Goal: Transaction & Acquisition: Purchase product/service

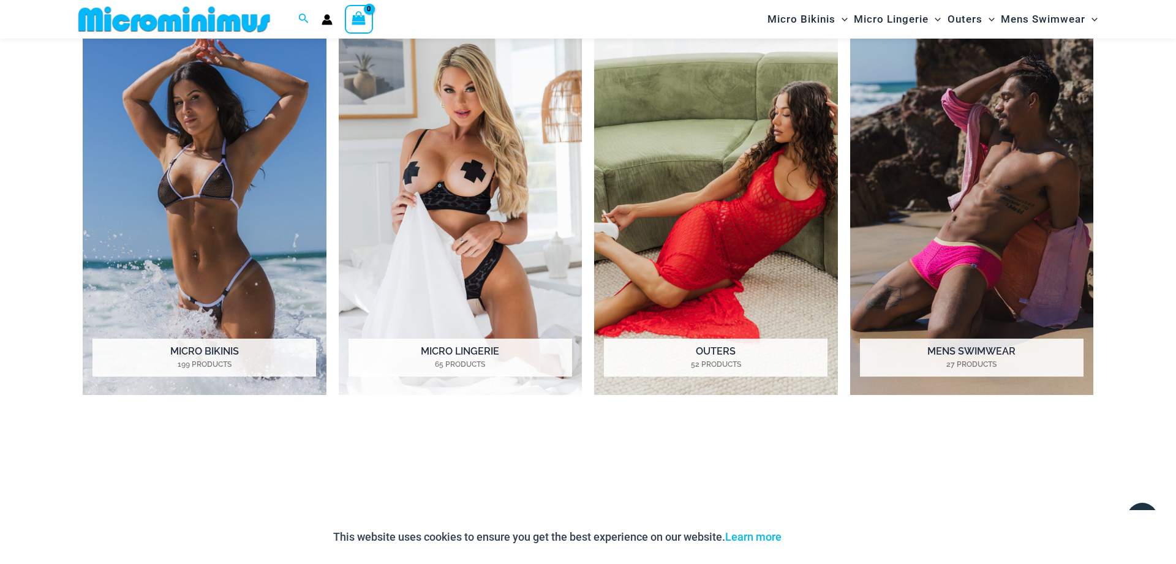
scroll to position [1176, 0]
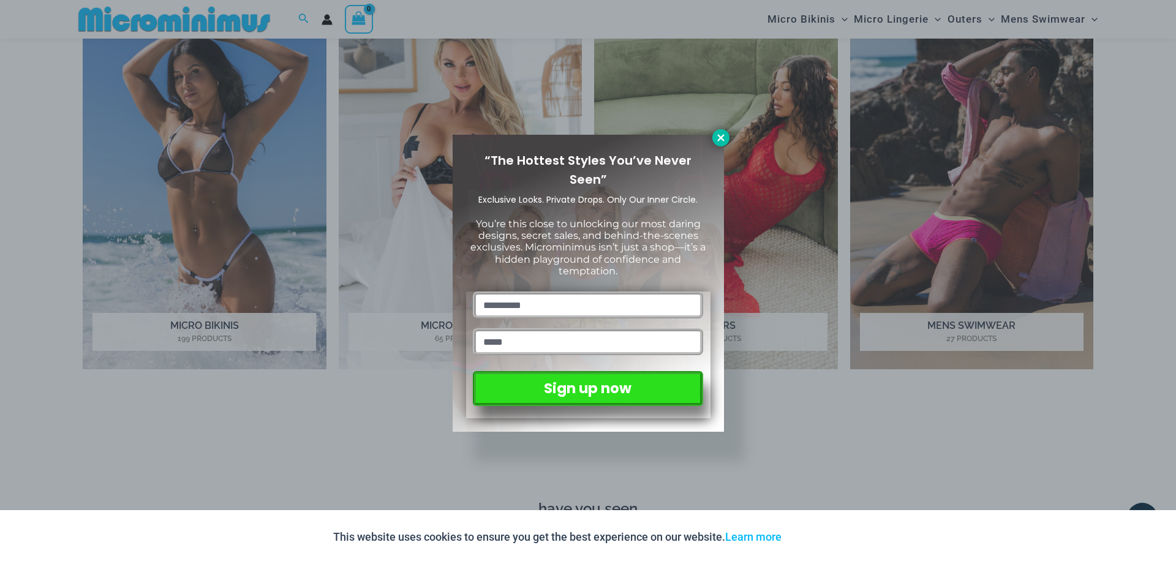
click at [721, 138] on icon at bounding box center [720, 137] width 7 height 7
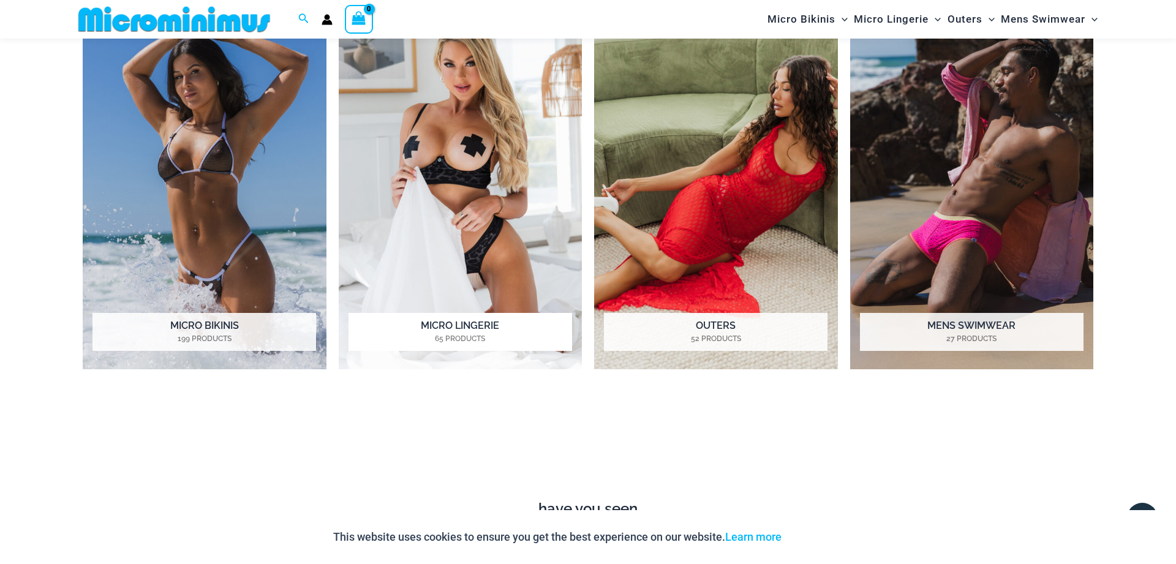
click at [448, 154] on img "Visit product category Micro Lingerie" at bounding box center [461, 182] width 244 height 374
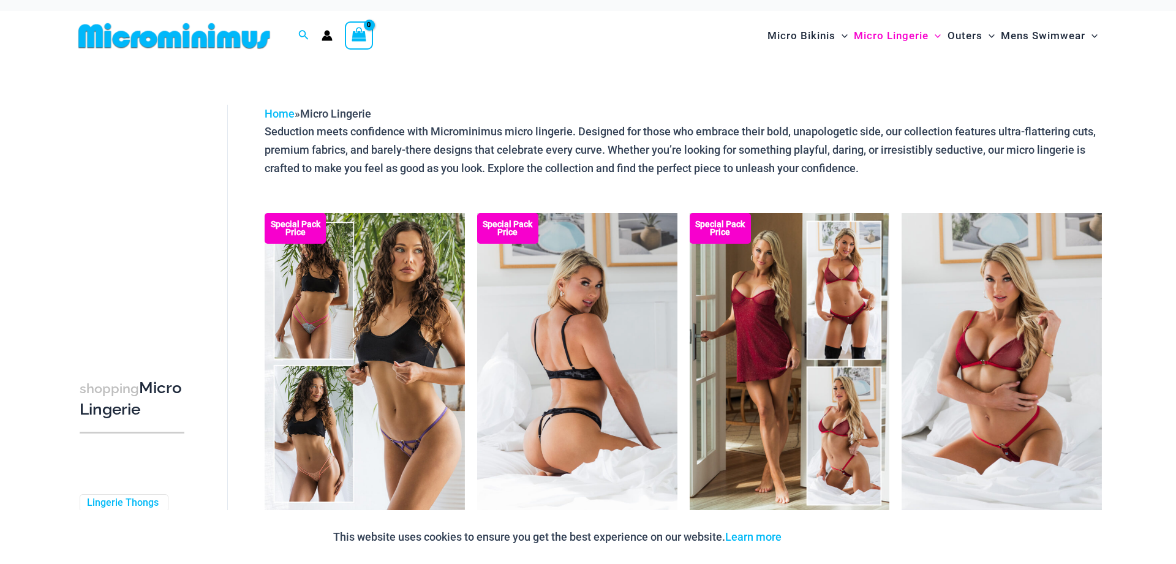
scroll to position [125, 0]
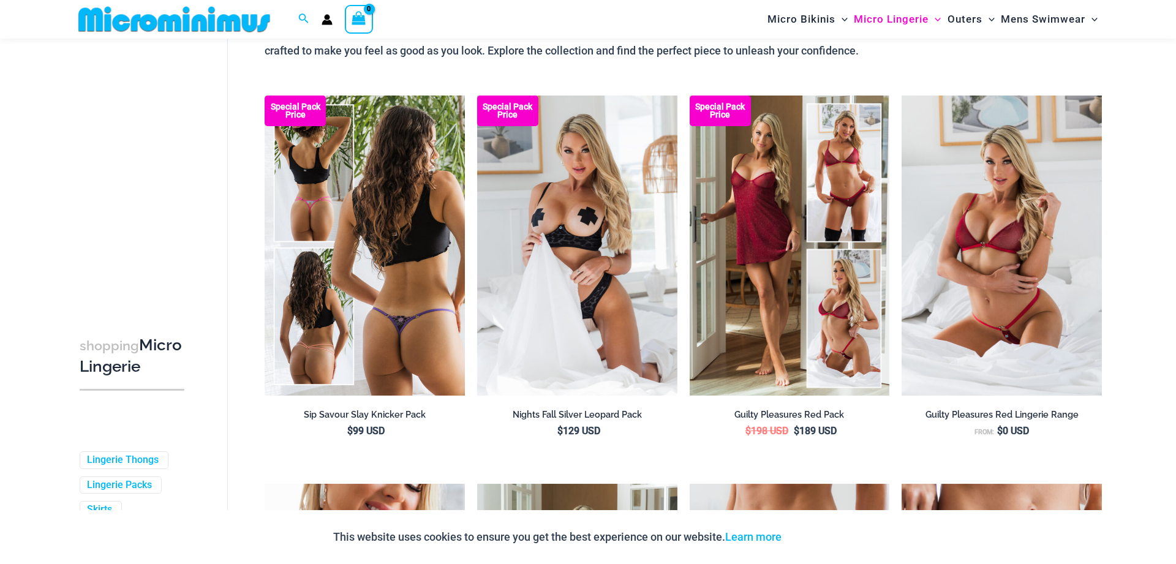
click at [384, 274] on img at bounding box center [365, 246] width 200 height 300
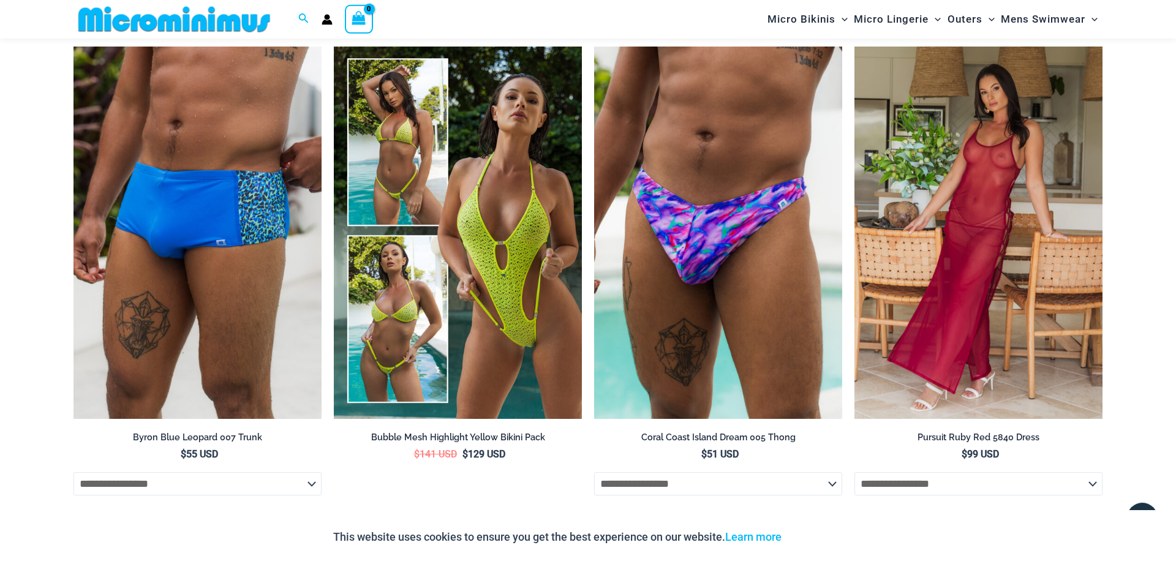
scroll to position [2175, 0]
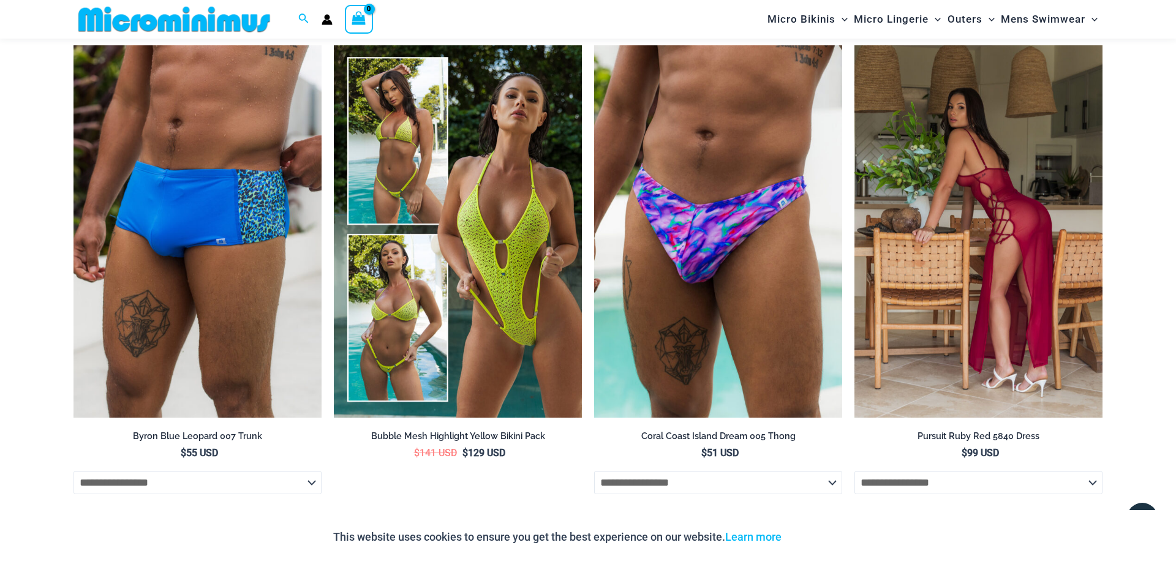
click at [1014, 210] on img at bounding box center [978, 231] width 248 height 372
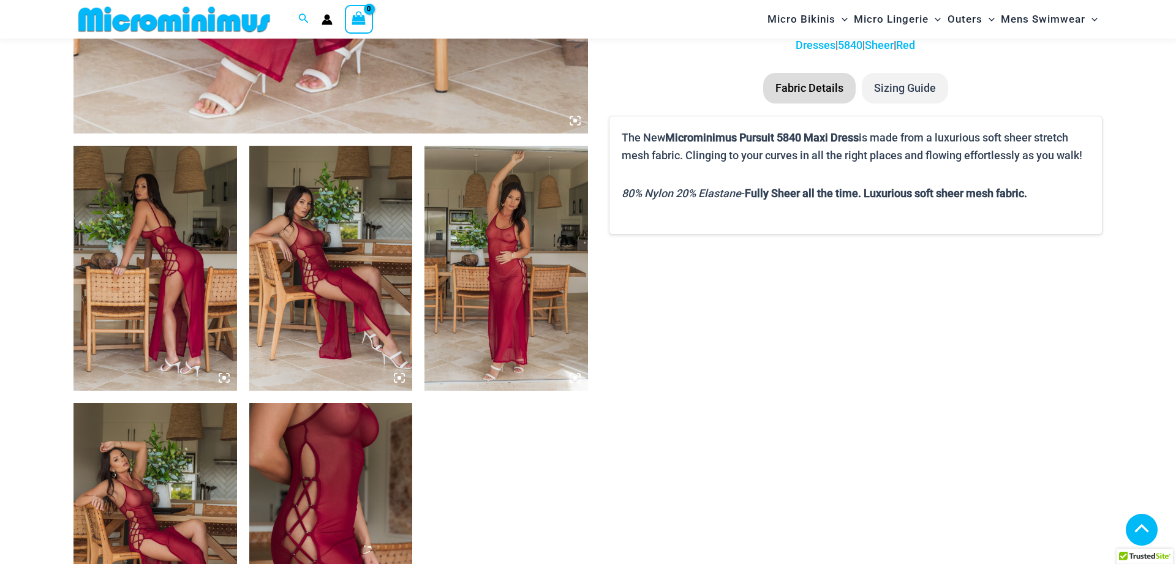
scroll to position [738, 0]
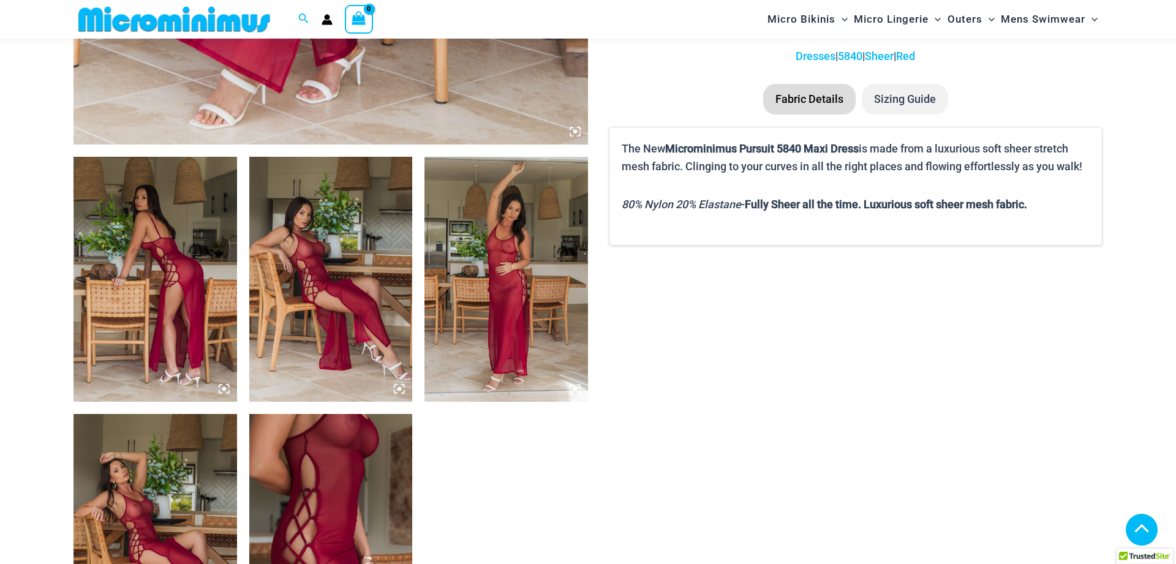
click at [495, 274] on img at bounding box center [505, 279] width 163 height 245
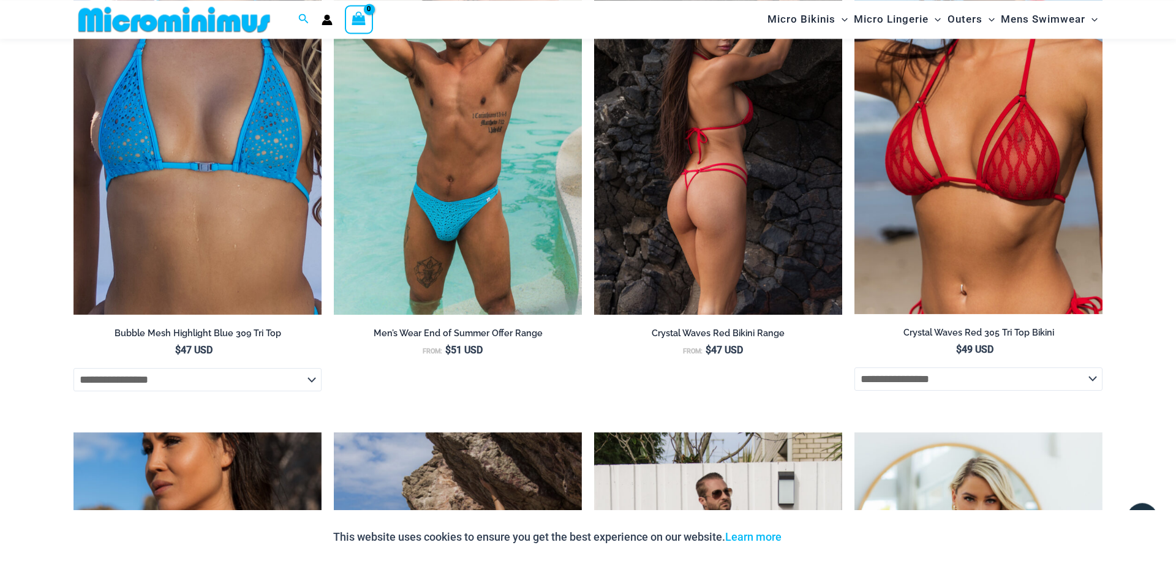
scroll to position [1488, 0]
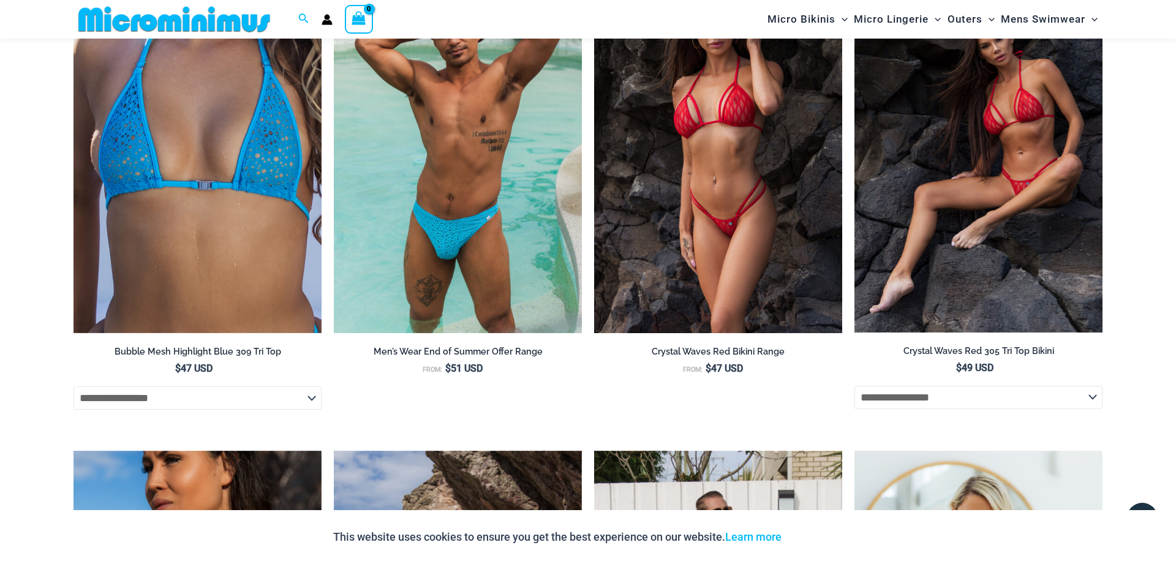
click at [1019, 164] on img at bounding box center [978, 146] width 248 height 371
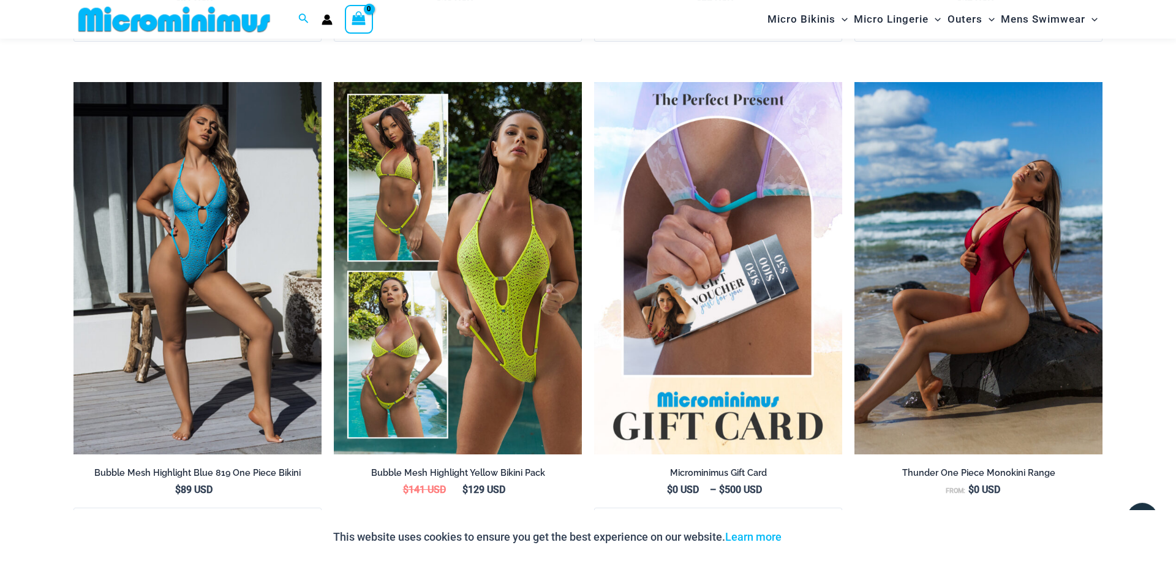
scroll to position [2987, 0]
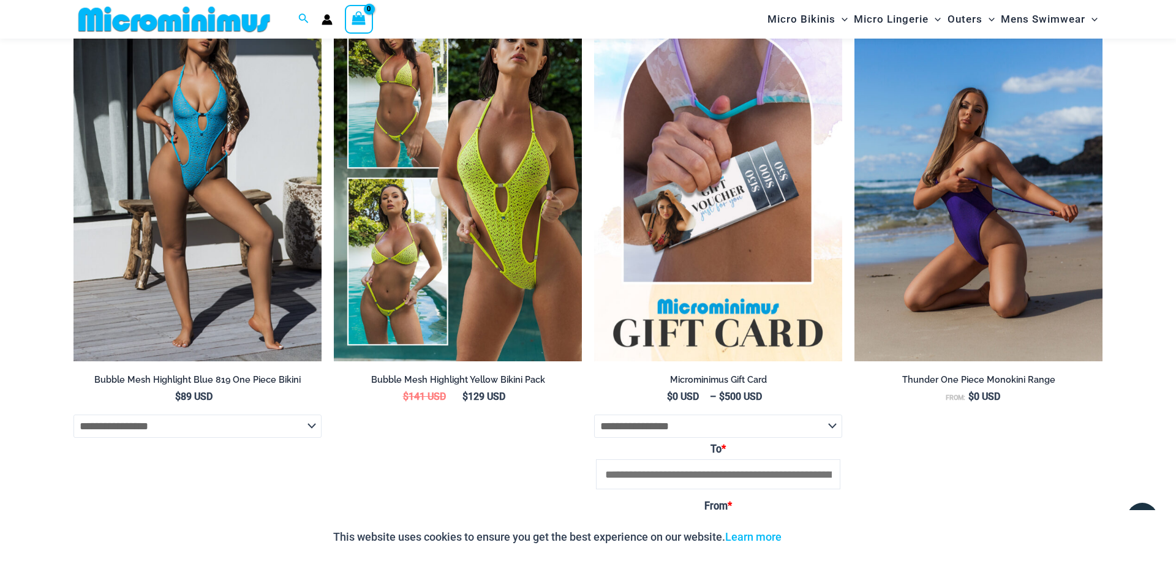
click at [968, 176] on img at bounding box center [978, 175] width 248 height 372
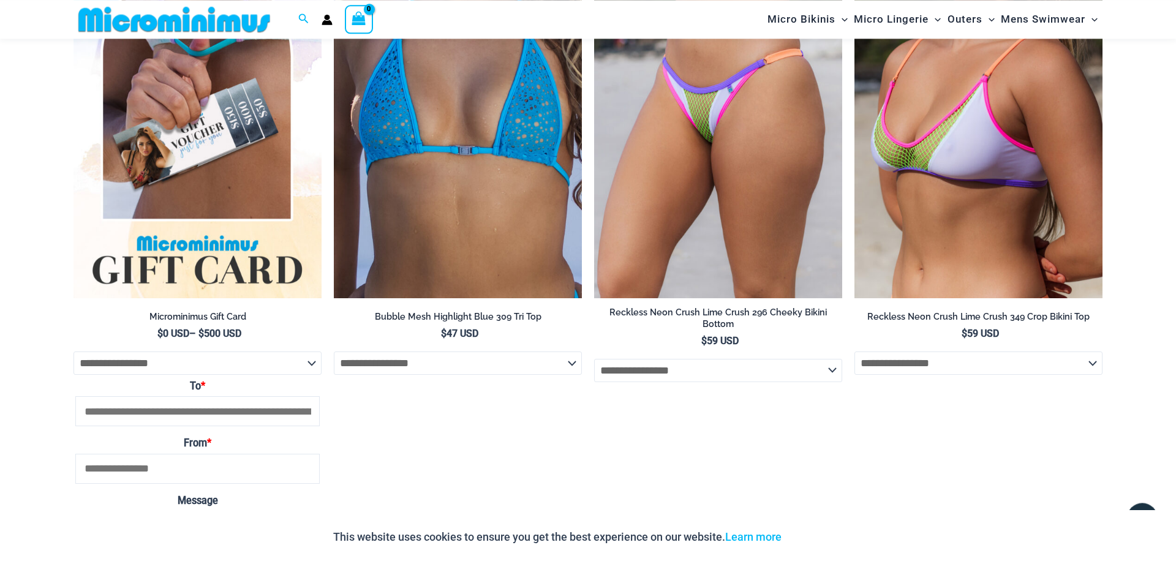
scroll to position [1550, 0]
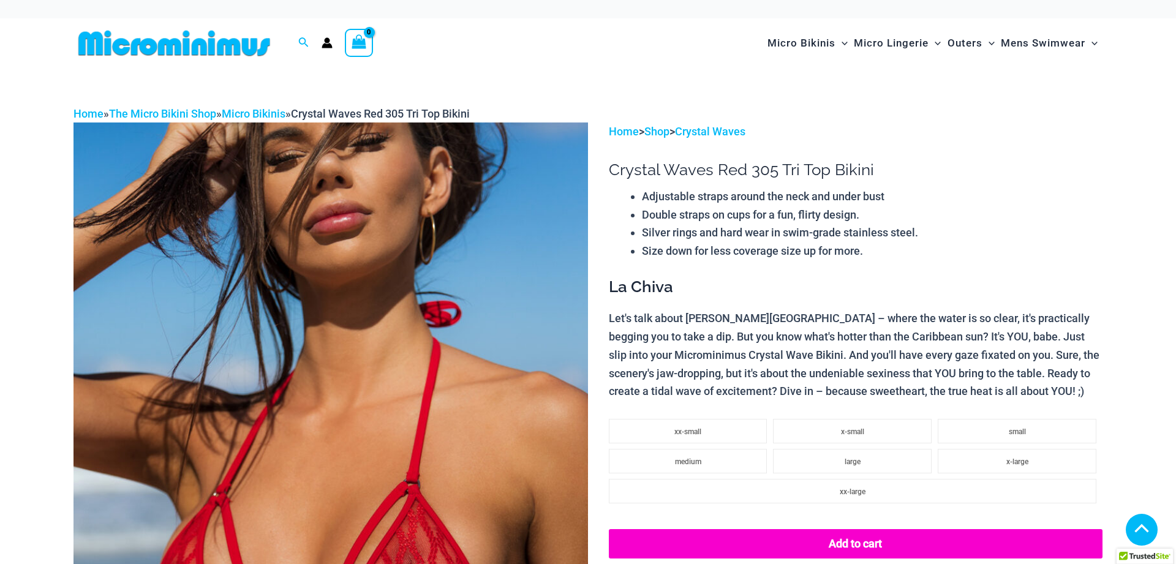
scroll to position [2987, 0]
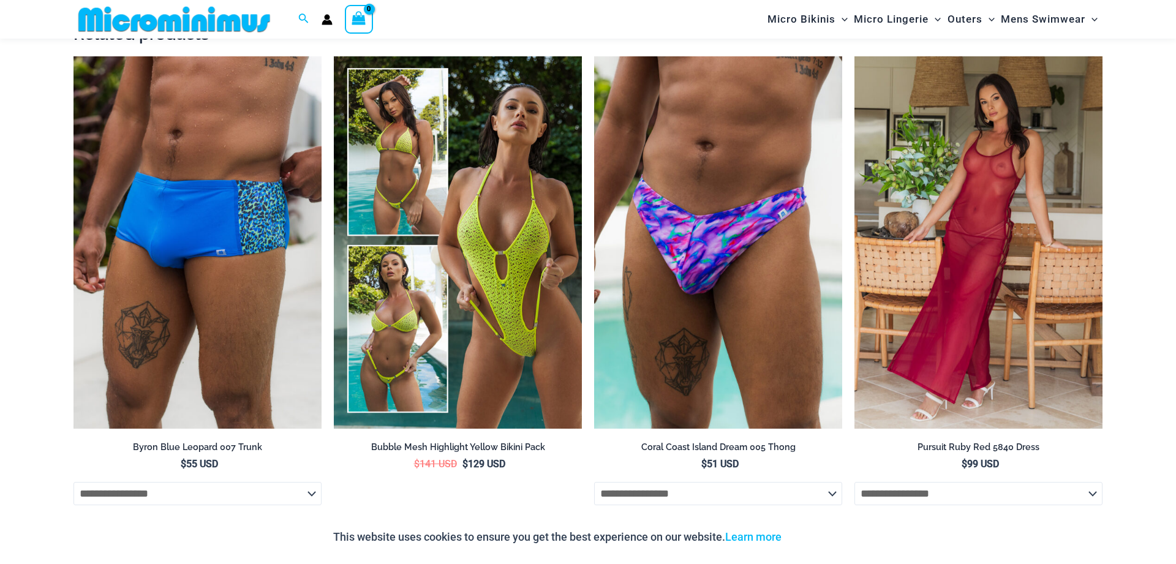
scroll to position [2175, 0]
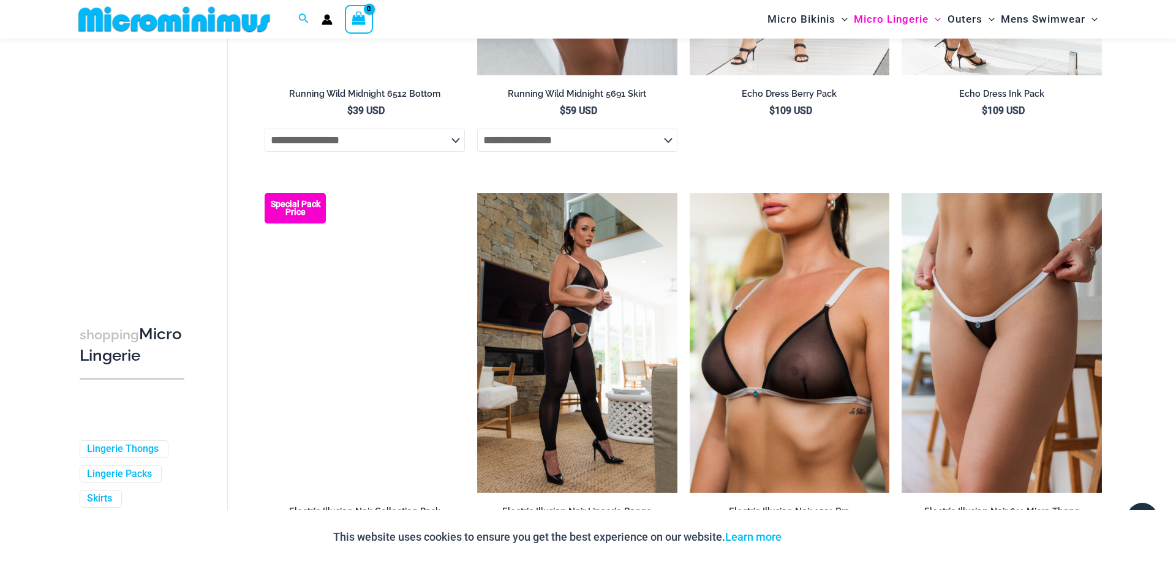
scroll to position [2185, 0]
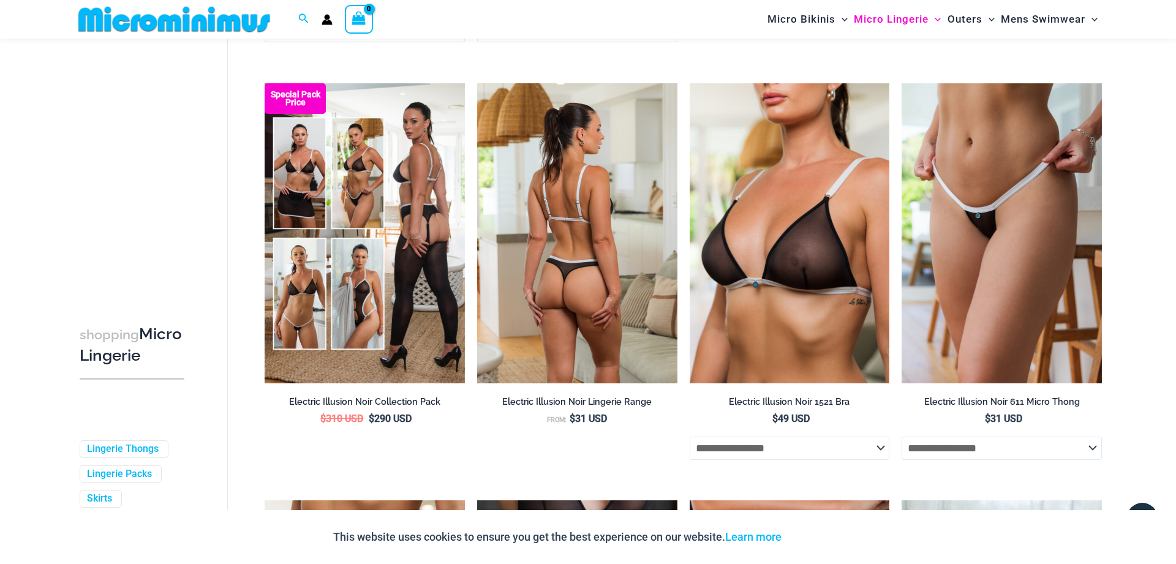
click at [568, 233] on img at bounding box center [577, 233] width 200 height 300
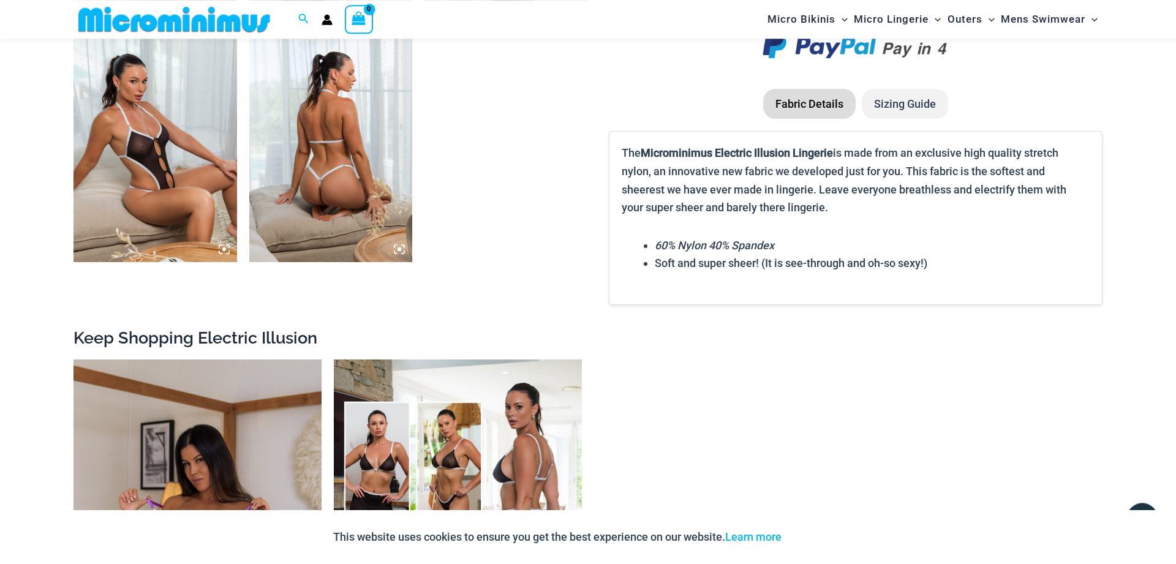
scroll to position [1863, 0]
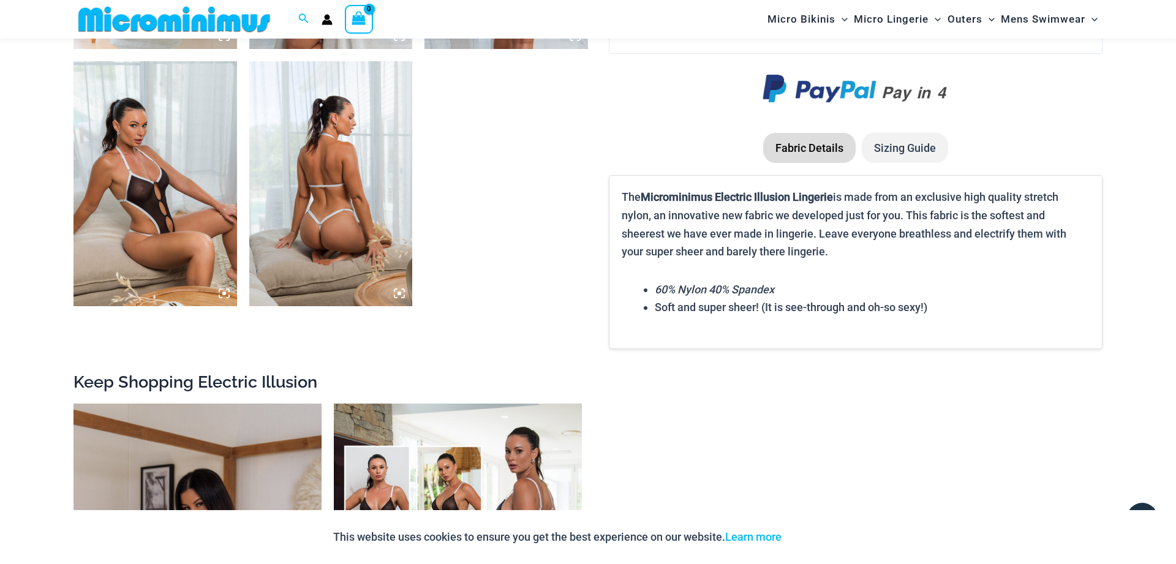
click at [222, 291] on icon at bounding box center [224, 293] width 11 height 11
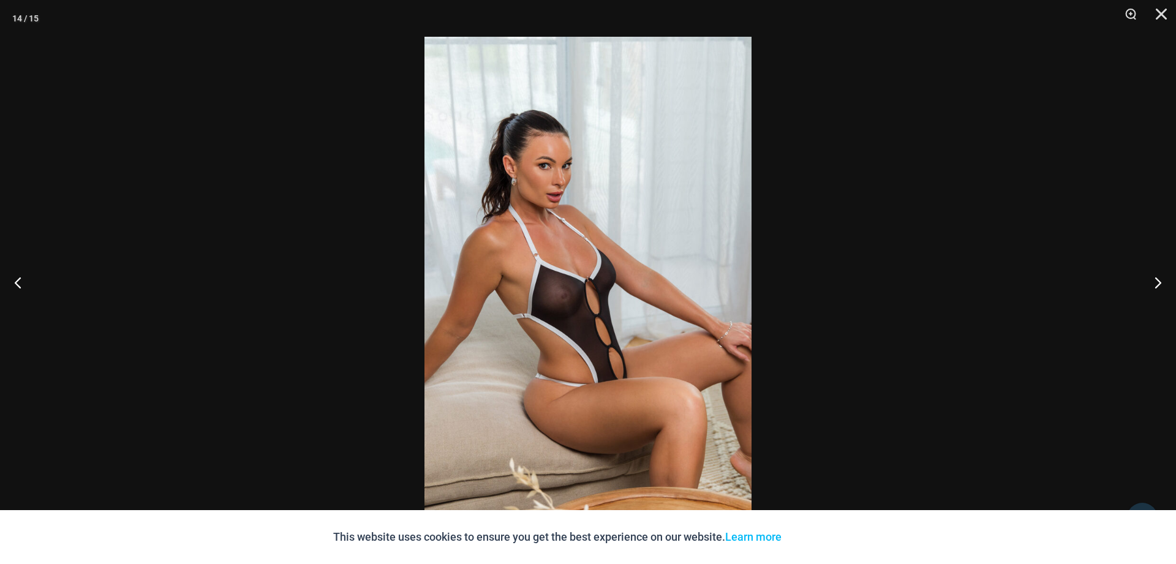
click at [571, 307] on img at bounding box center [587, 282] width 327 height 490
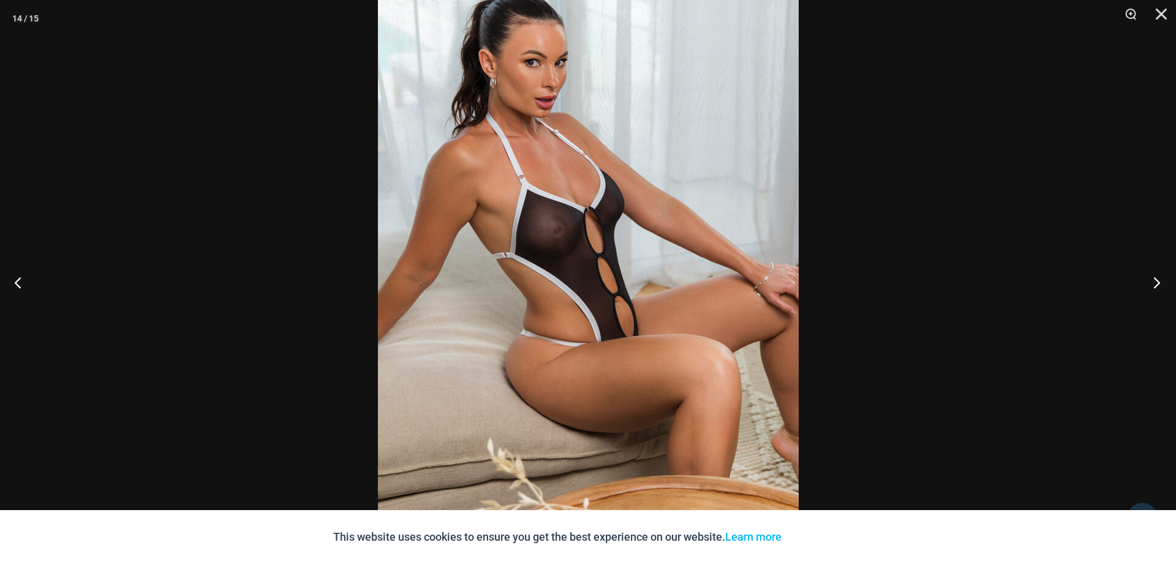
click at [1154, 283] on button "Next" at bounding box center [1153, 282] width 46 height 61
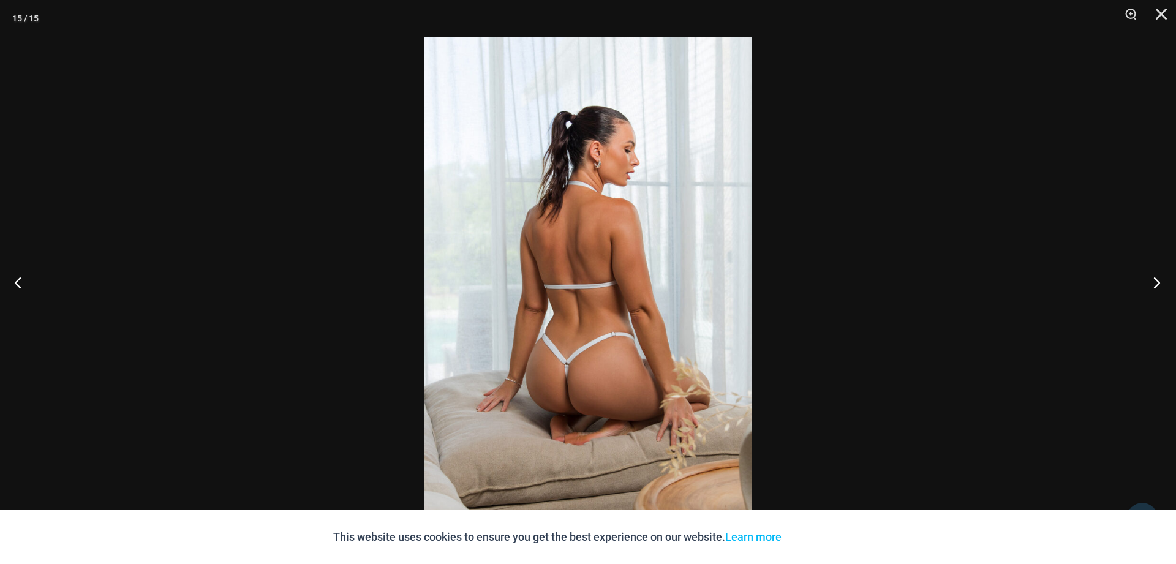
click at [1154, 283] on button "Next" at bounding box center [1153, 282] width 46 height 61
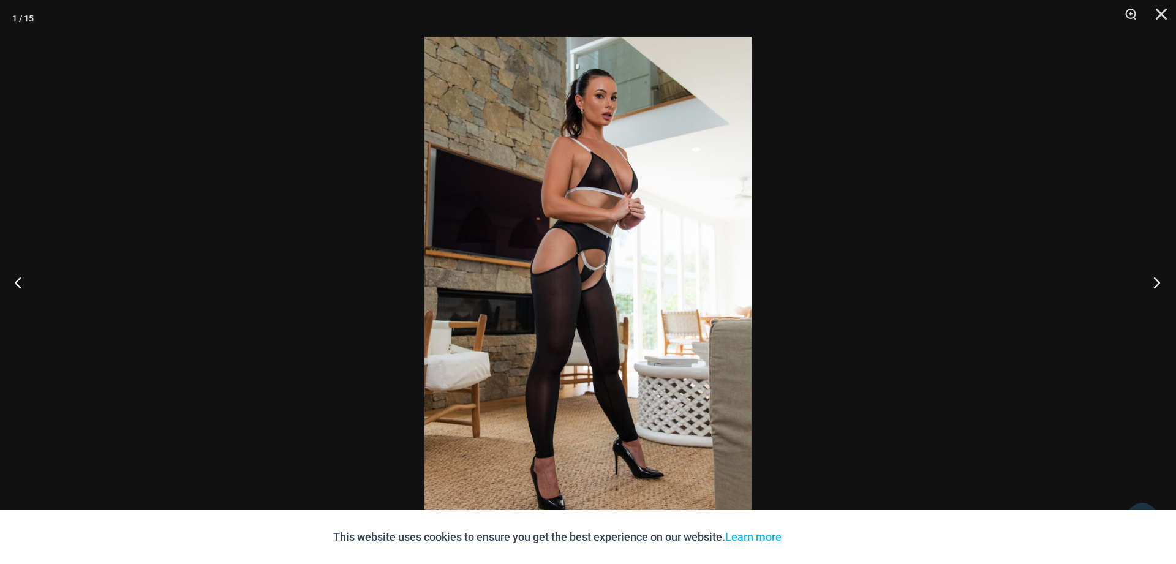
click at [1154, 283] on button "Next" at bounding box center [1153, 282] width 46 height 61
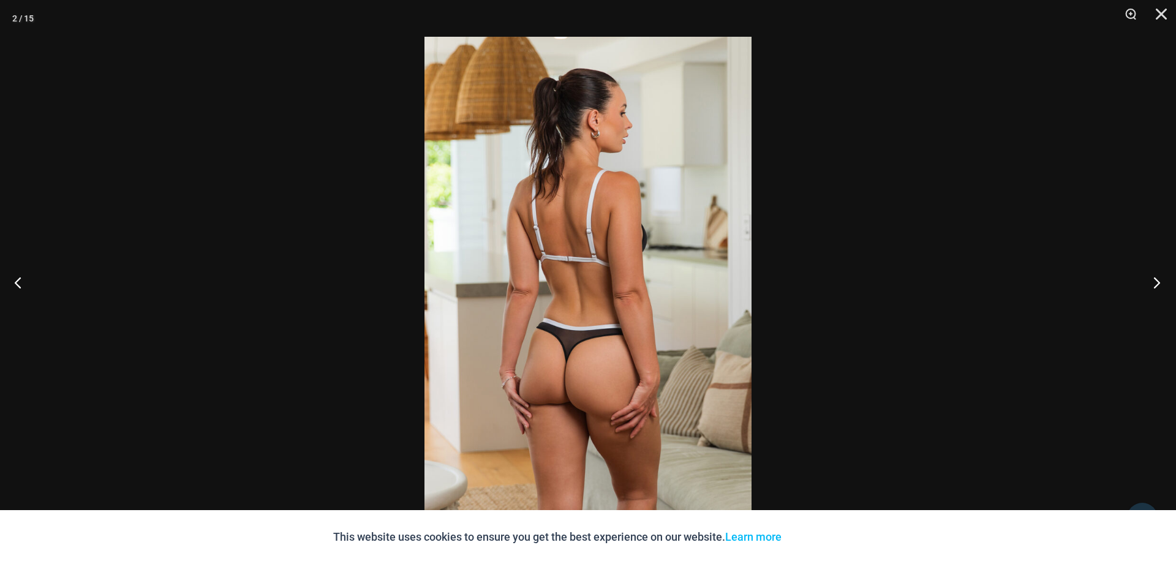
click at [1153, 283] on button "Next" at bounding box center [1153, 282] width 46 height 61
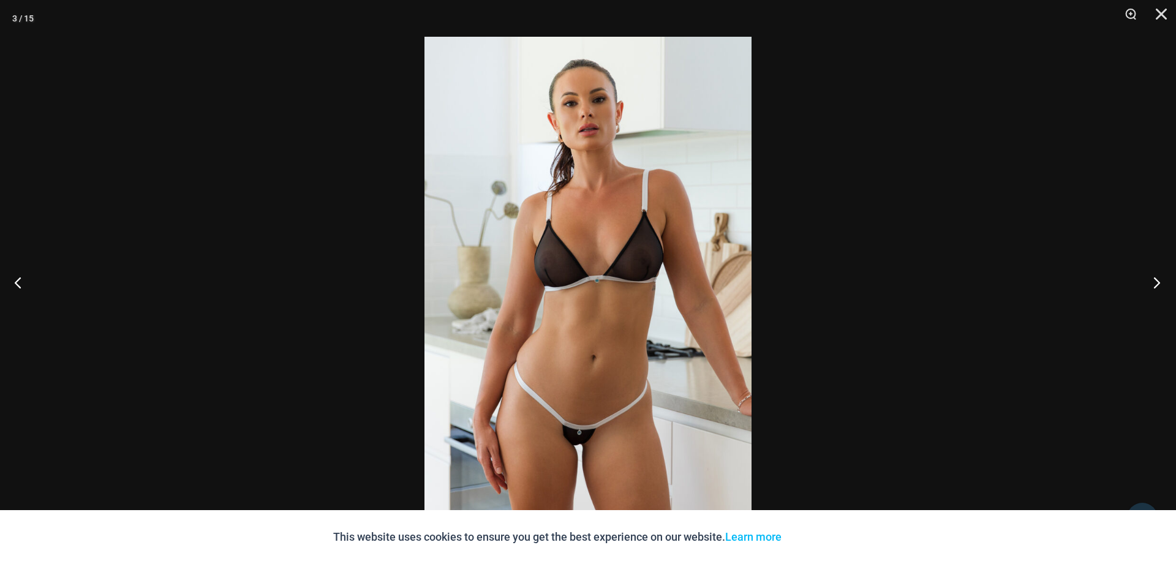
click at [1153, 283] on button "Next" at bounding box center [1153, 282] width 46 height 61
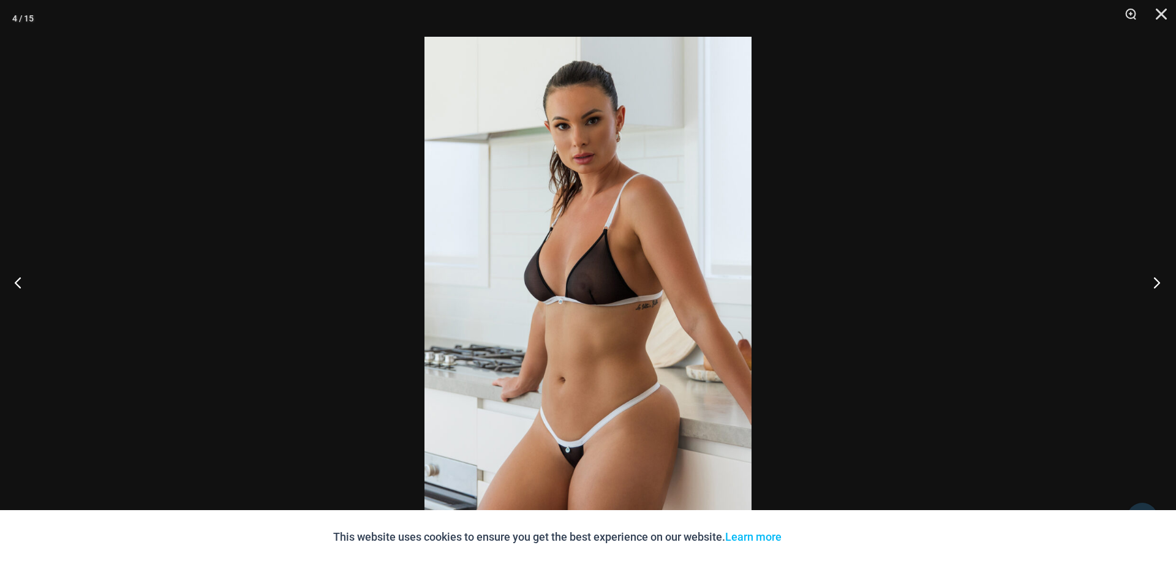
click at [1153, 283] on button "Next" at bounding box center [1153, 282] width 46 height 61
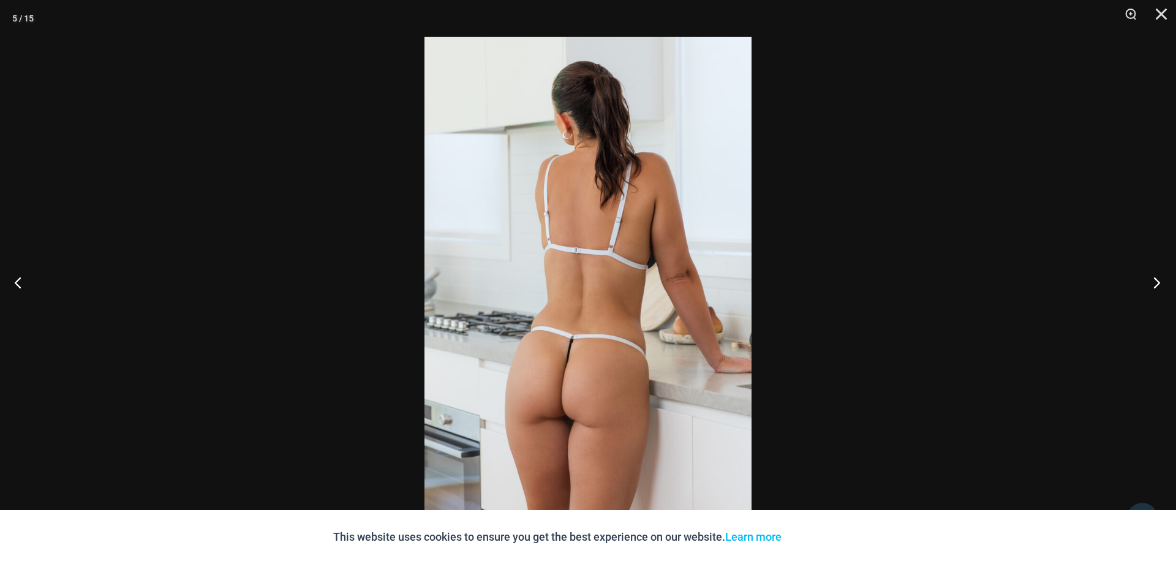
click at [1153, 283] on button "Next" at bounding box center [1153, 282] width 46 height 61
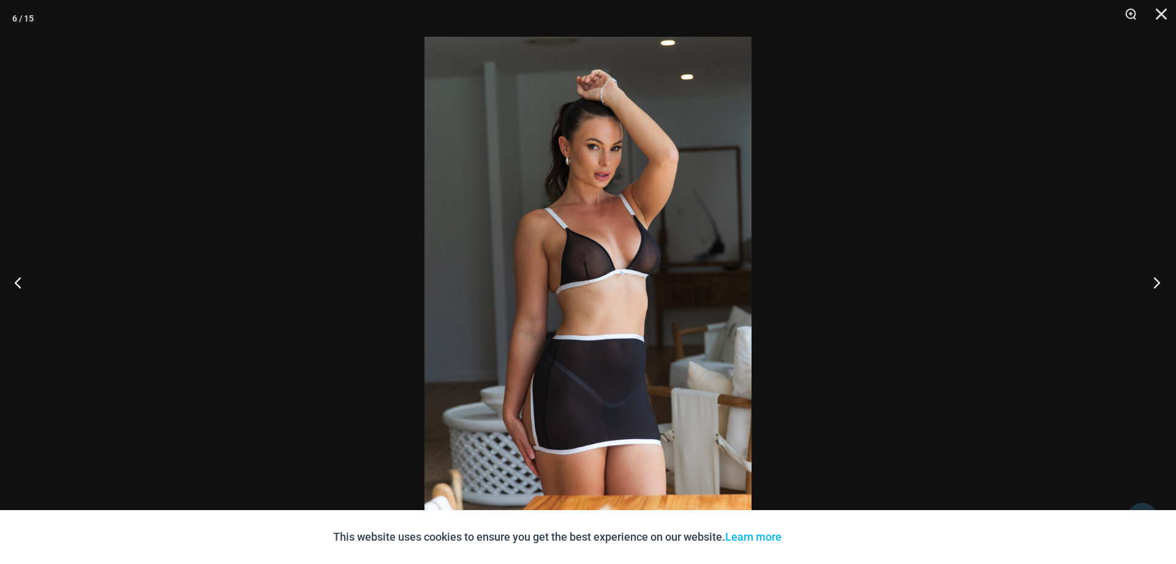
click at [1153, 283] on button "Next" at bounding box center [1153, 282] width 46 height 61
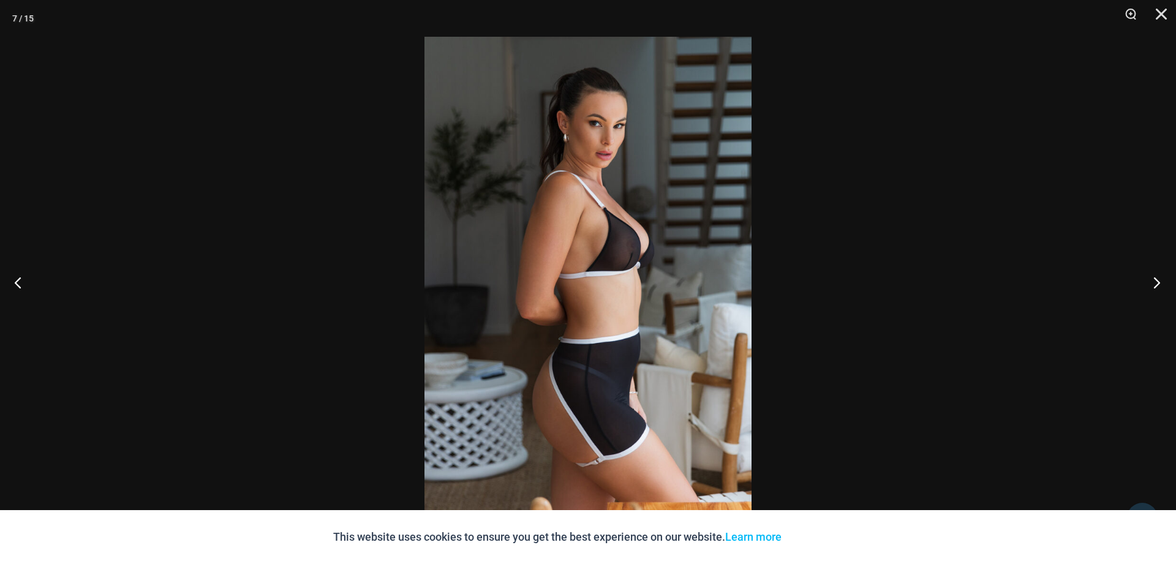
click at [1152, 283] on button "Next" at bounding box center [1153, 282] width 46 height 61
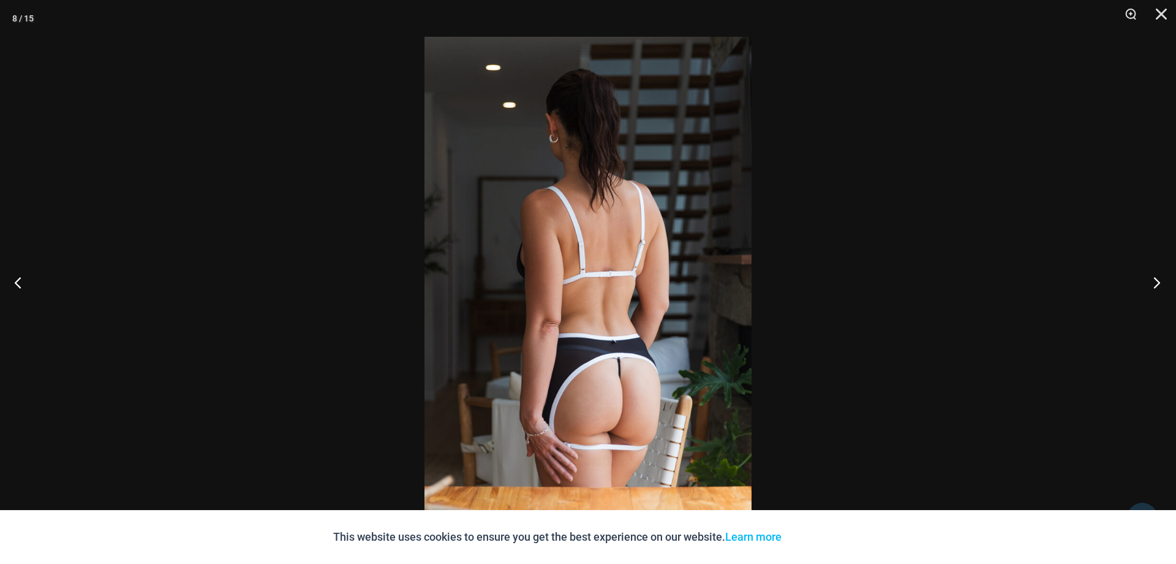
click at [1152, 283] on button "Next" at bounding box center [1153, 282] width 46 height 61
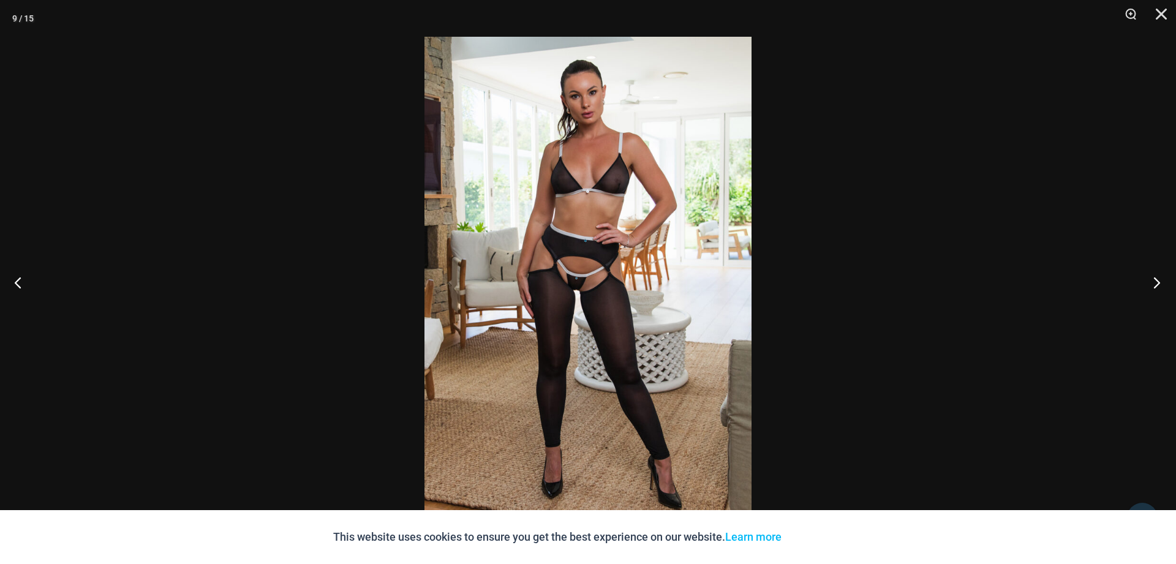
click at [1152, 283] on button "Next" at bounding box center [1153, 282] width 46 height 61
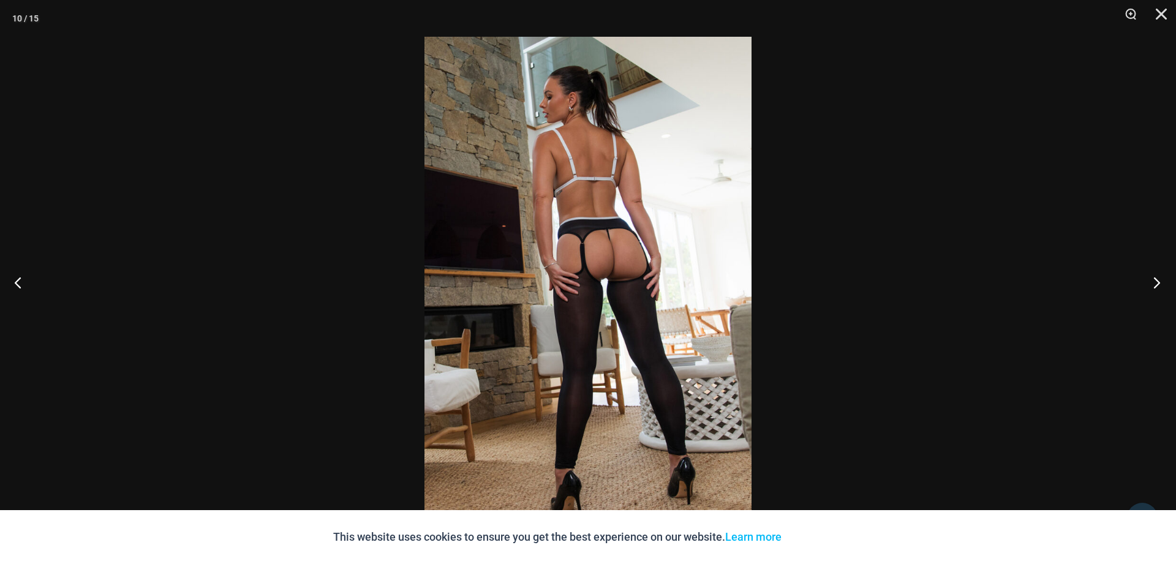
click at [1152, 283] on button "Next" at bounding box center [1153, 282] width 46 height 61
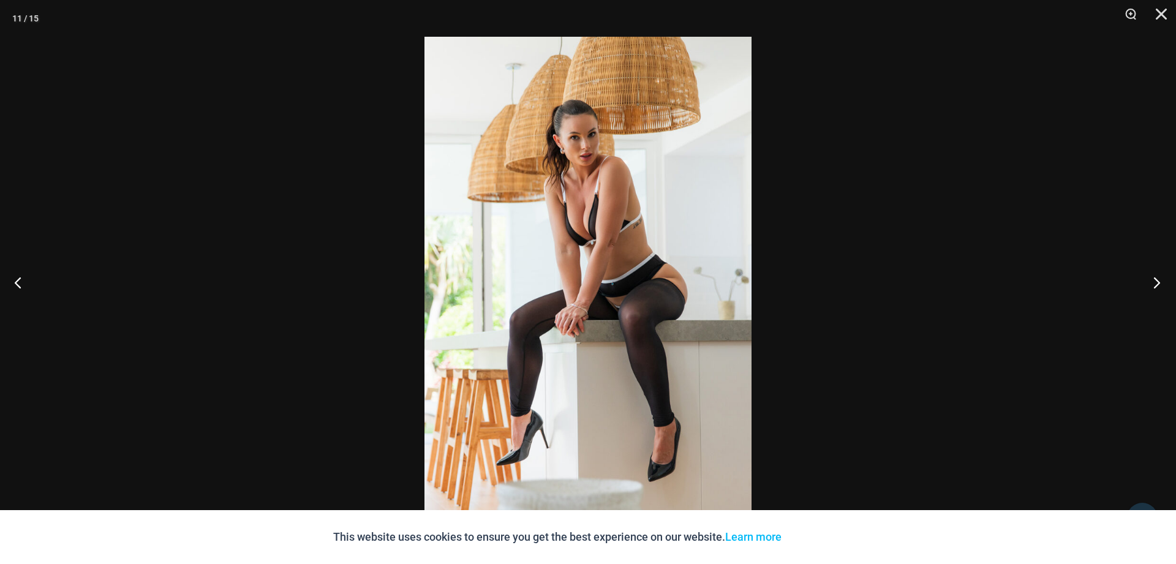
click at [1152, 283] on button "Next" at bounding box center [1153, 282] width 46 height 61
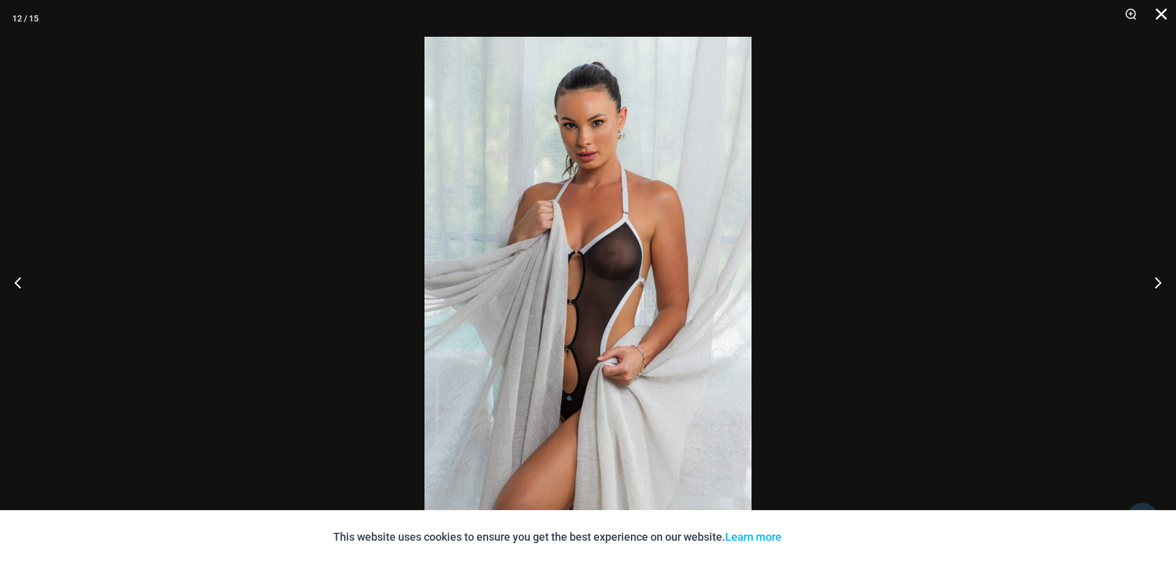
click at [1159, 15] on button "Close" at bounding box center [1156, 18] width 31 height 37
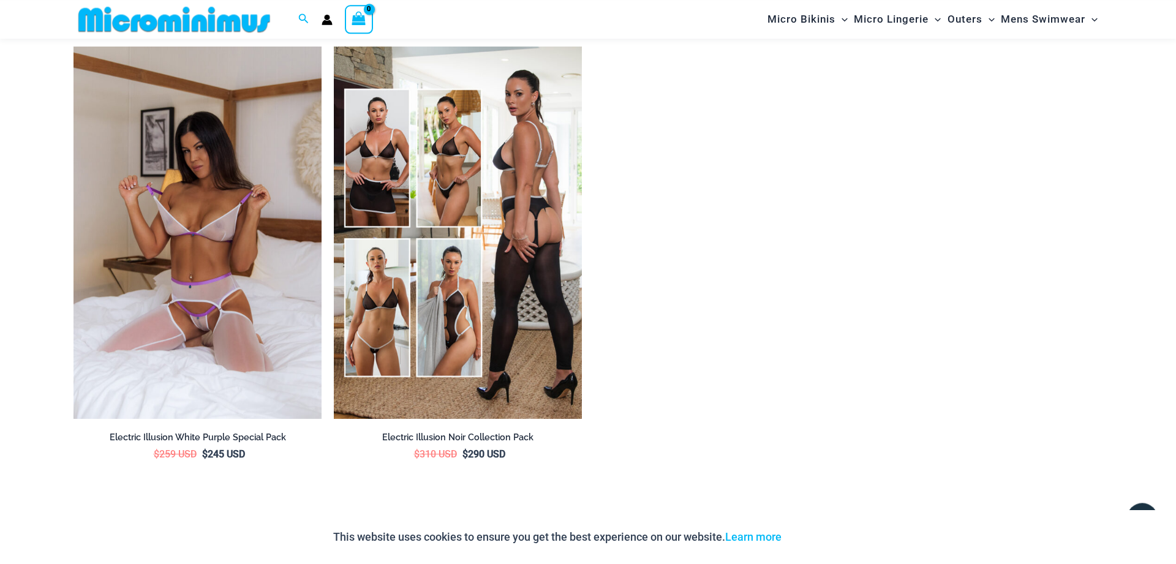
scroll to position [2238, 0]
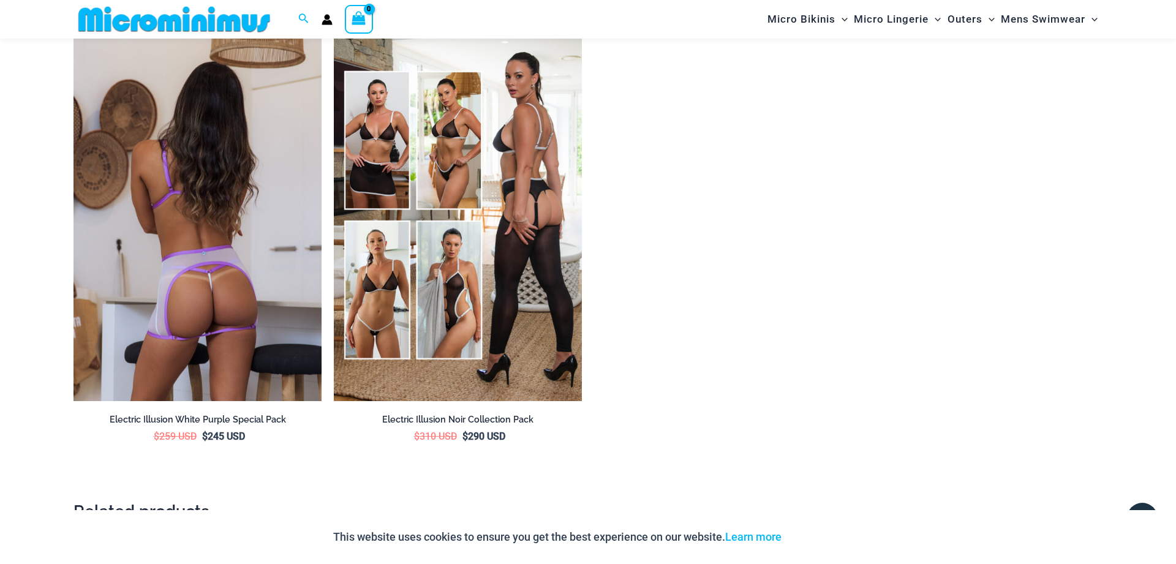
click at [203, 305] on img at bounding box center [197, 215] width 248 height 372
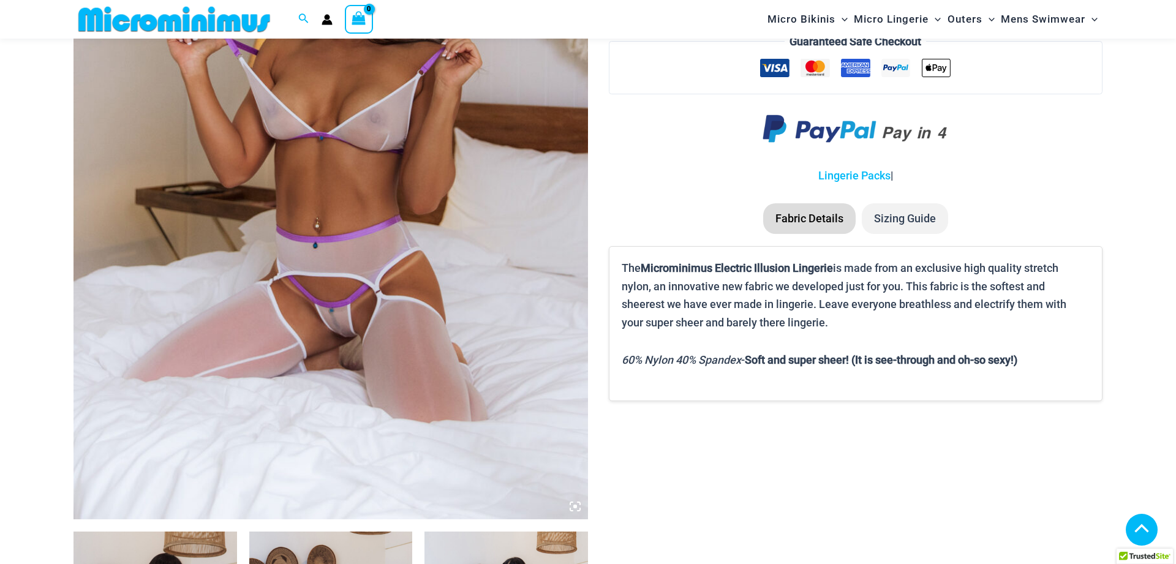
click at [338, 306] on img at bounding box center [330, 134] width 514 height 772
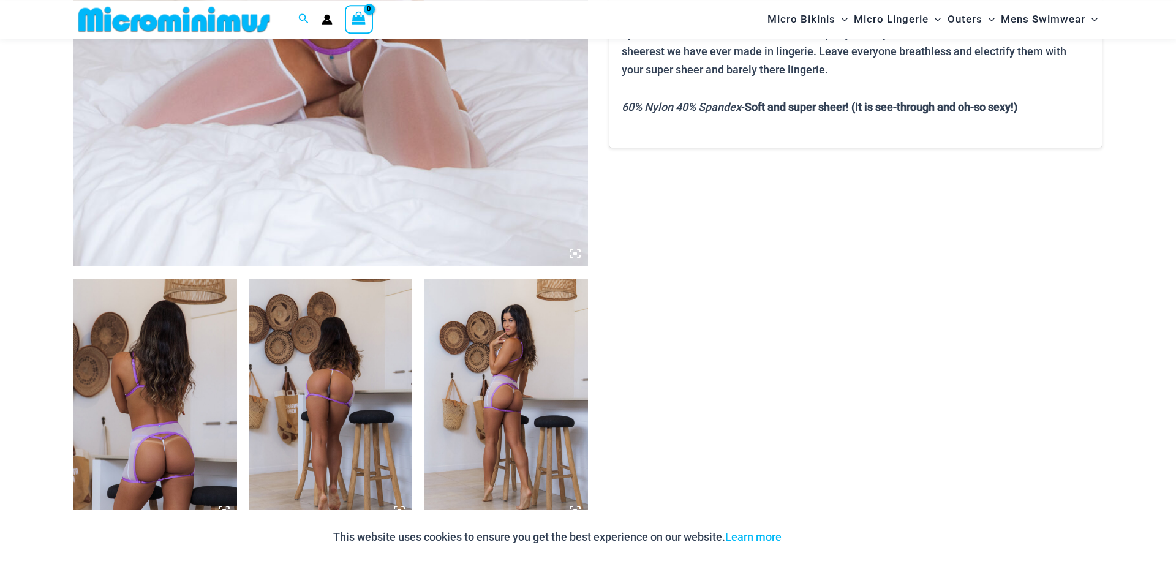
scroll to position [676, 0]
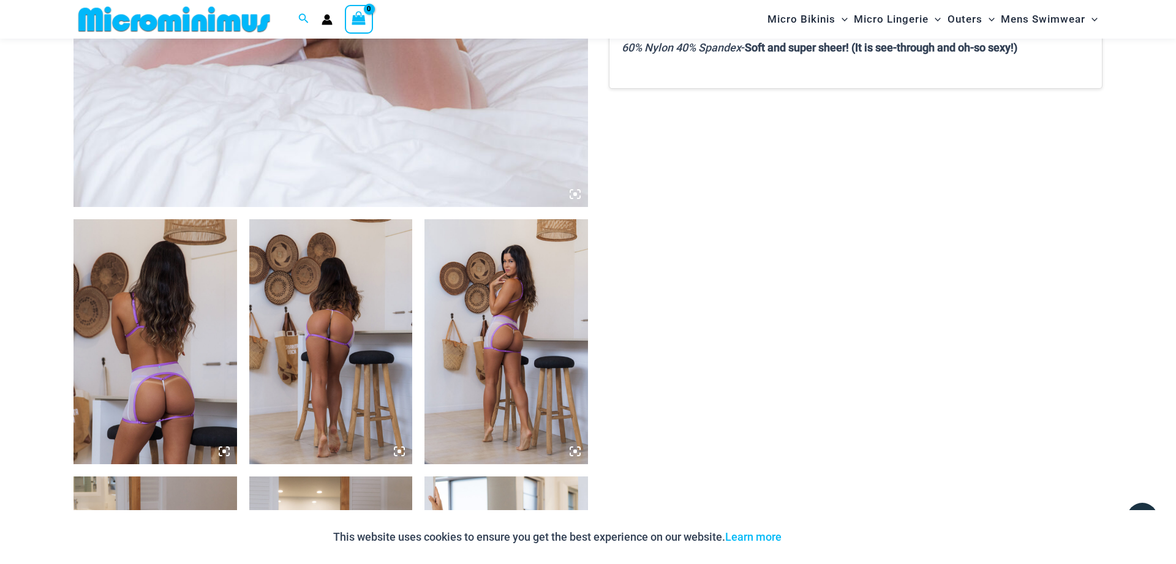
click at [225, 448] on icon at bounding box center [224, 451] width 11 height 11
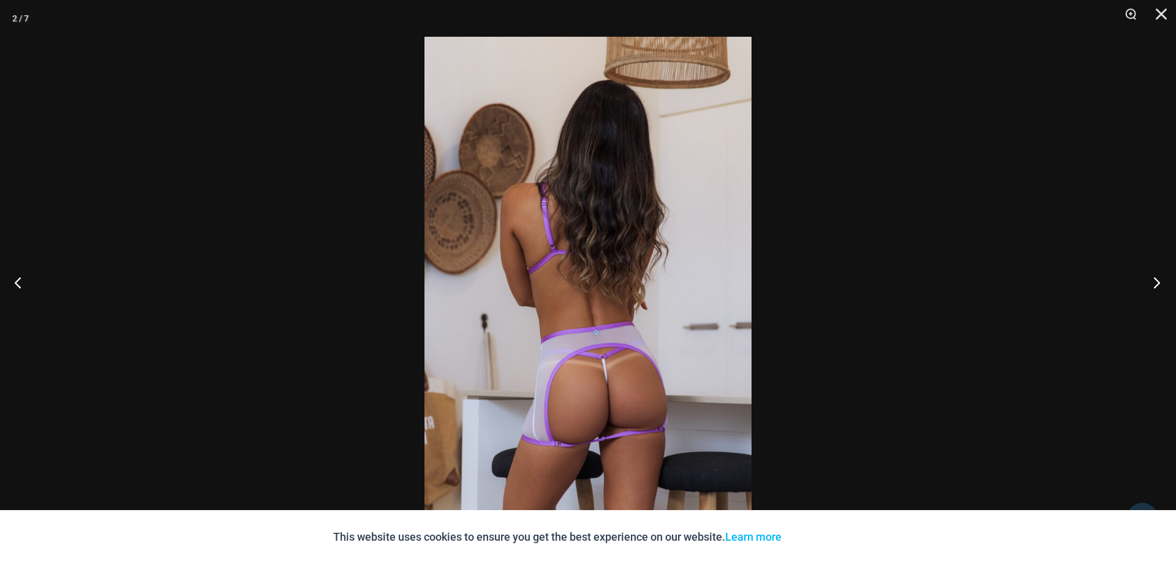
click at [1155, 284] on button "Next" at bounding box center [1153, 282] width 46 height 61
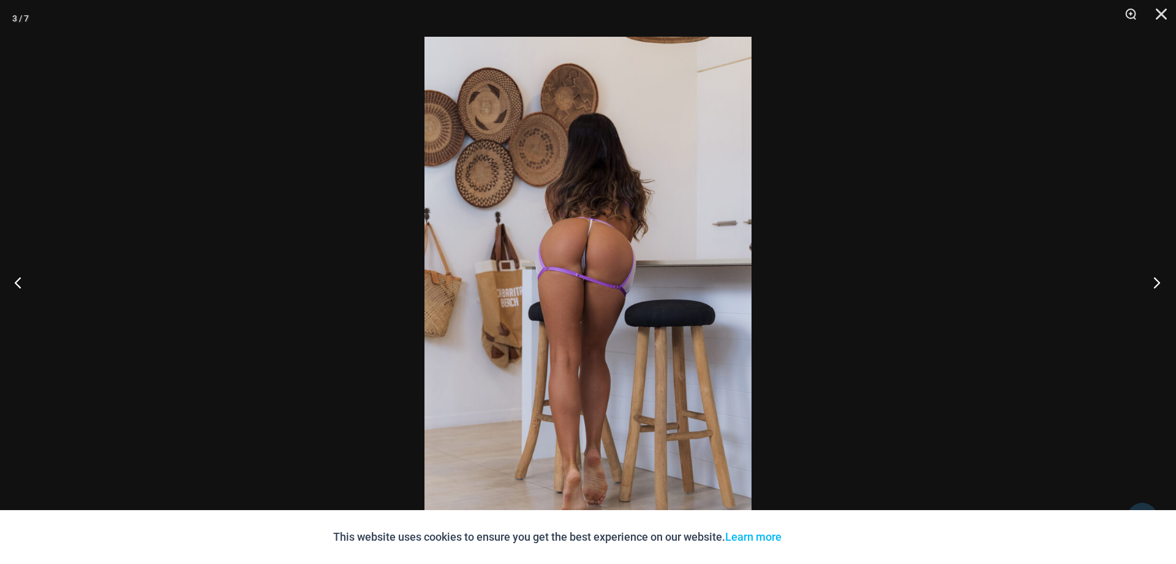
click at [1157, 281] on button "Next" at bounding box center [1153, 282] width 46 height 61
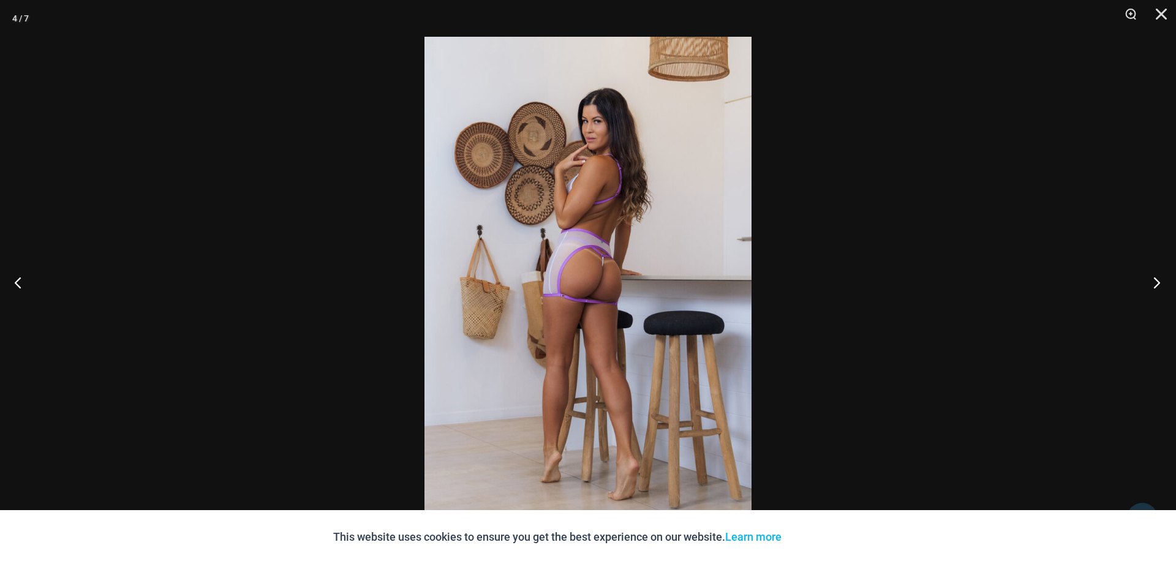
click at [1157, 281] on button "Next" at bounding box center [1153, 282] width 46 height 61
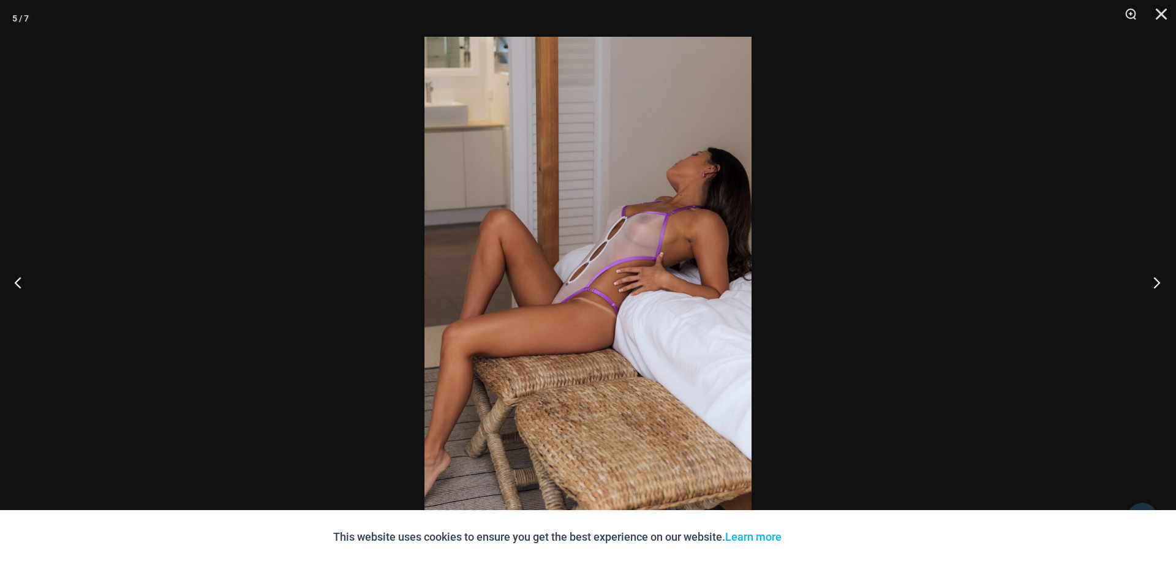
click at [1157, 281] on button "Next" at bounding box center [1153, 282] width 46 height 61
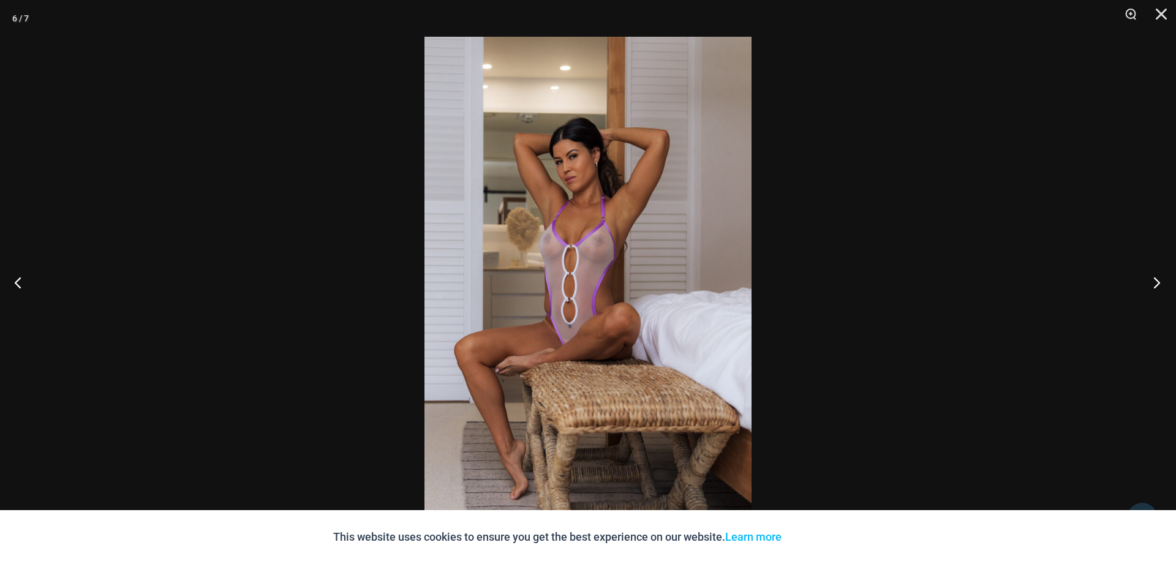
click at [1157, 281] on button "Next" at bounding box center [1153, 282] width 46 height 61
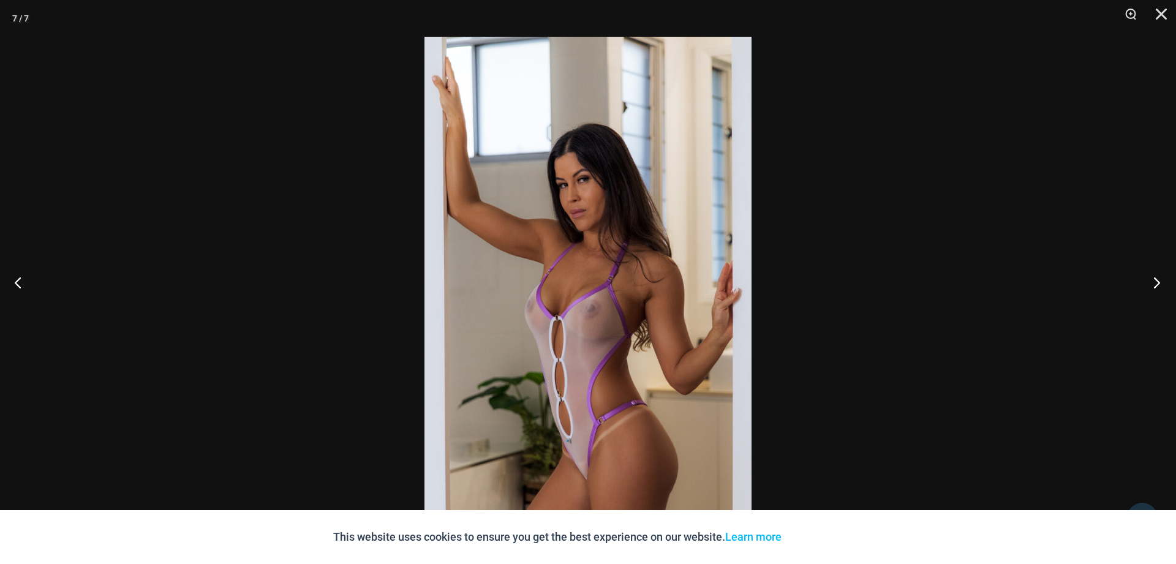
click at [1157, 281] on button "Next" at bounding box center [1153, 282] width 46 height 61
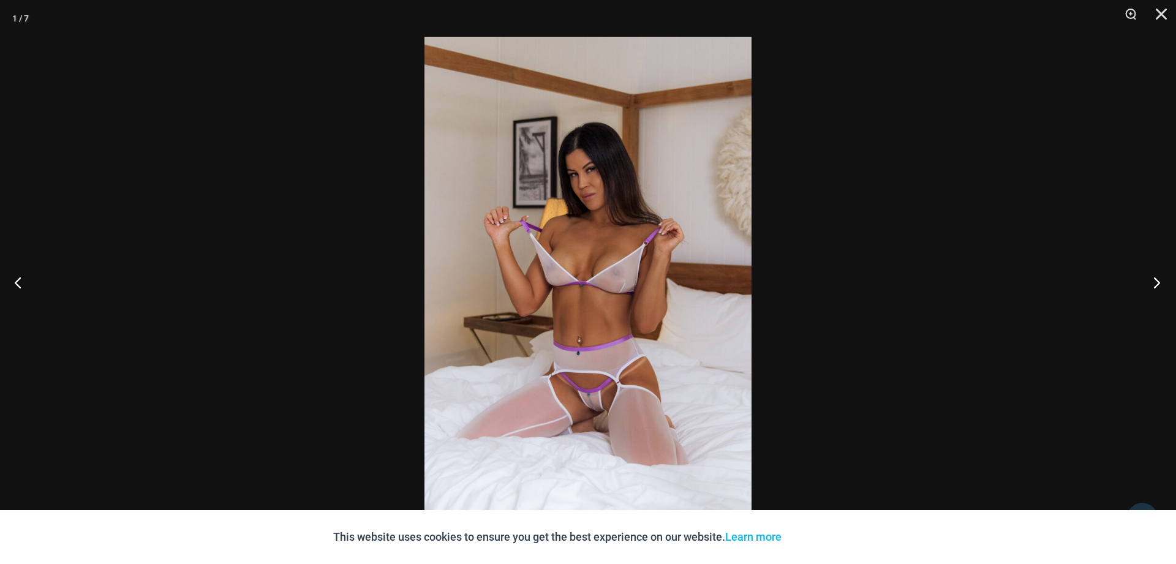
click at [1157, 281] on button "Next" at bounding box center [1153, 282] width 46 height 61
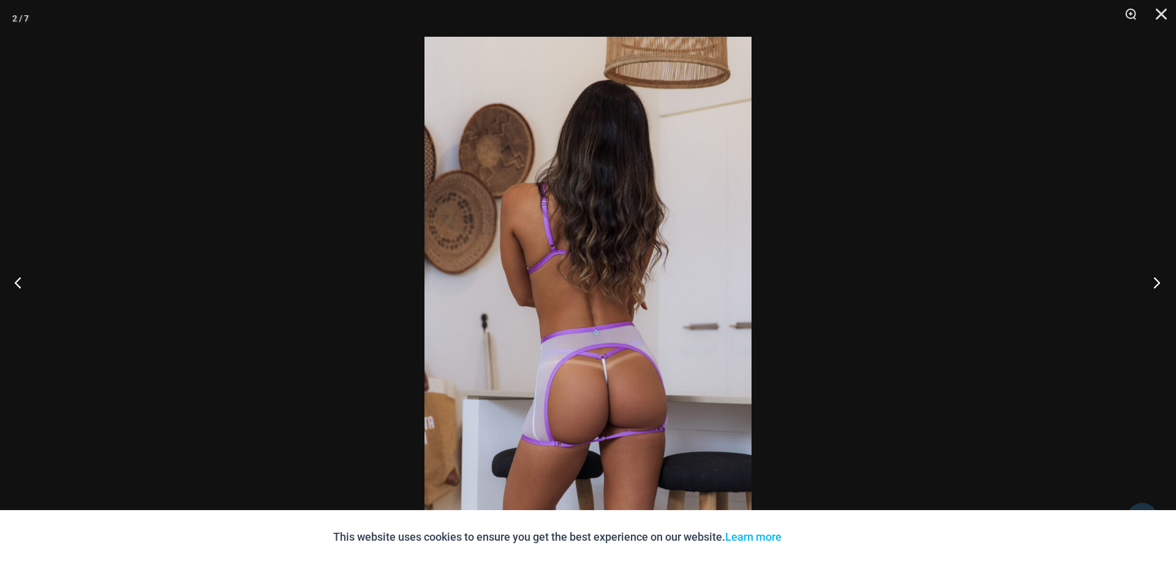
click at [1157, 281] on button "Next" at bounding box center [1153, 282] width 46 height 61
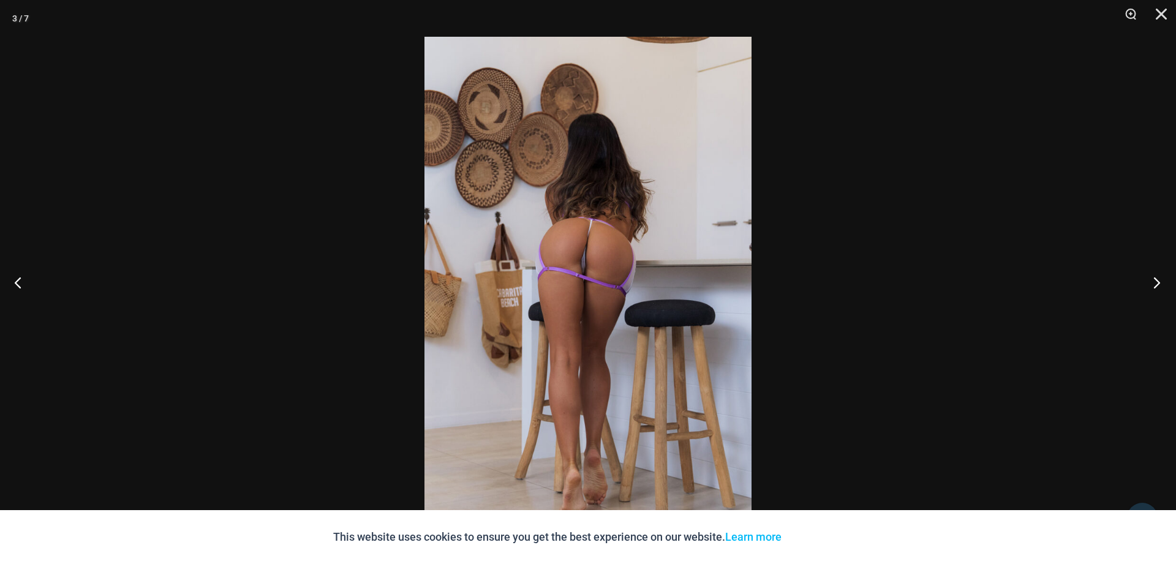
click at [1157, 281] on button "Next" at bounding box center [1153, 282] width 46 height 61
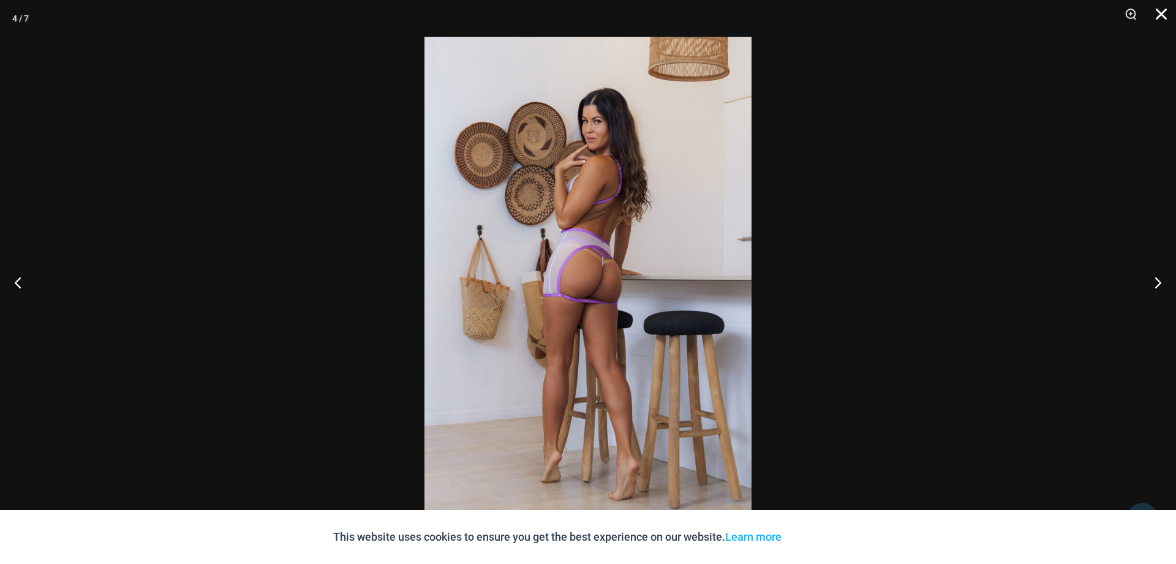
click at [1156, 10] on button "Close" at bounding box center [1156, 18] width 31 height 37
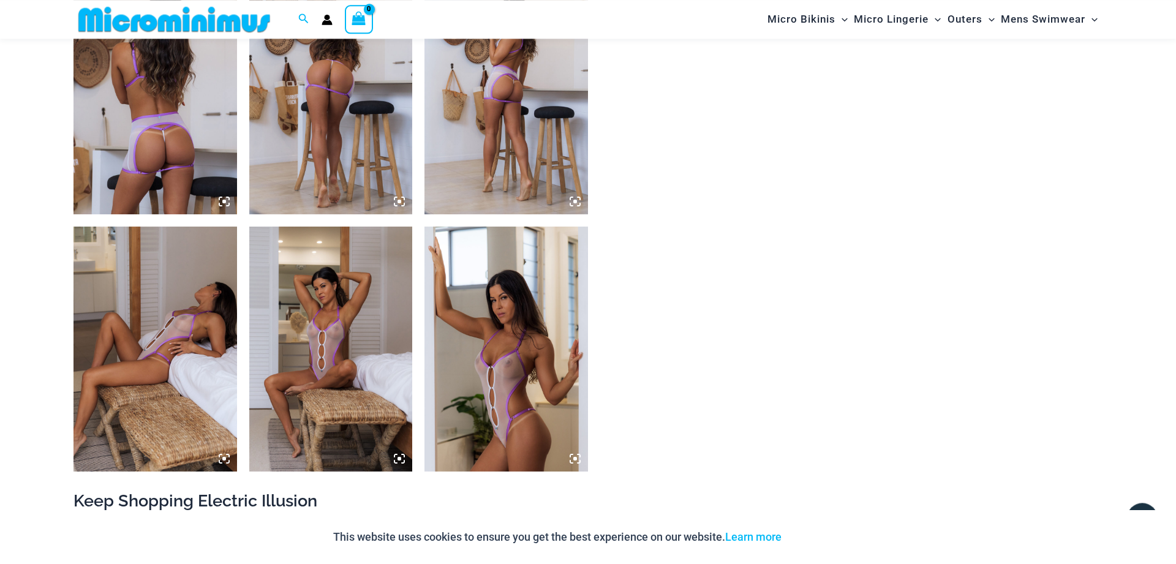
scroll to position [863, 0]
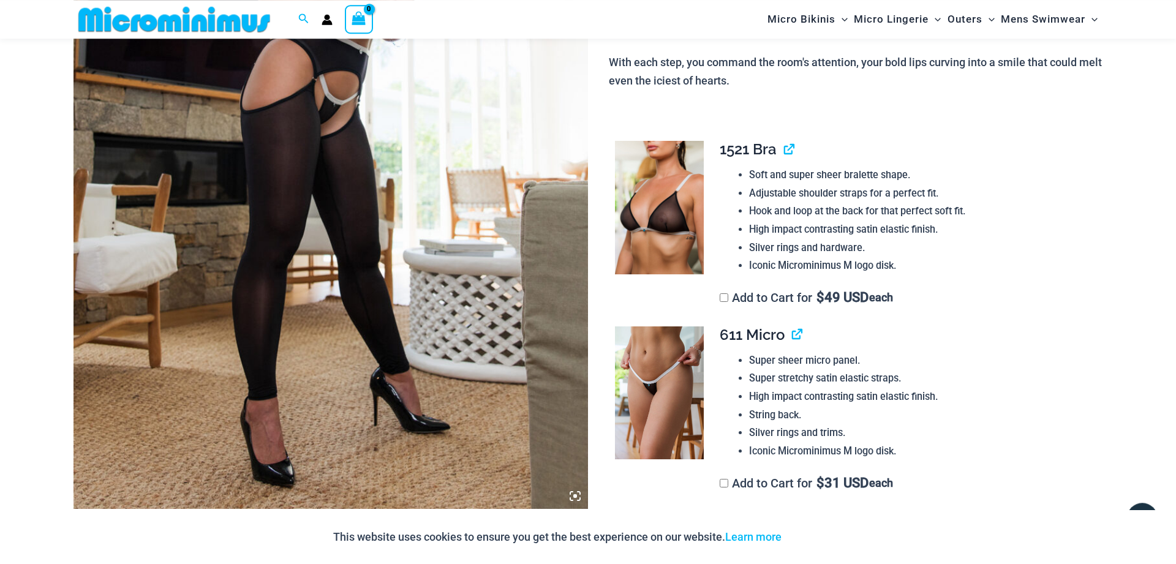
scroll to position [353, 0]
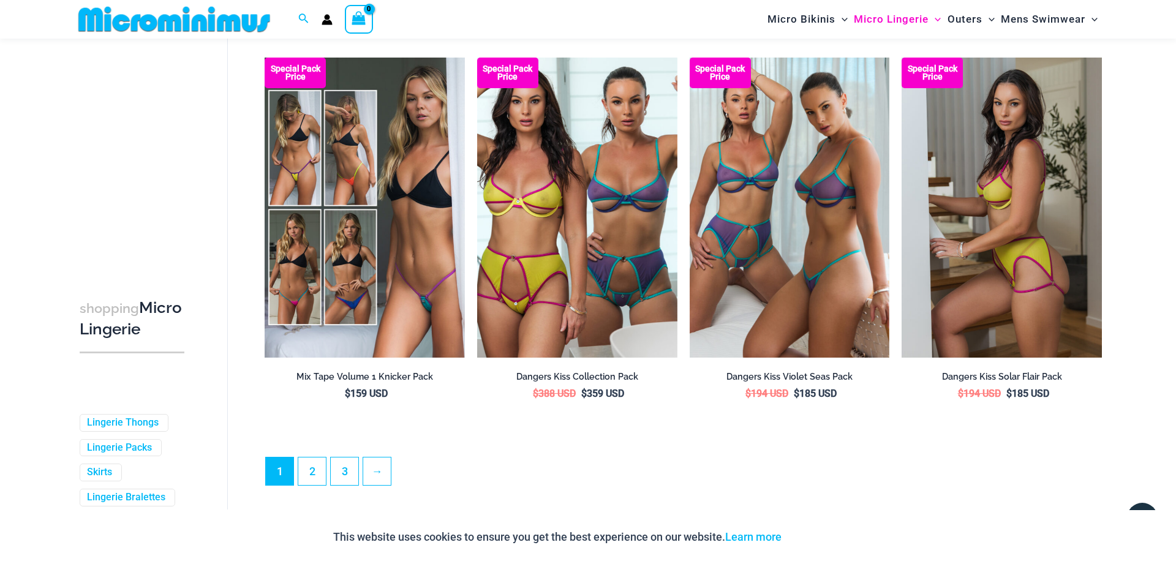
scroll to position [3233, 0]
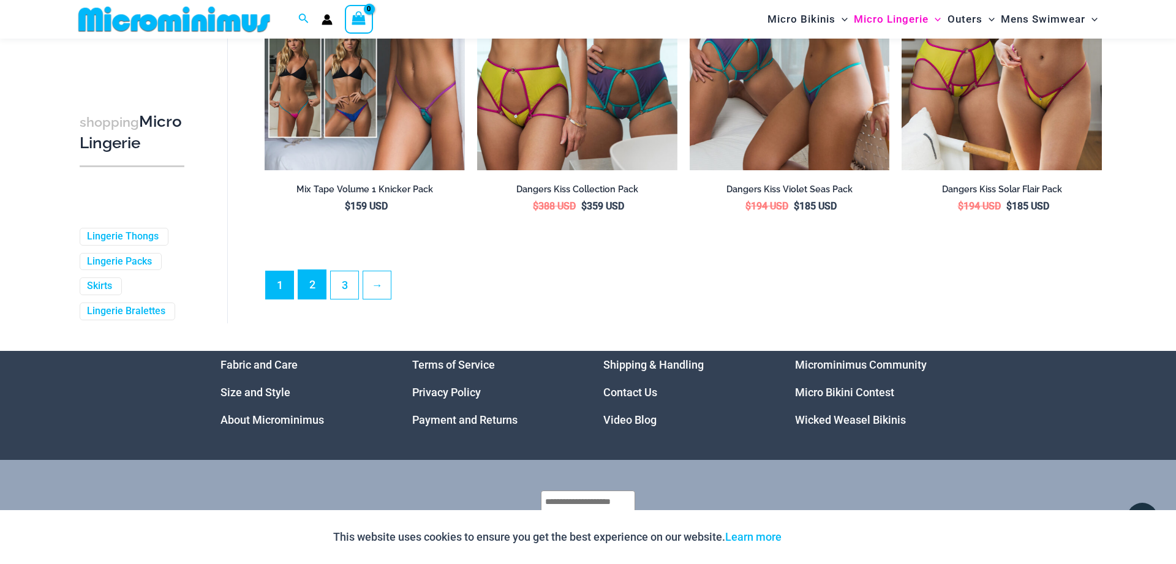
click at [315, 290] on link "2" at bounding box center [312, 284] width 28 height 29
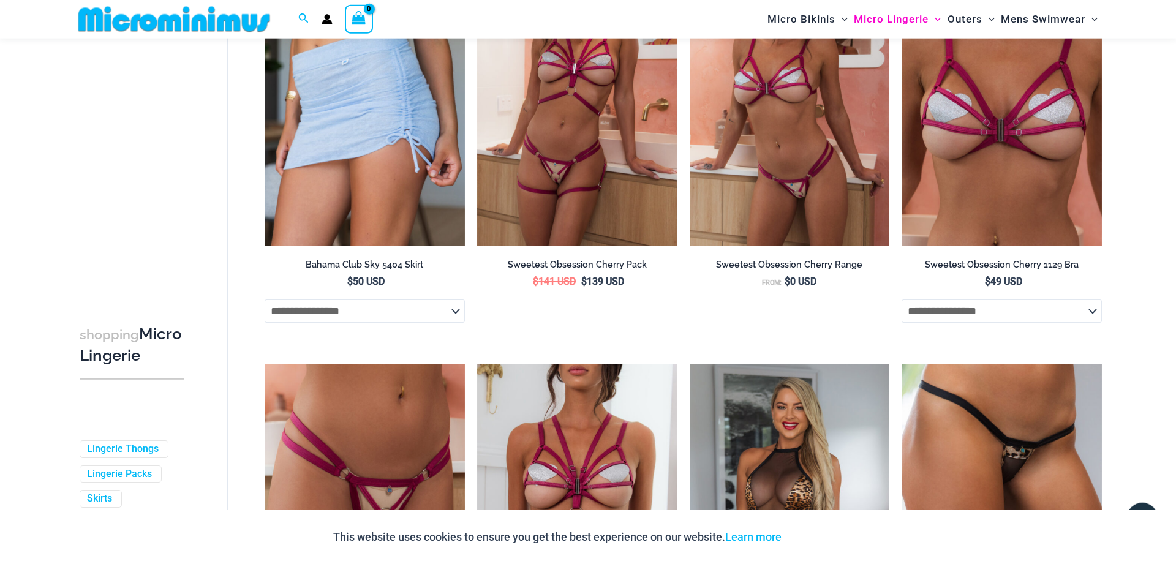
scroll to position [2490, 0]
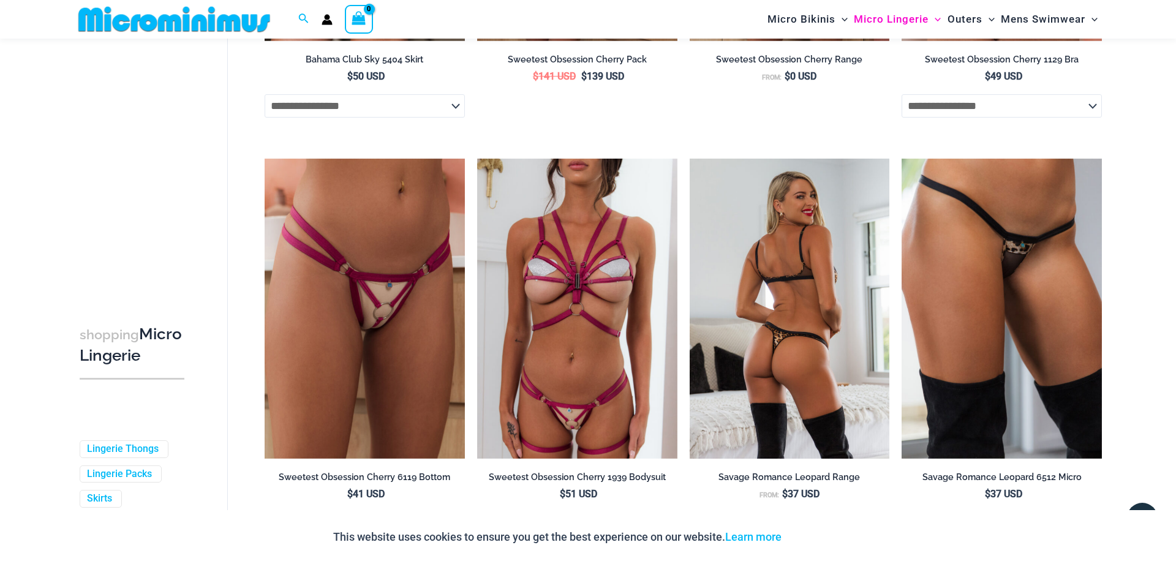
click at [806, 336] on img at bounding box center [790, 309] width 200 height 300
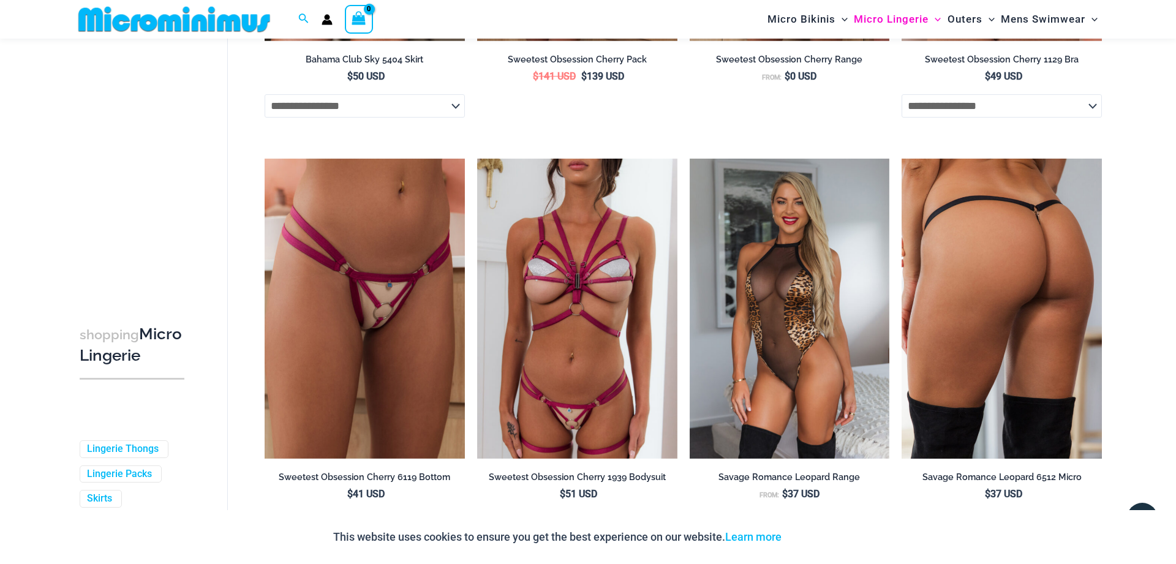
click at [1039, 272] on img at bounding box center [1001, 309] width 200 height 300
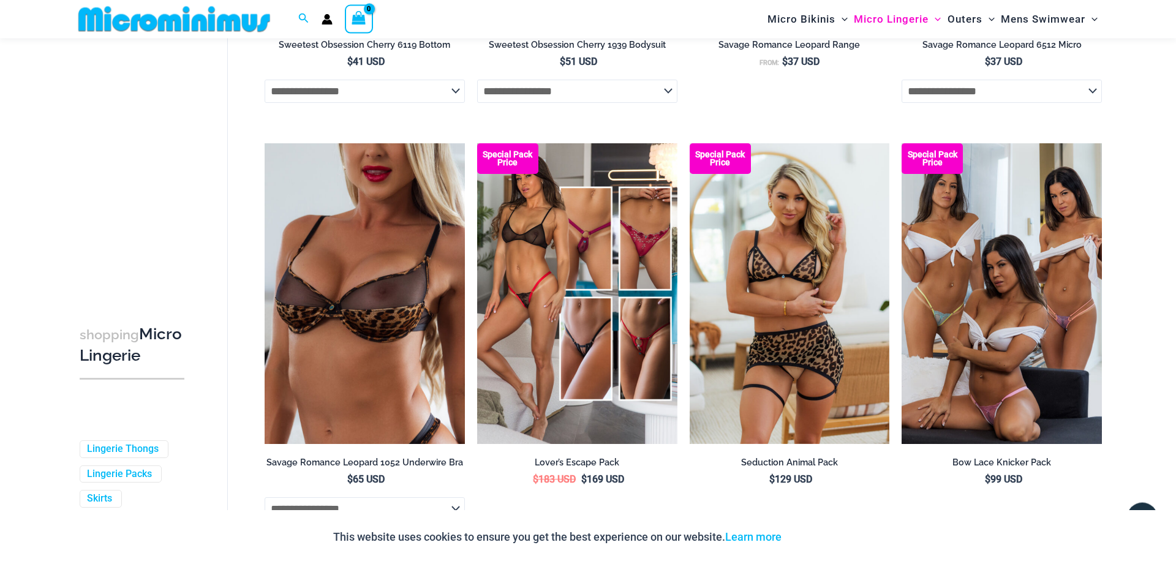
scroll to position [2927, 0]
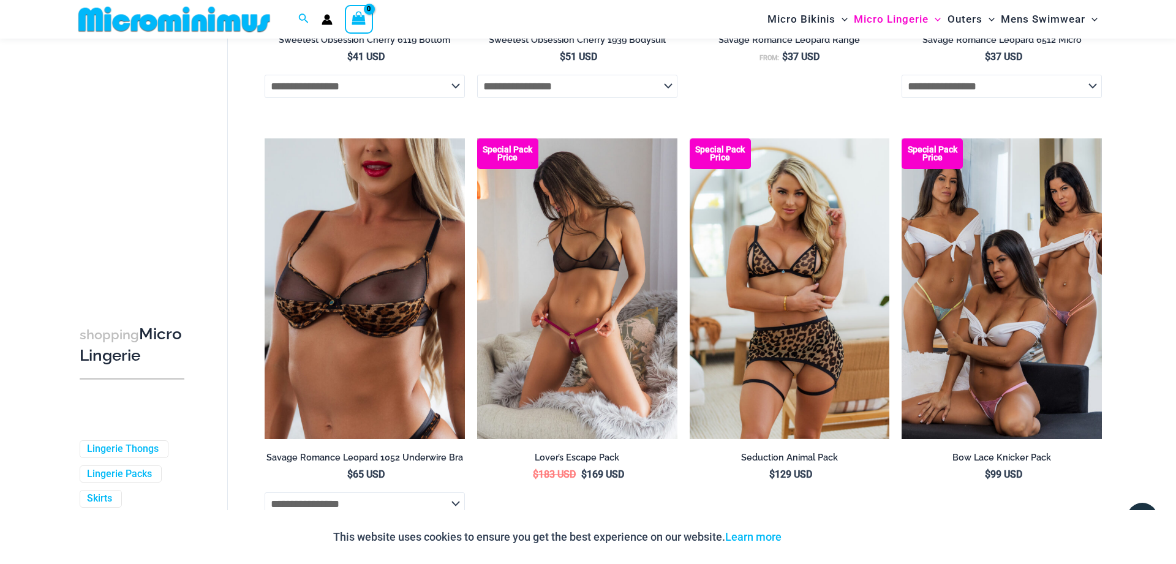
click at [588, 325] on img at bounding box center [577, 288] width 200 height 300
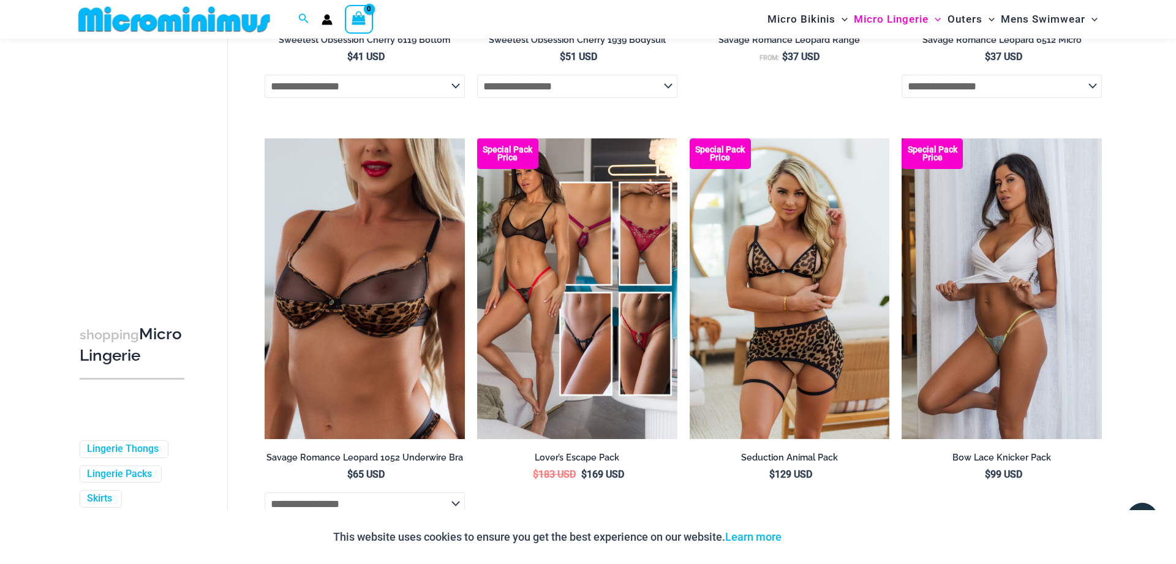
click at [1032, 339] on img at bounding box center [1001, 288] width 200 height 300
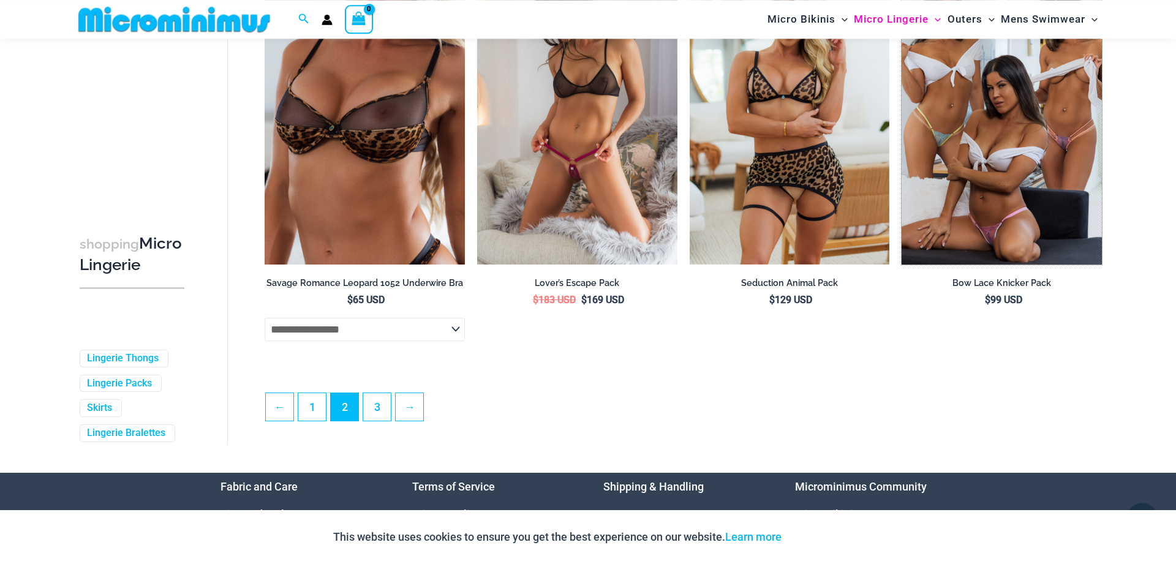
scroll to position [3176, 0]
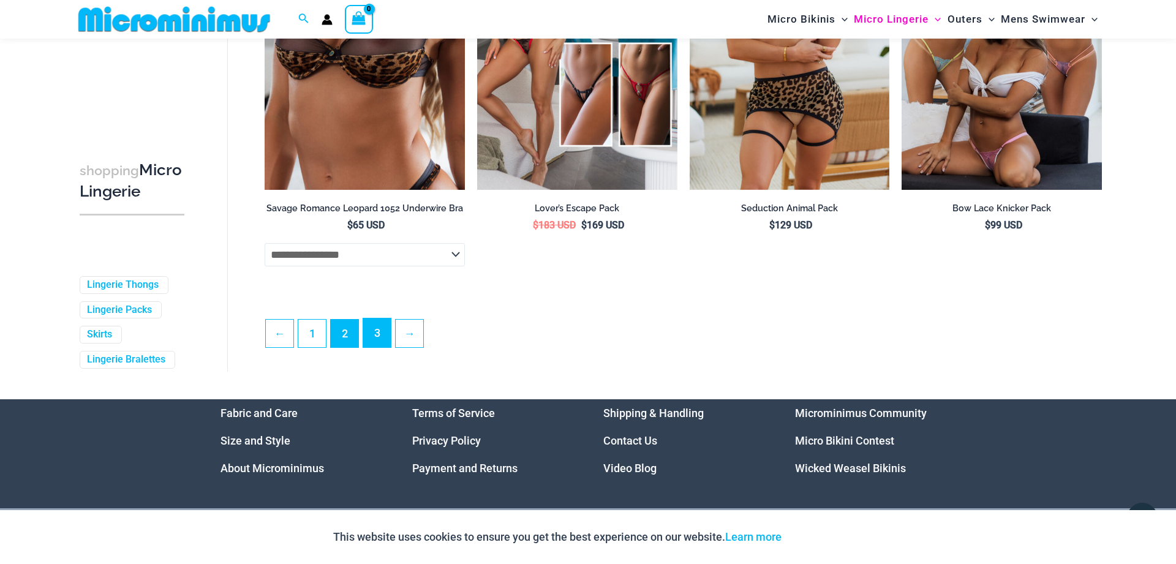
click at [374, 346] on link "3" at bounding box center [377, 332] width 28 height 29
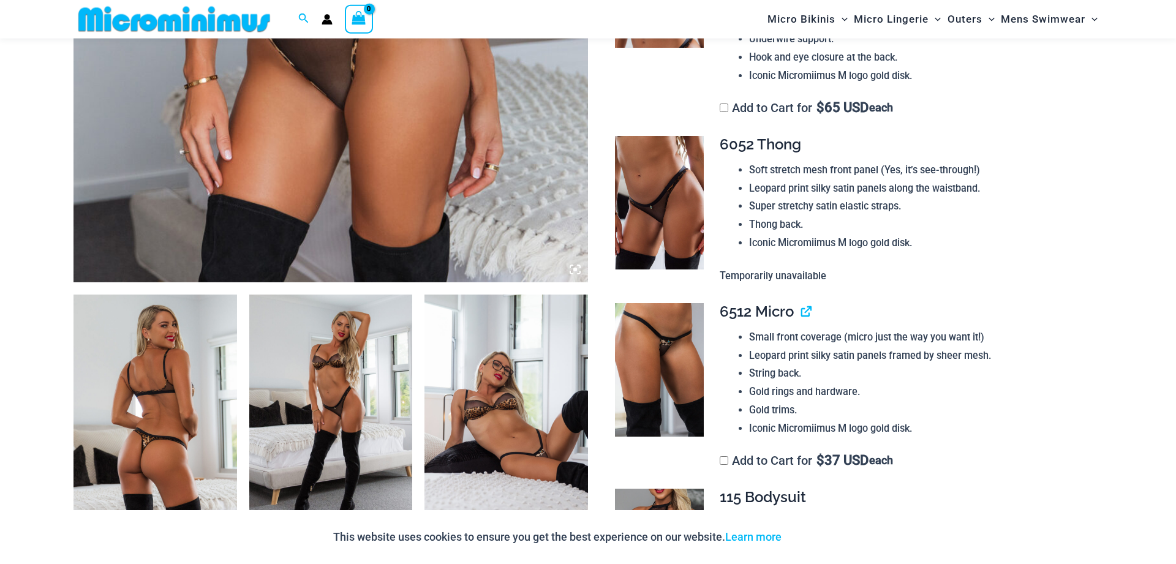
scroll to position [738, 0]
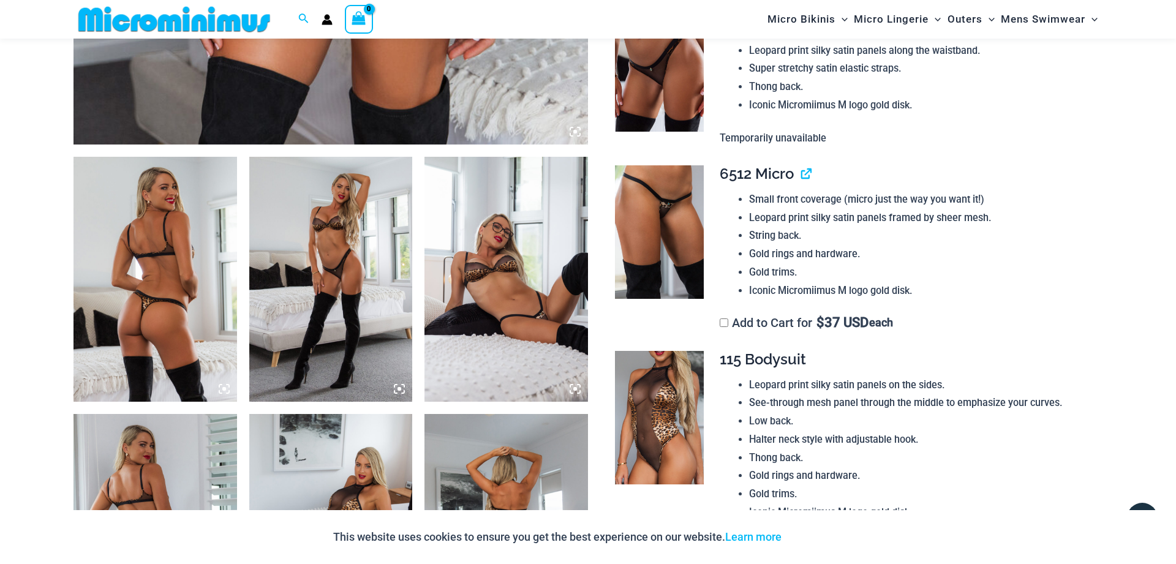
click at [225, 388] on icon at bounding box center [224, 389] width 4 height 4
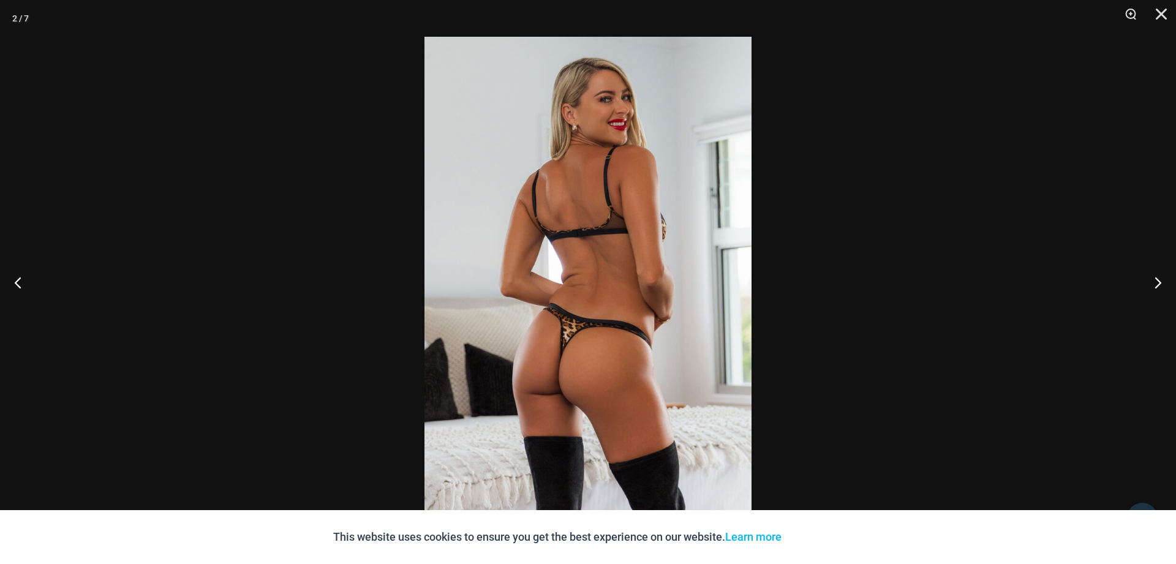
click at [610, 329] on img at bounding box center [587, 282] width 327 height 490
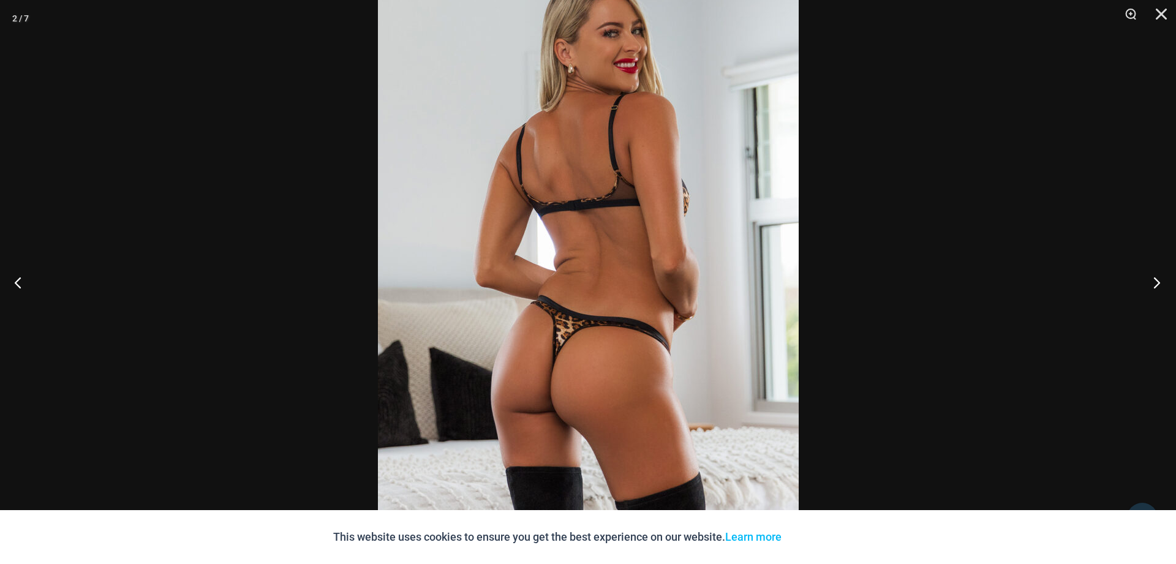
click at [1156, 282] on button "Next" at bounding box center [1153, 282] width 46 height 61
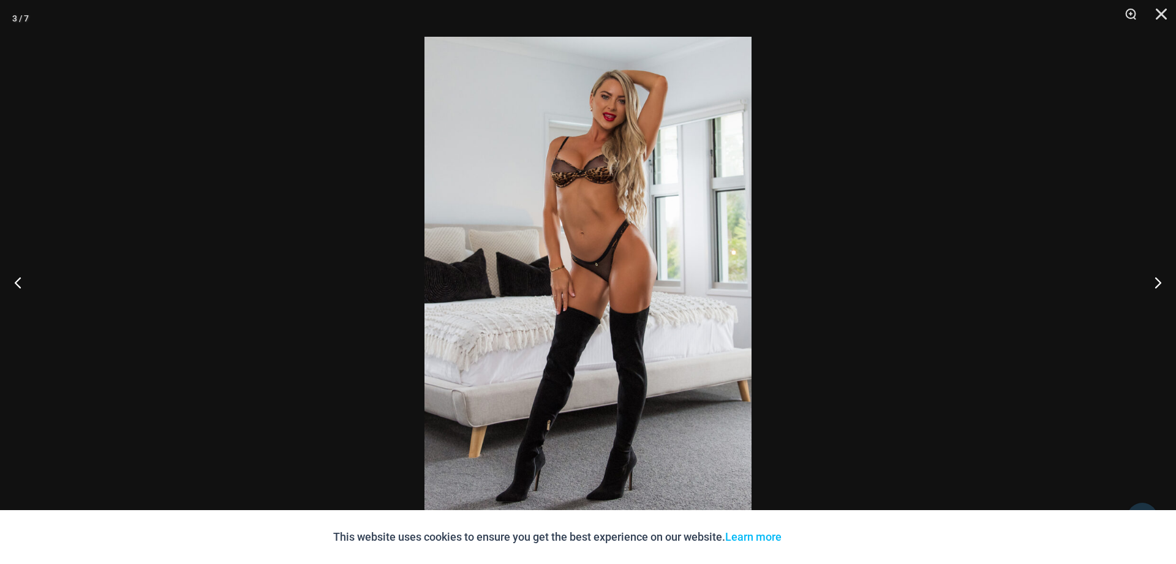
click at [598, 270] on img at bounding box center [587, 282] width 327 height 490
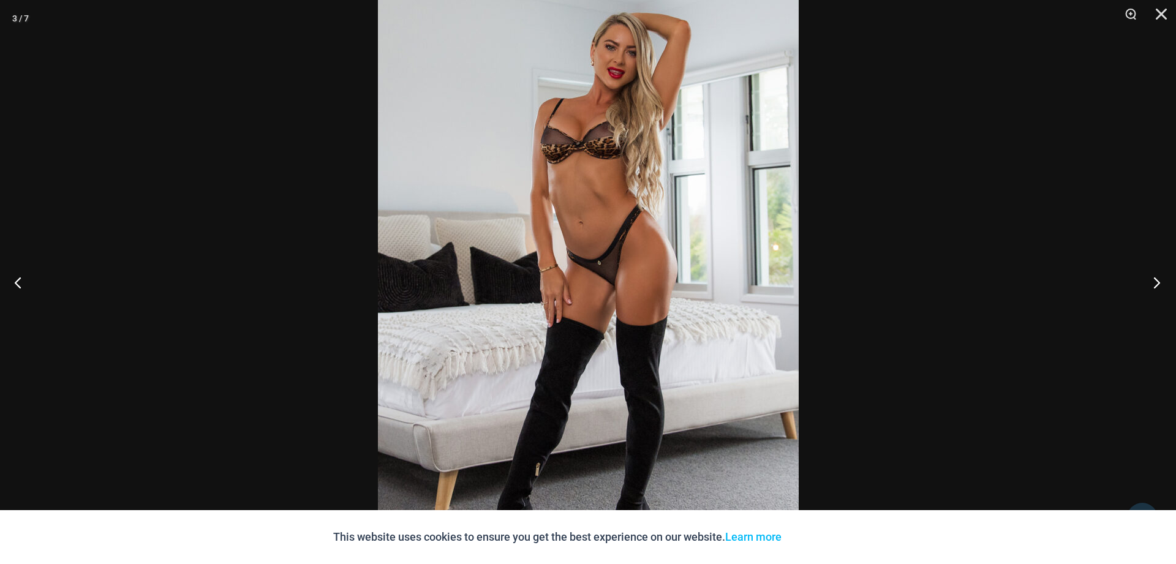
click at [1153, 281] on button "Next" at bounding box center [1153, 282] width 46 height 61
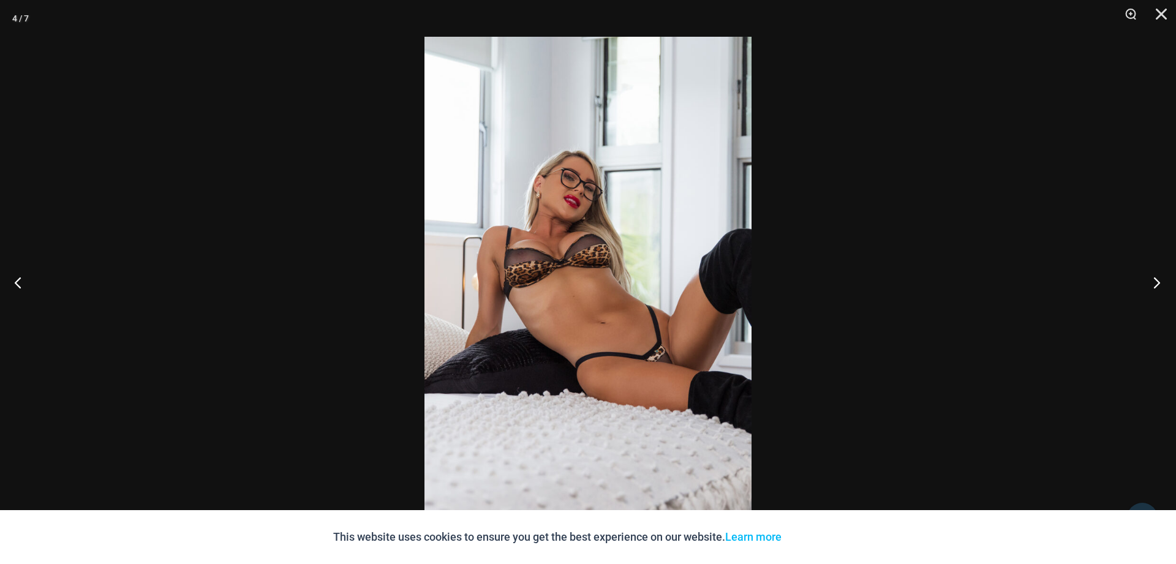
click at [1153, 284] on button "Next" at bounding box center [1153, 282] width 46 height 61
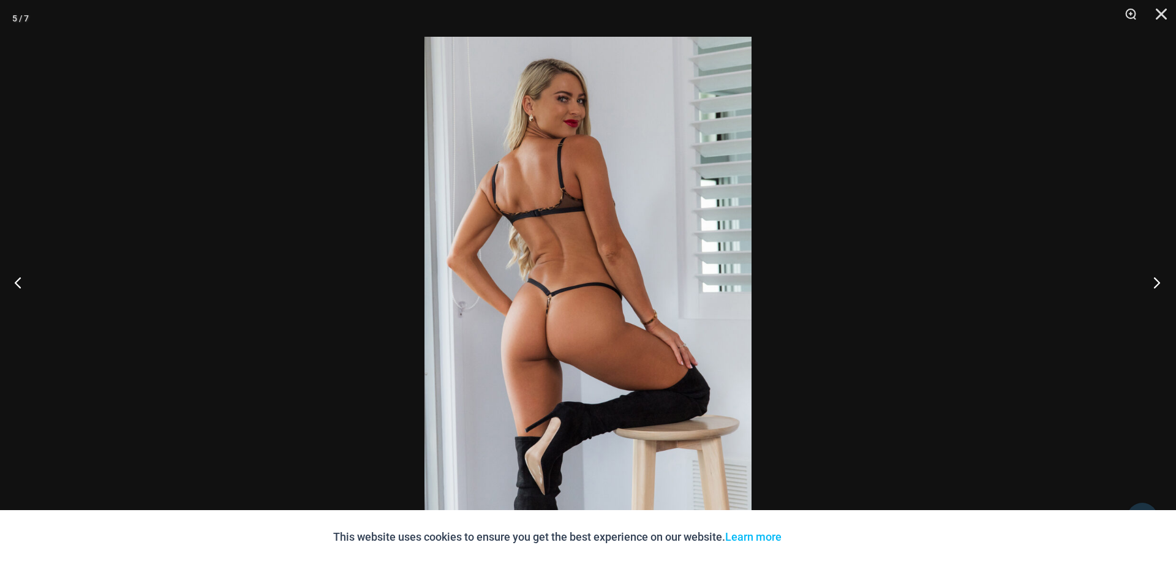
click at [1151, 284] on button "Next" at bounding box center [1153, 282] width 46 height 61
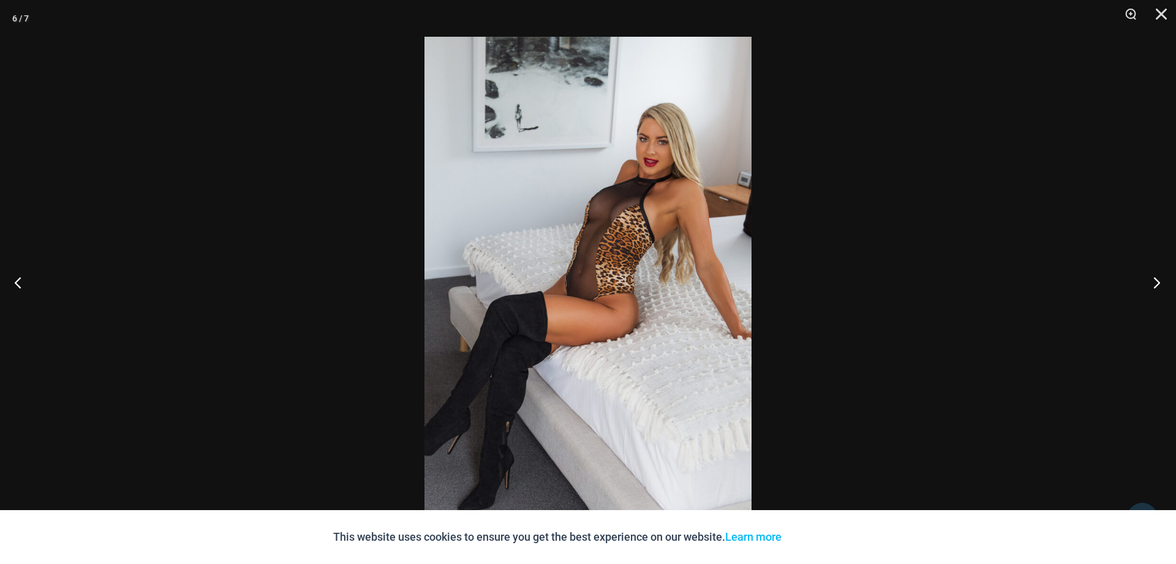
click at [1151, 284] on button "Next" at bounding box center [1153, 282] width 46 height 61
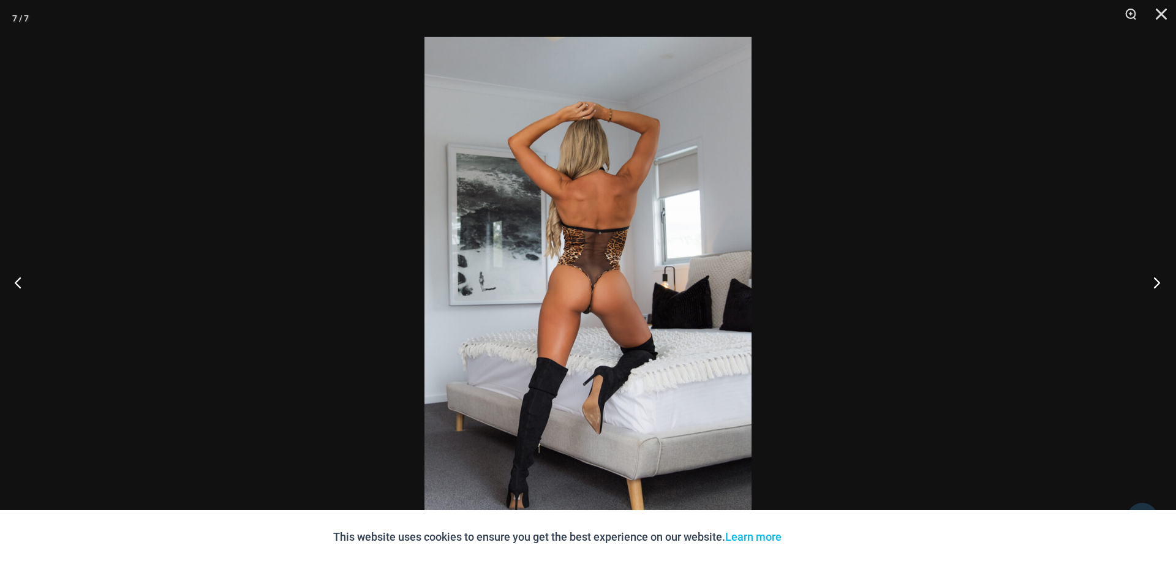
click at [1150, 284] on button "Next" at bounding box center [1153, 282] width 46 height 61
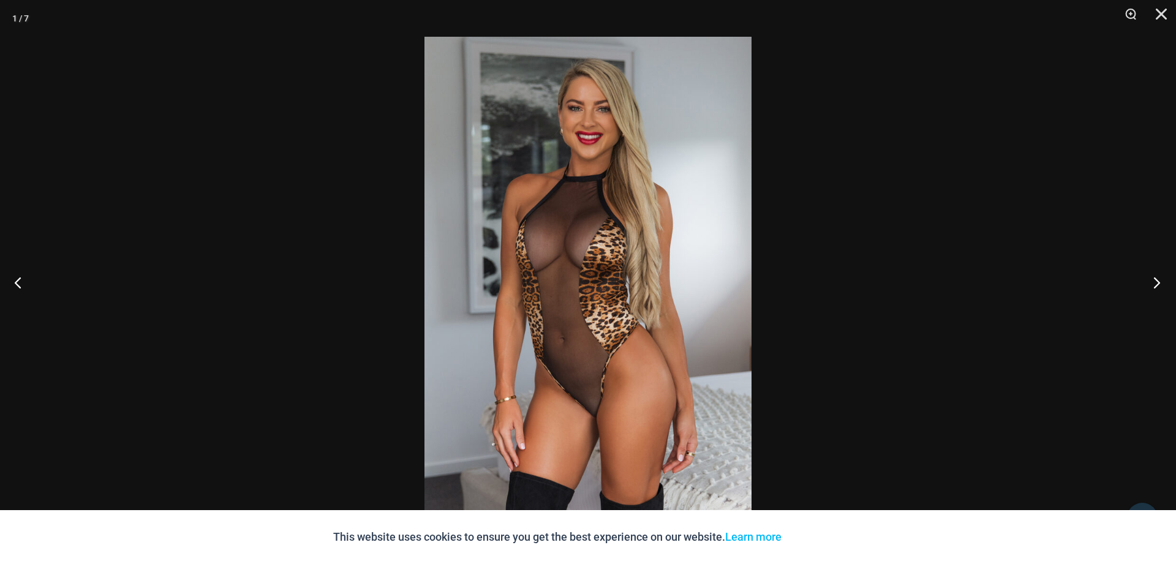
click at [1150, 285] on button "Next" at bounding box center [1153, 282] width 46 height 61
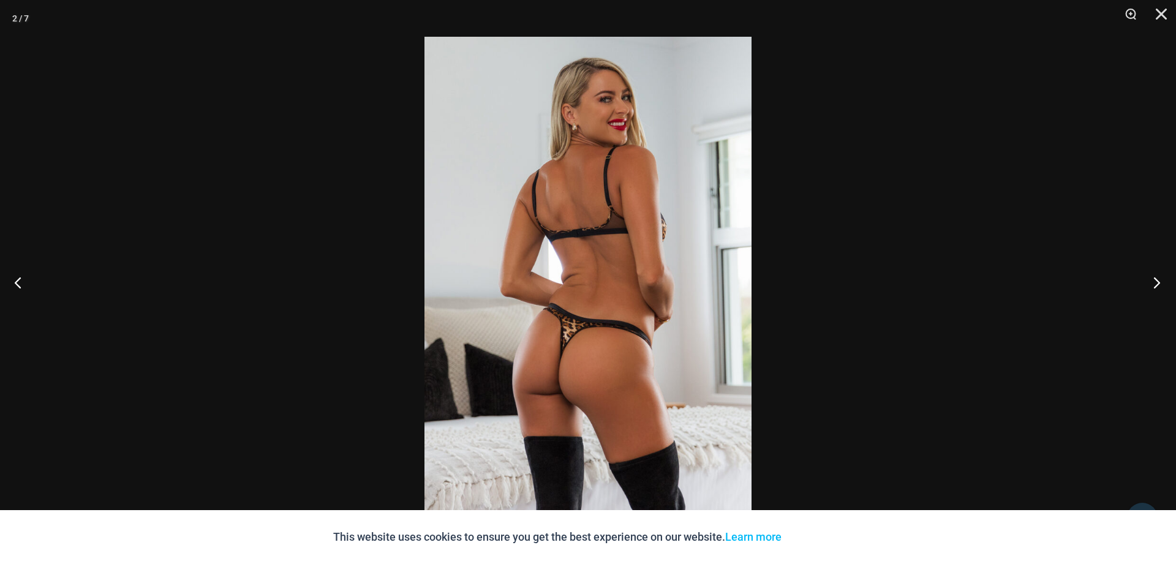
click at [1149, 284] on button "Next" at bounding box center [1153, 282] width 46 height 61
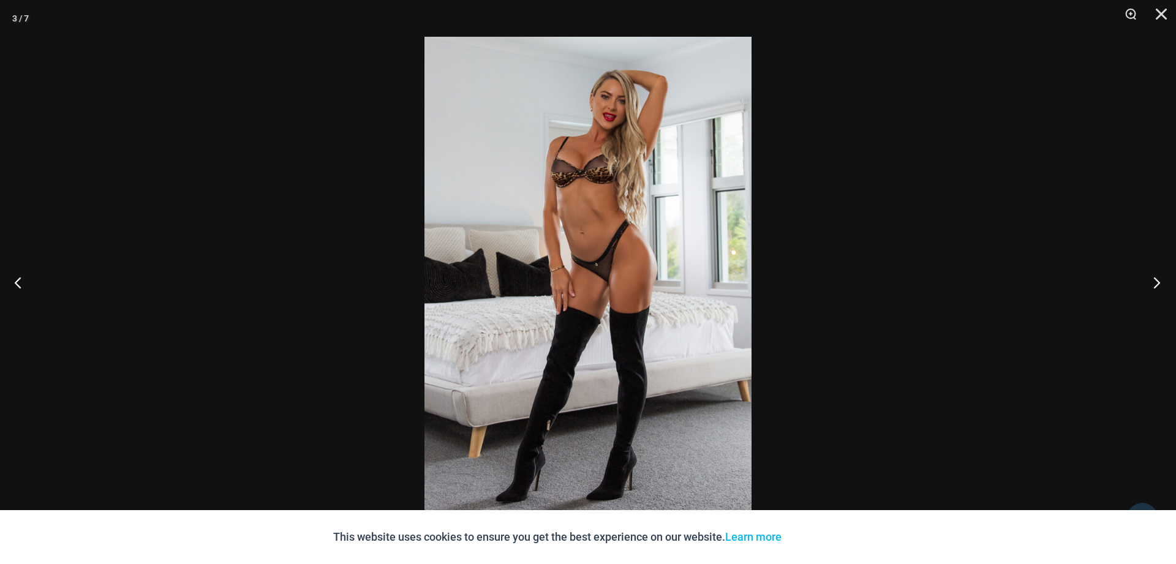
click at [1149, 284] on button "Next" at bounding box center [1153, 282] width 46 height 61
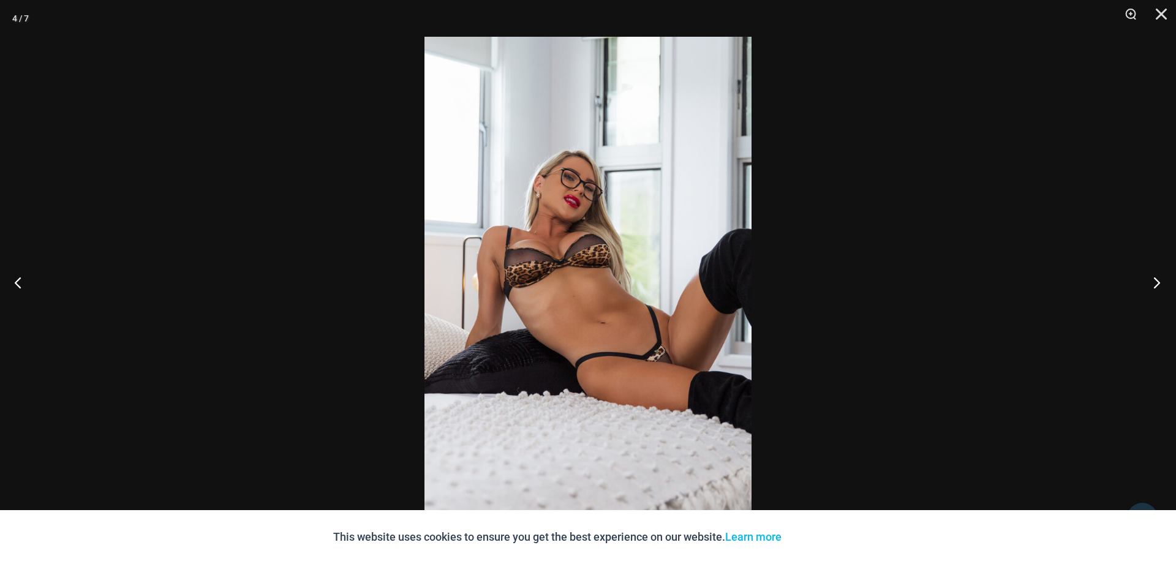
click at [1149, 284] on button "Next" at bounding box center [1153, 282] width 46 height 61
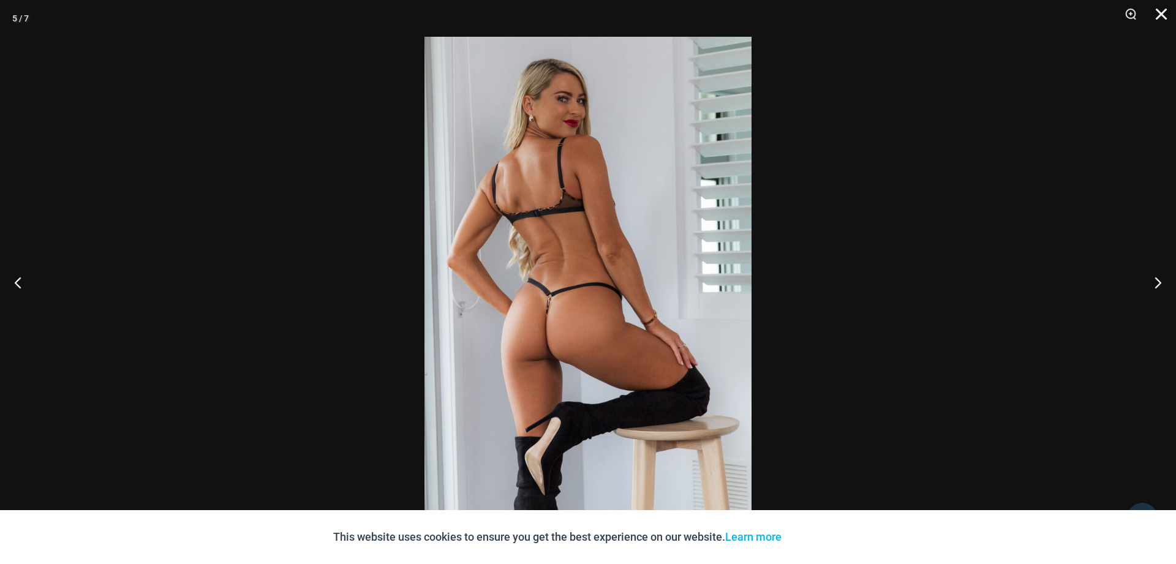
click at [1160, 17] on button "Close" at bounding box center [1156, 18] width 31 height 37
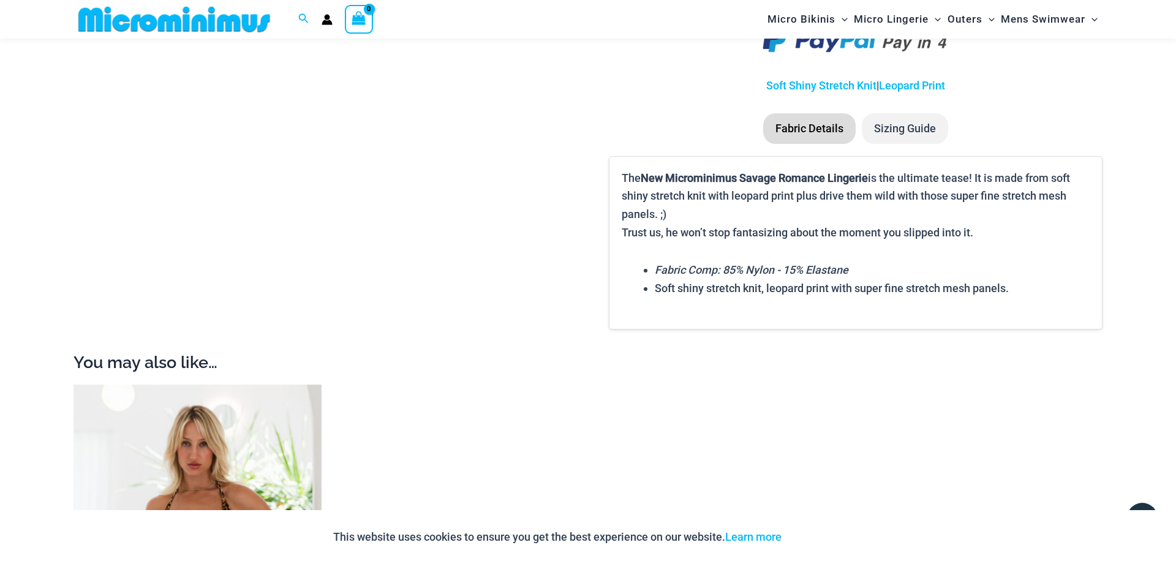
scroll to position [1675, 0]
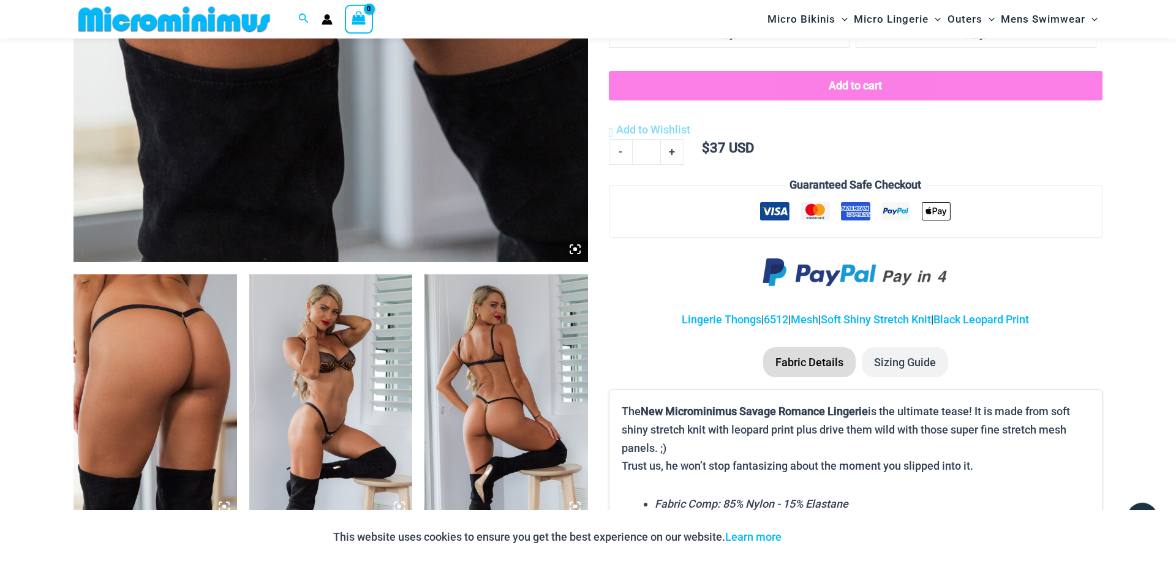
scroll to position [801, 0]
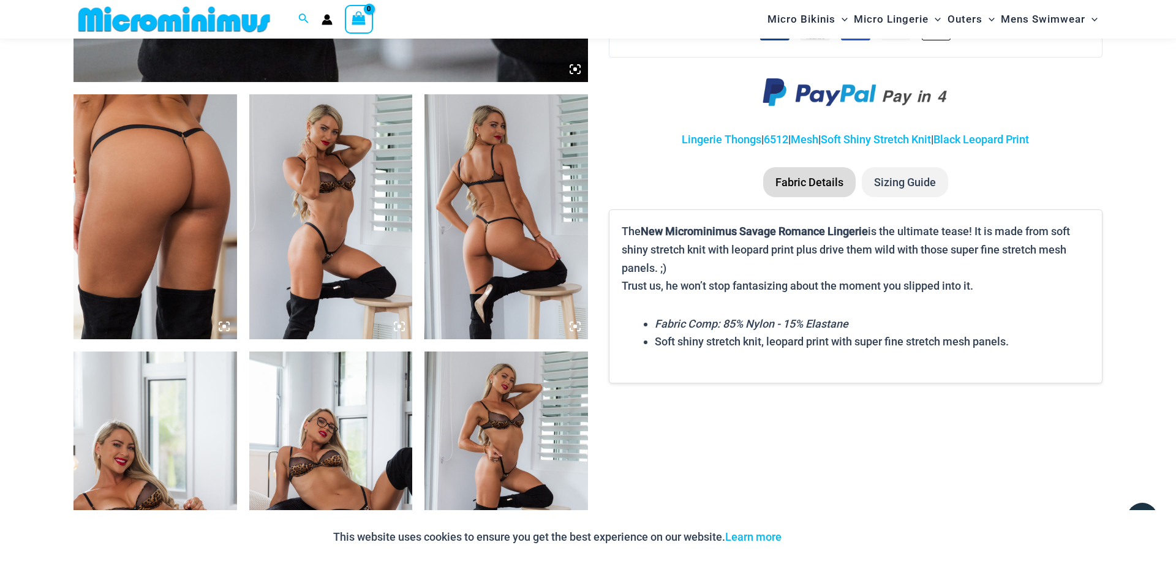
click at [225, 326] on icon at bounding box center [224, 327] width 4 height 4
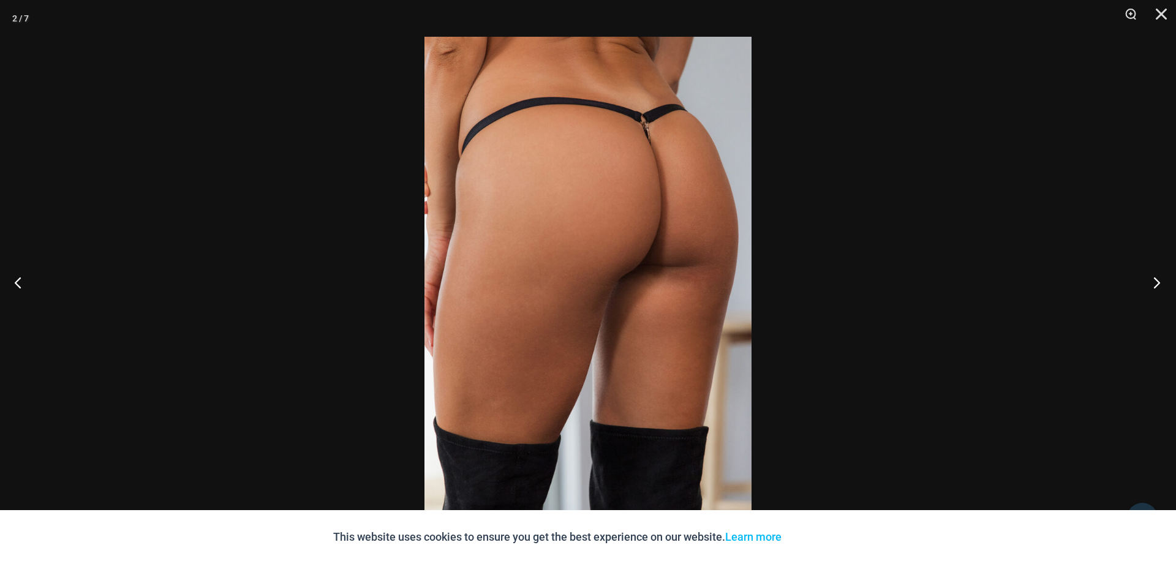
click at [1152, 285] on button "Next" at bounding box center [1153, 282] width 46 height 61
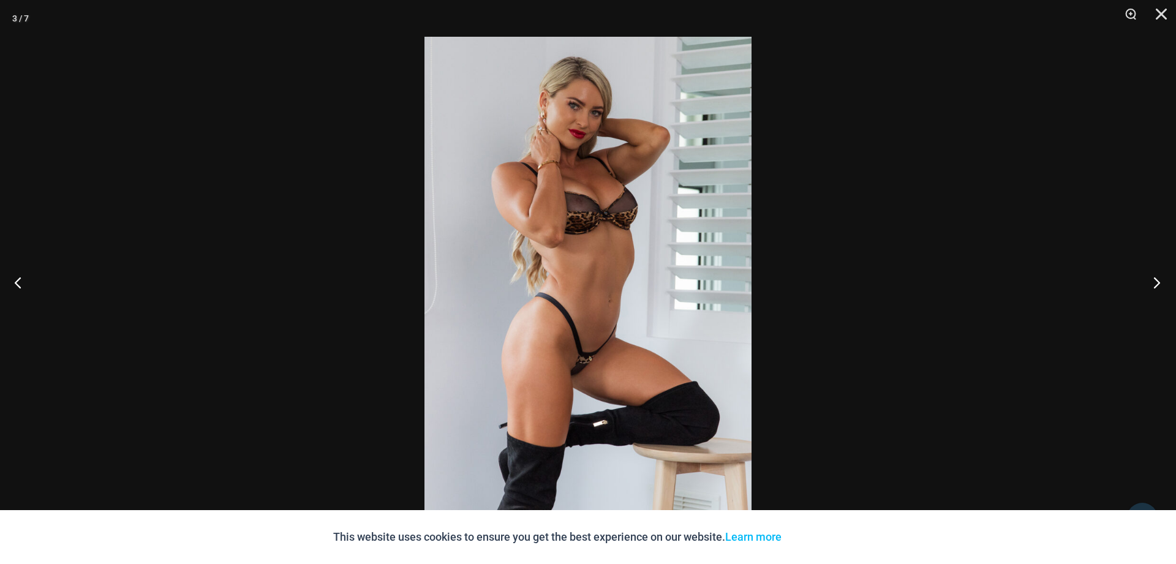
click at [1154, 285] on button "Next" at bounding box center [1153, 282] width 46 height 61
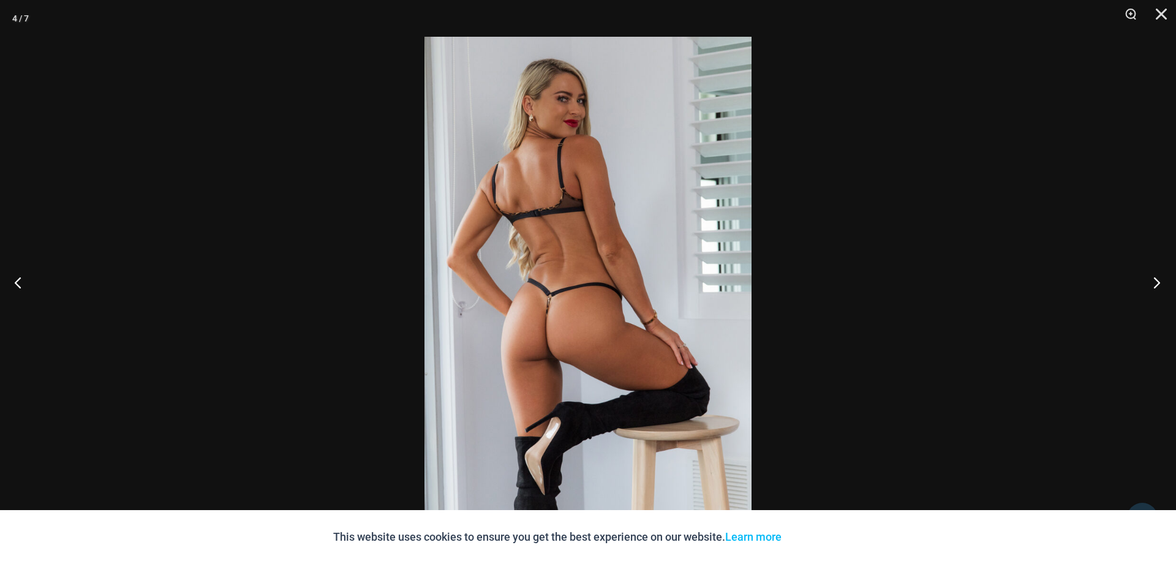
click at [1154, 284] on button "Next" at bounding box center [1153, 282] width 46 height 61
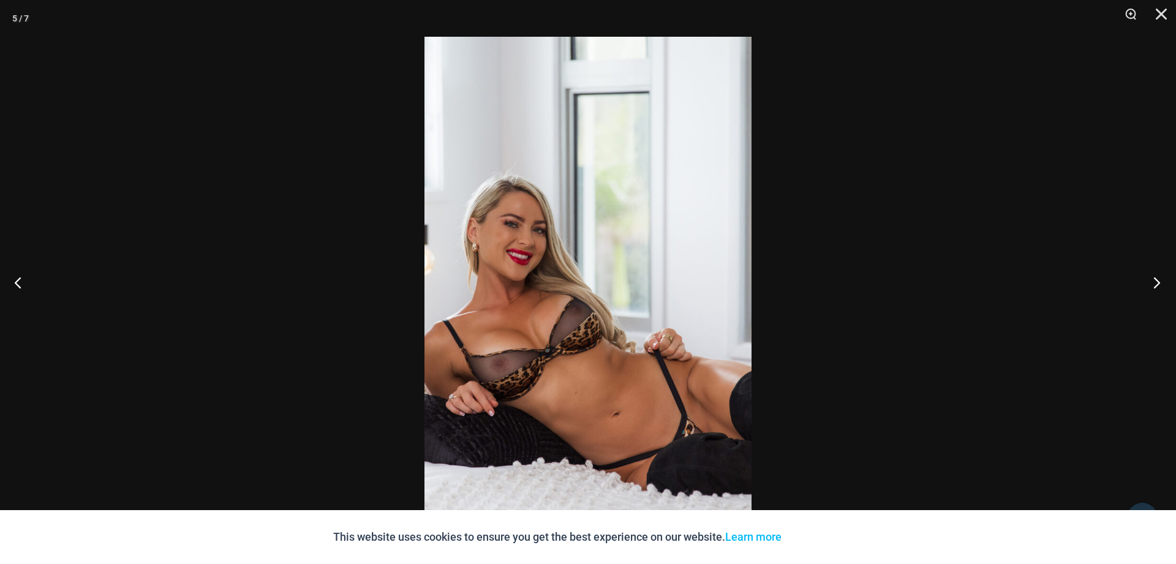
click at [1154, 283] on button "Next" at bounding box center [1153, 282] width 46 height 61
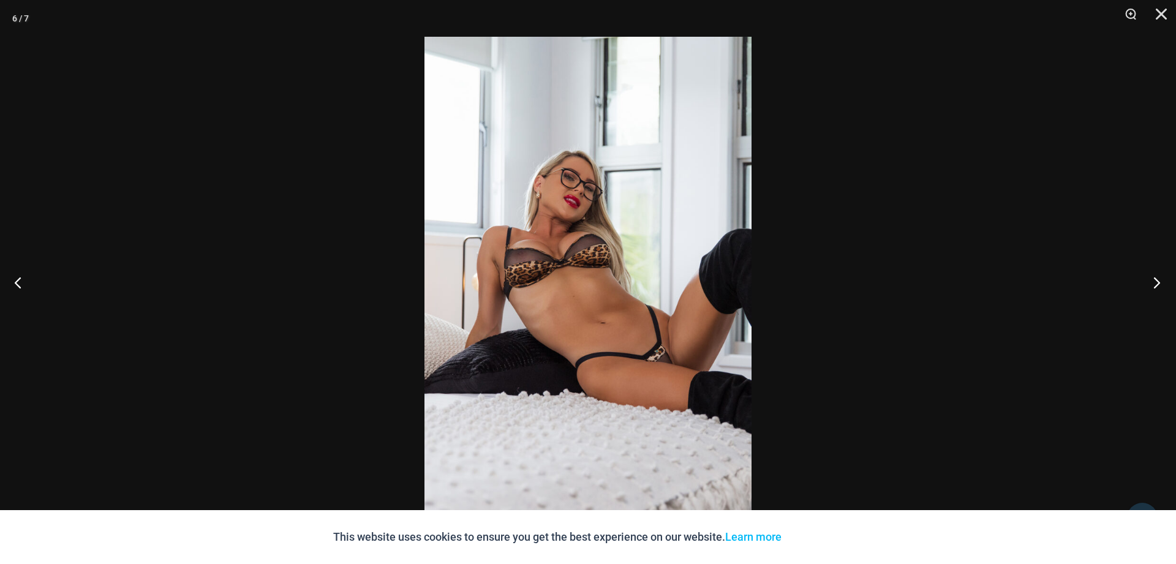
click at [1154, 282] on button "Next" at bounding box center [1153, 282] width 46 height 61
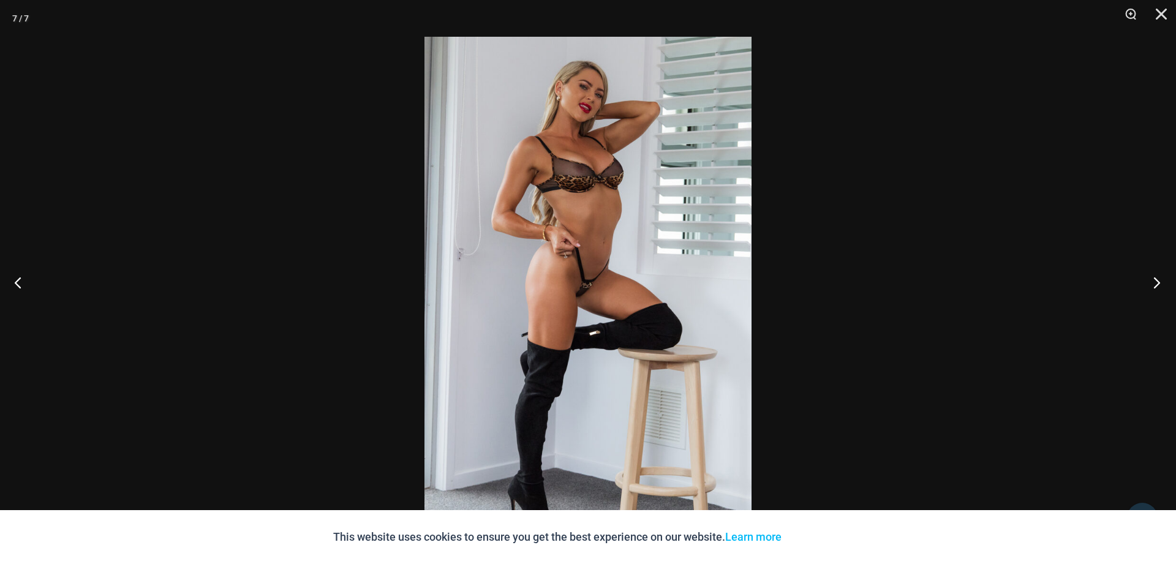
click at [1154, 282] on button "Next" at bounding box center [1153, 282] width 46 height 61
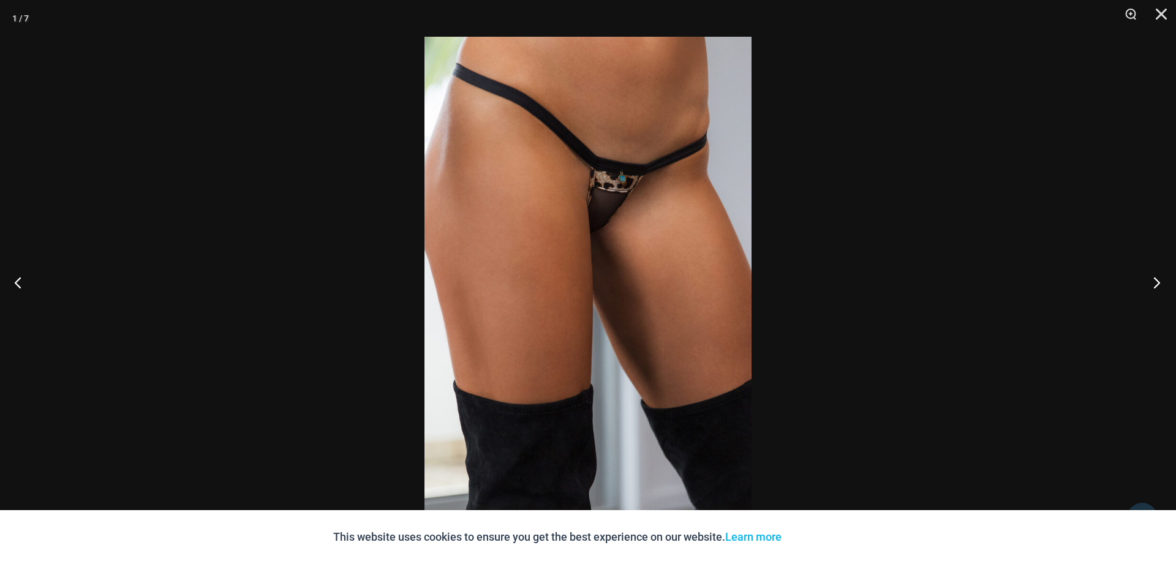
click at [1154, 280] on button "Next" at bounding box center [1153, 282] width 46 height 61
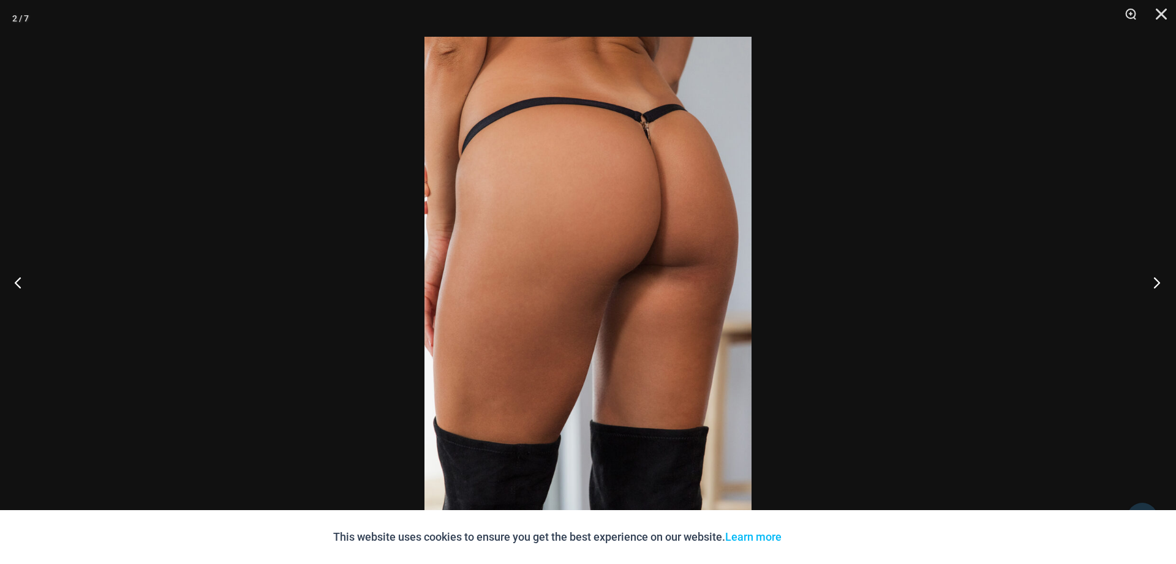
click at [1154, 282] on button "Next" at bounding box center [1153, 282] width 46 height 61
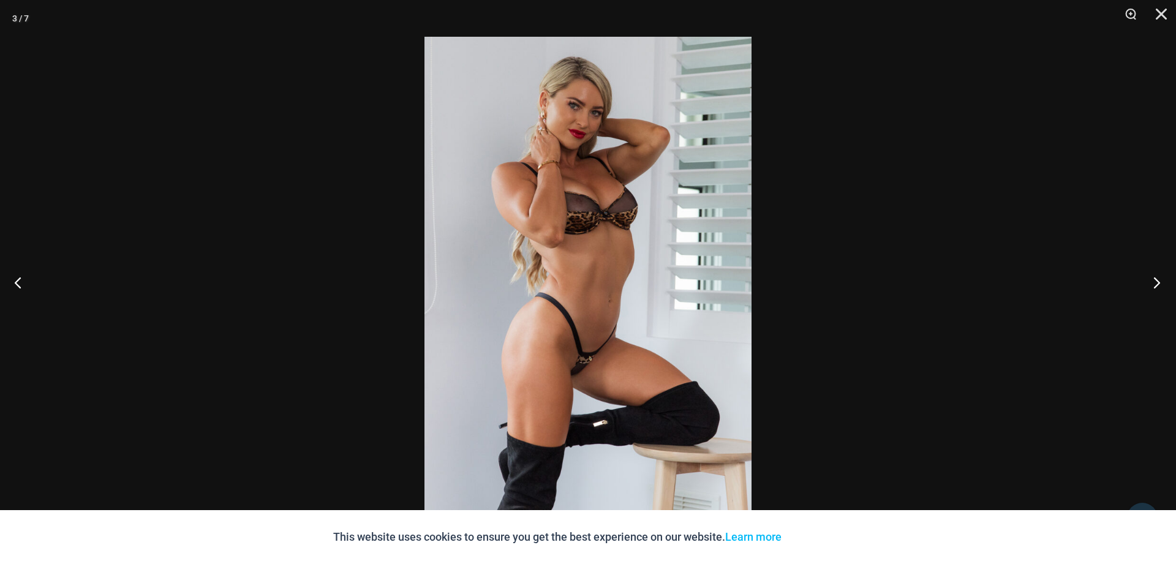
click at [1154, 282] on button "Next" at bounding box center [1153, 282] width 46 height 61
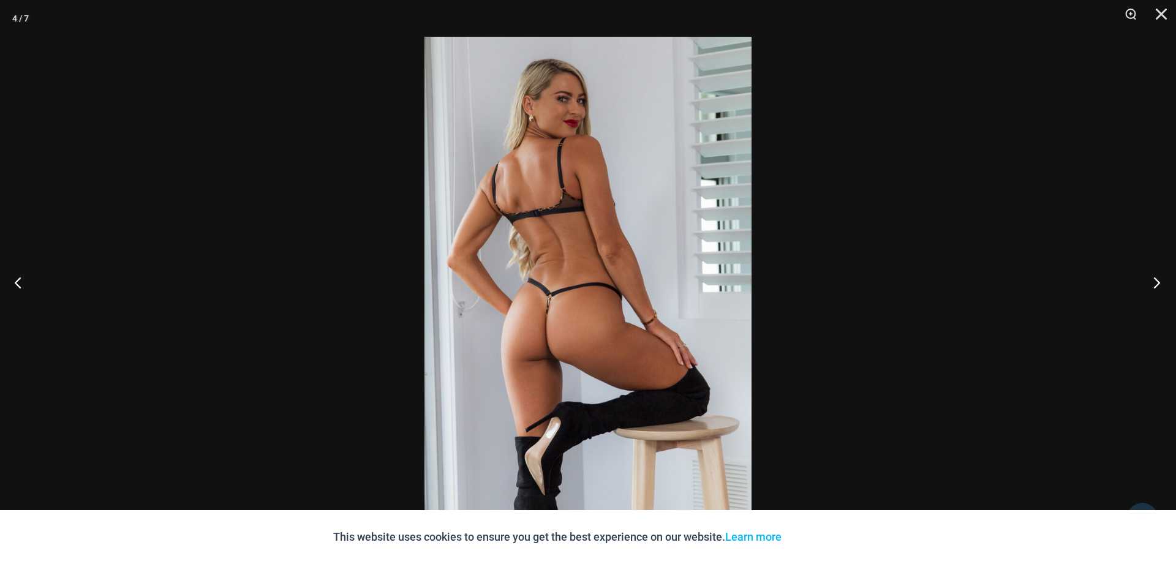
click at [1154, 282] on button "Next" at bounding box center [1153, 282] width 46 height 61
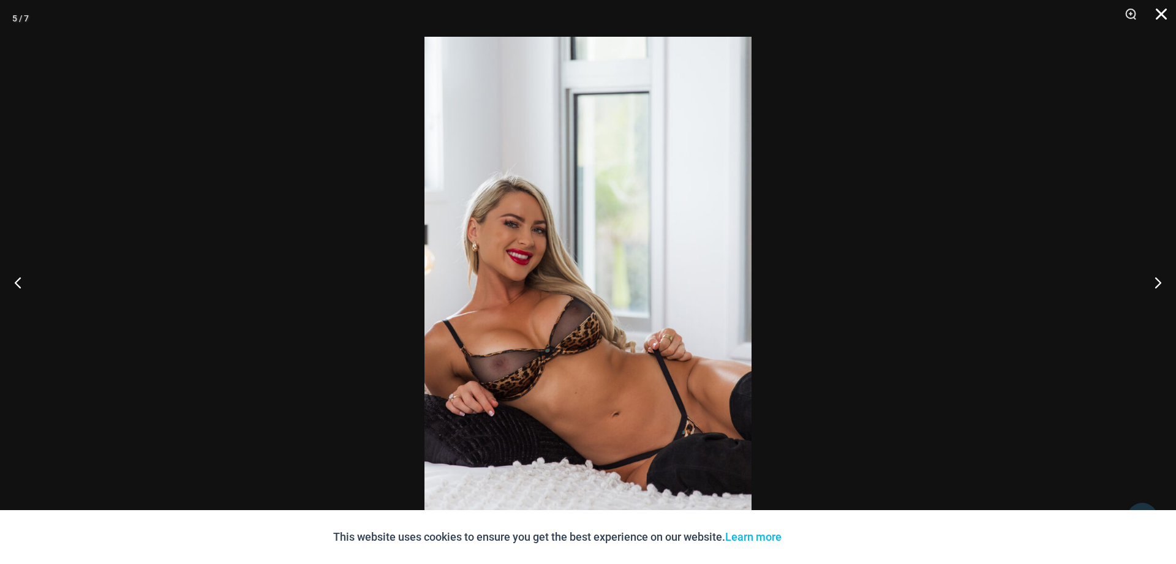
click at [1157, 10] on button "Close" at bounding box center [1156, 18] width 31 height 37
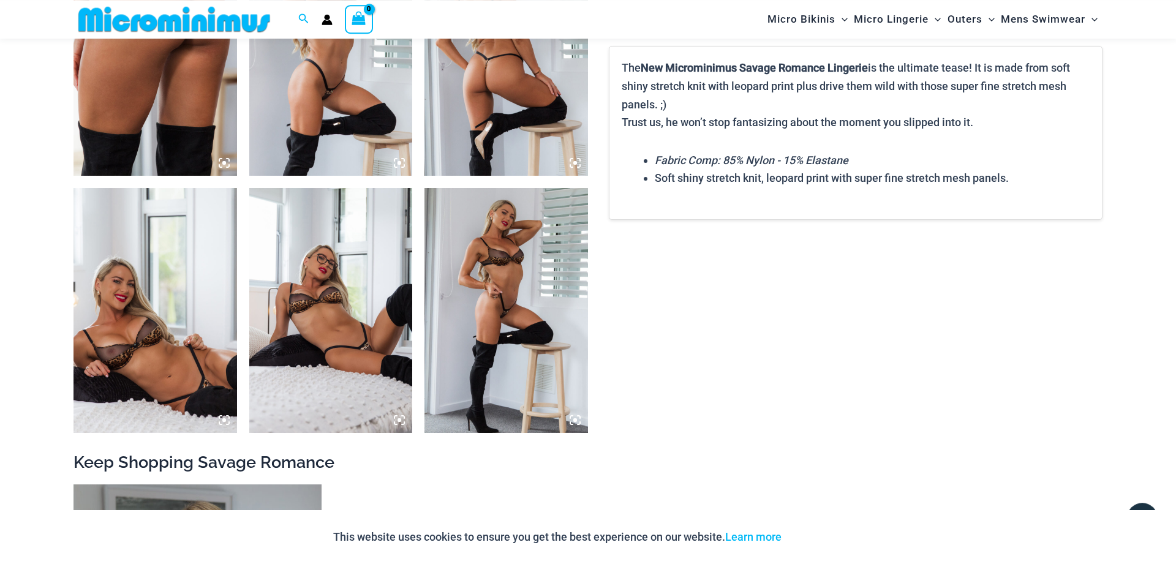
scroll to position [1051, 0]
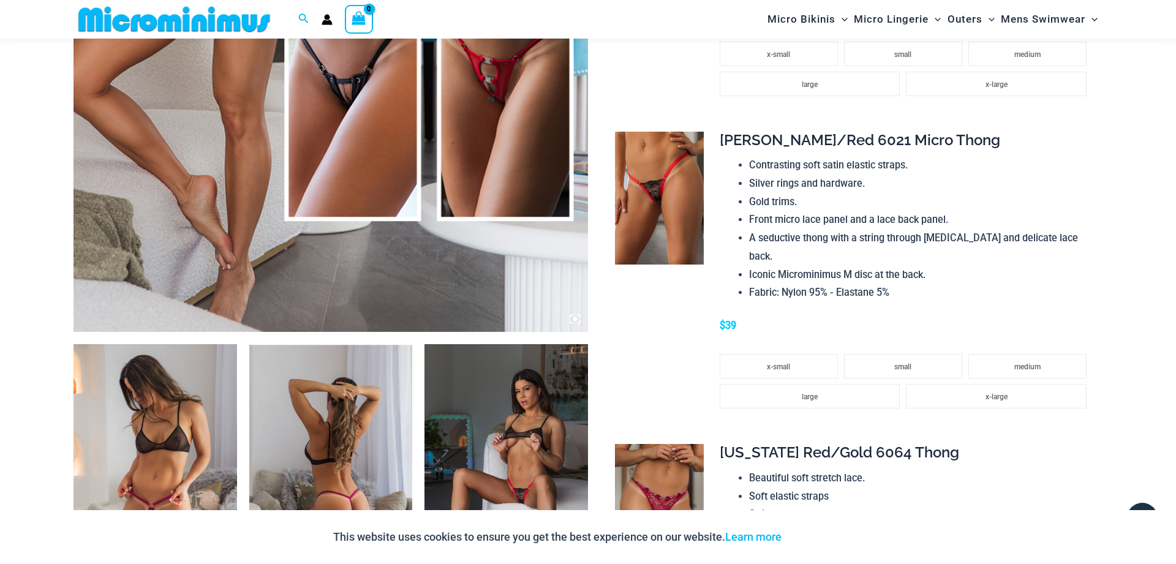
scroll to position [738, 0]
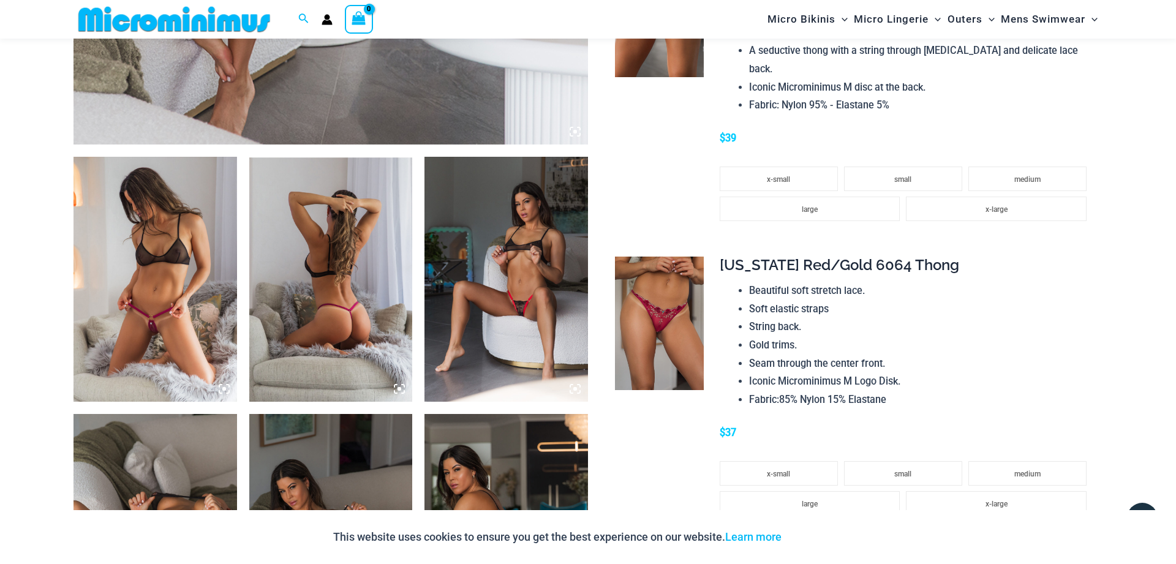
click at [181, 328] on img at bounding box center [154, 279] width 163 height 245
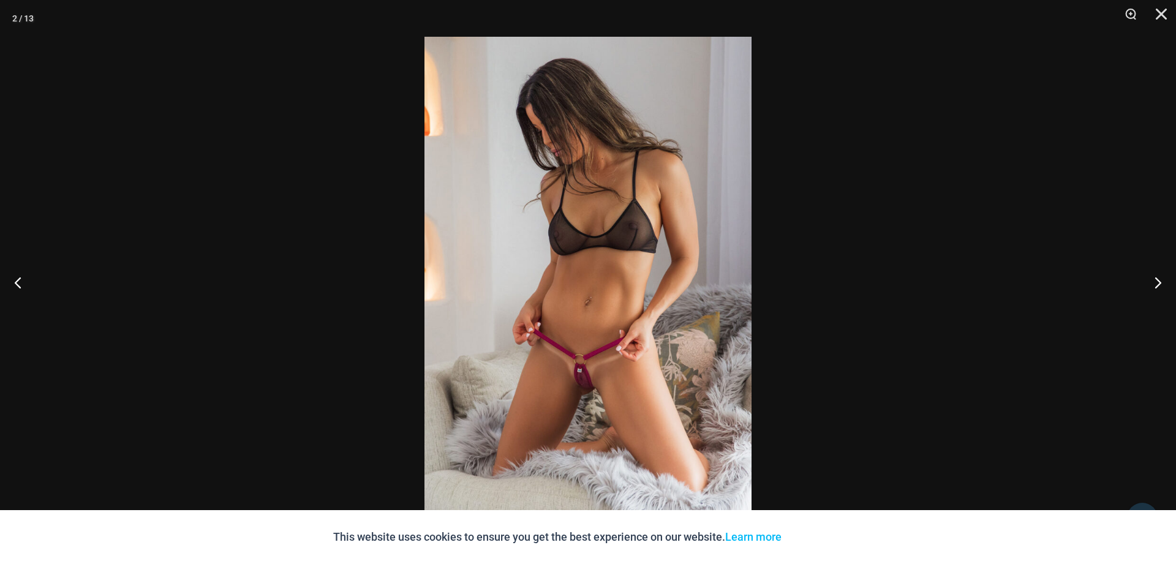
click at [596, 359] on img at bounding box center [587, 282] width 327 height 490
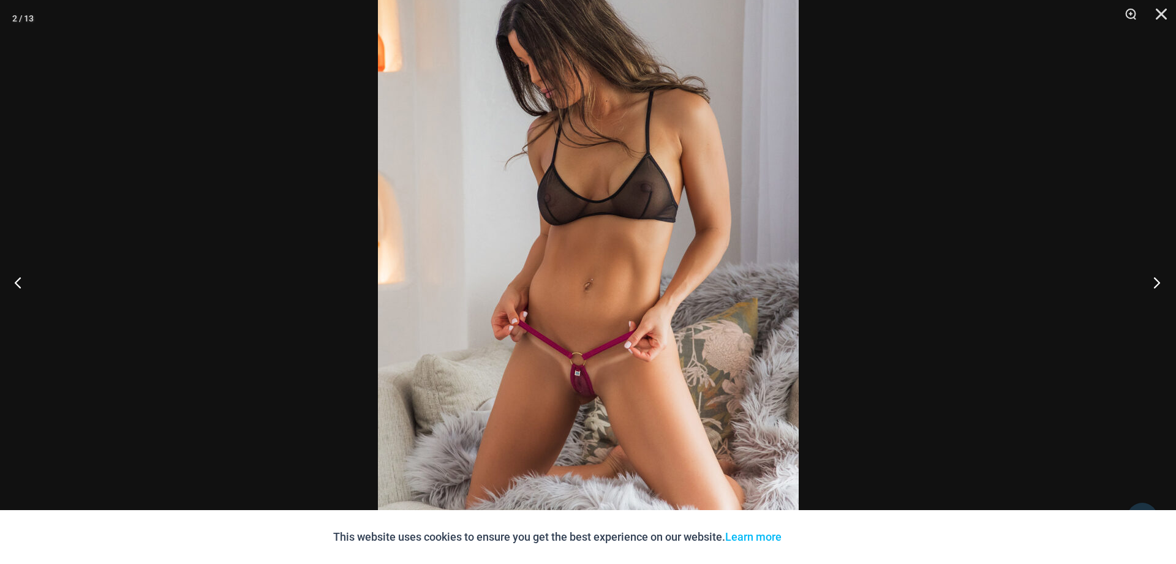
click at [1159, 282] on button "Next" at bounding box center [1153, 282] width 46 height 61
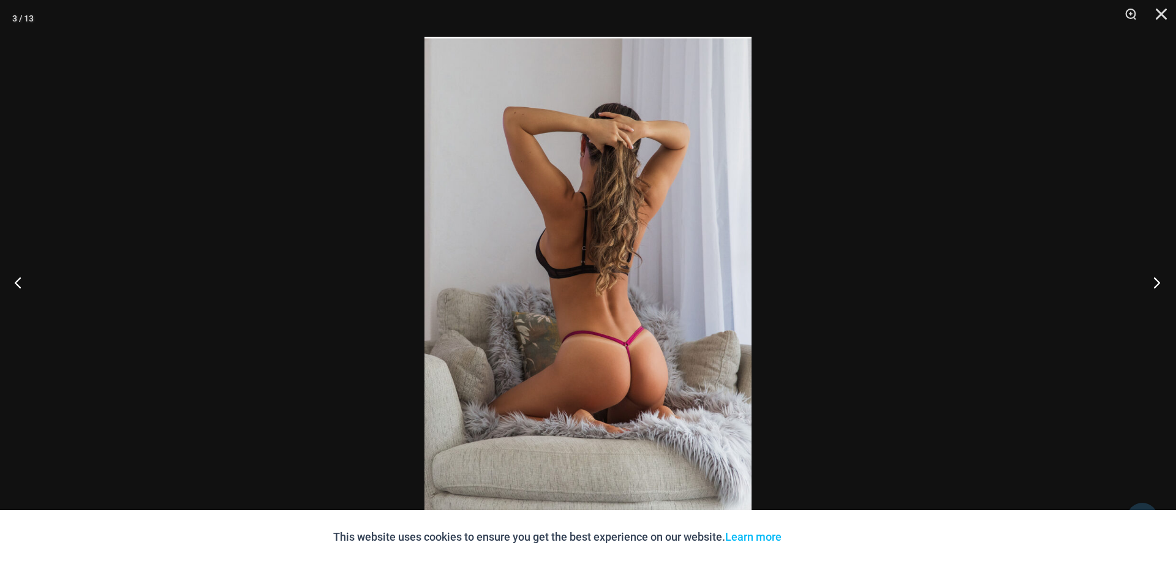
click at [1154, 280] on button "Next" at bounding box center [1153, 282] width 46 height 61
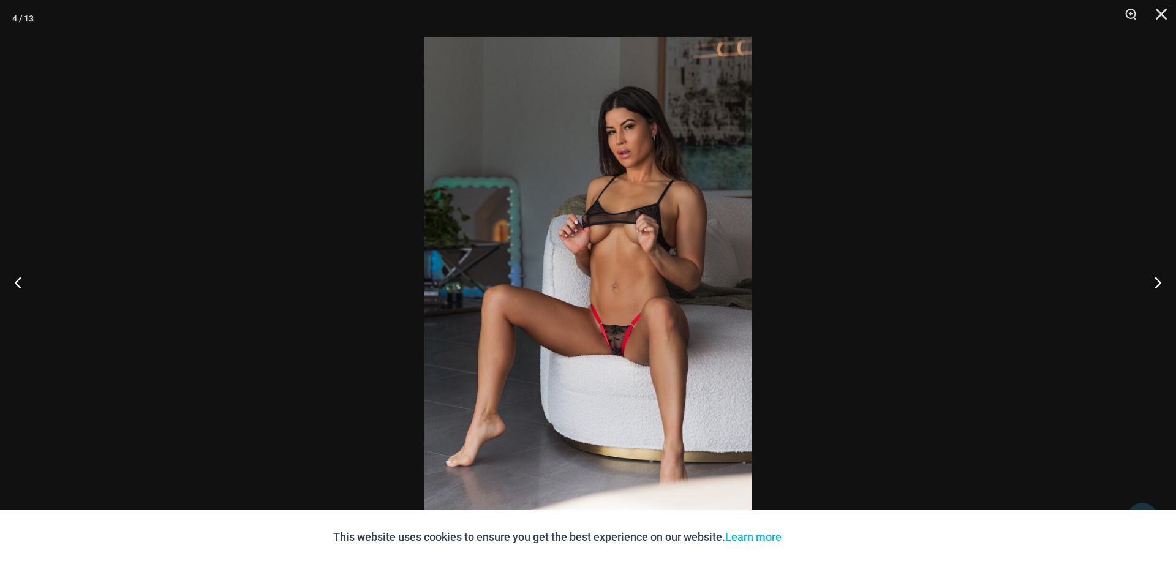
click at [622, 341] on img at bounding box center [587, 282] width 327 height 490
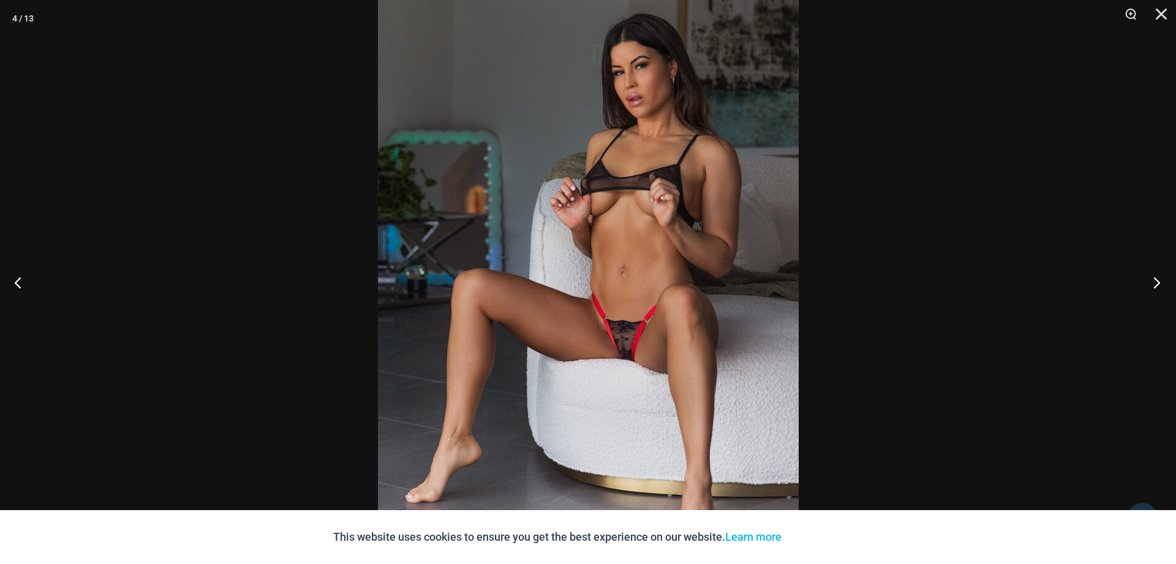
click at [1154, 280] on button "Next" at bounding box center [1153, 282] width 46 height 61
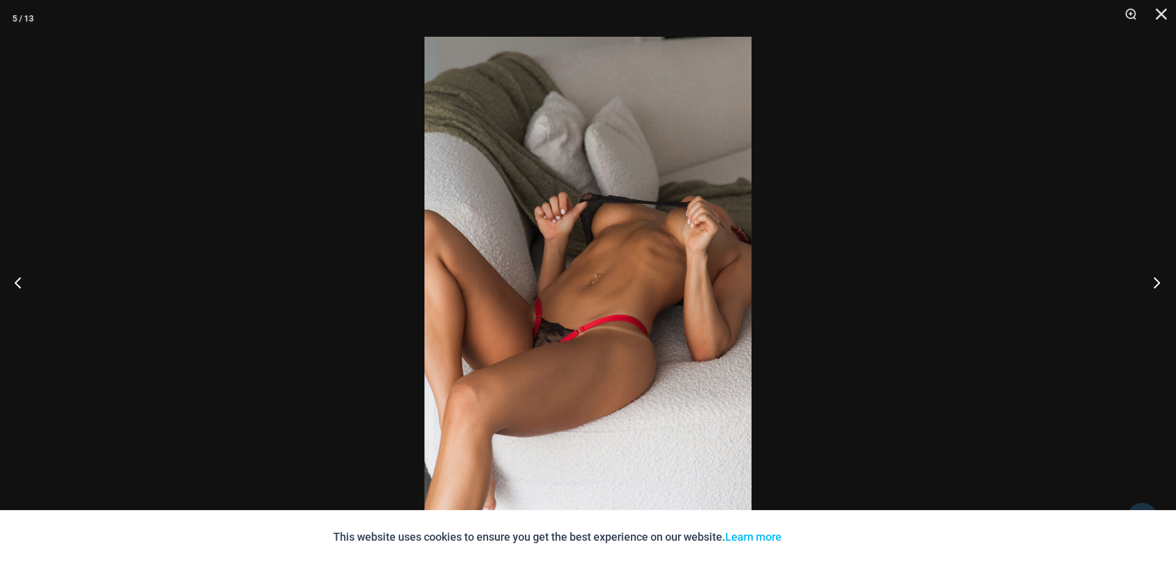
click at [1154, 281] on button "Next" at bounding box center [1153, 282] width 46 height 61
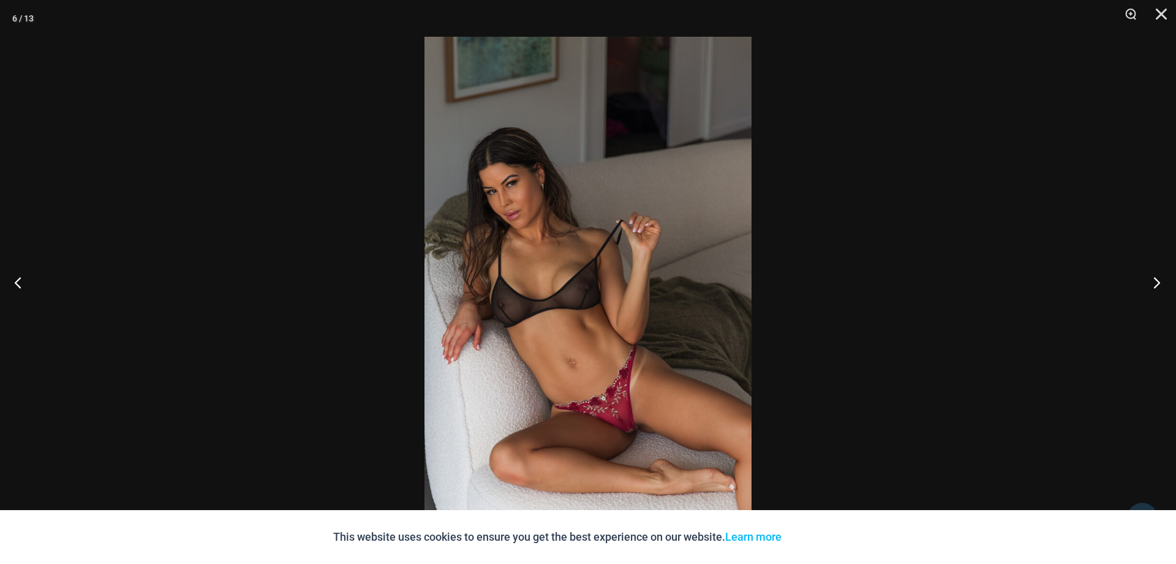
click at [1154, 281] on button "Next" at bounding box center [1153, 282] width 46 height 61
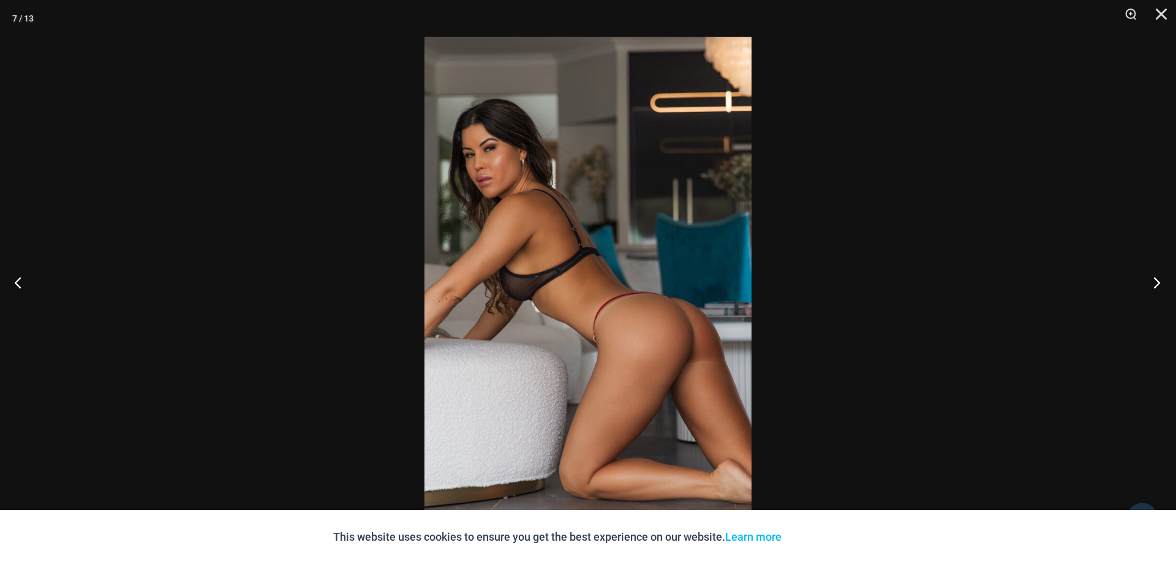
click at [1154, 281] on button "Next" at bounding box center [1153, 282] width 46 height 61
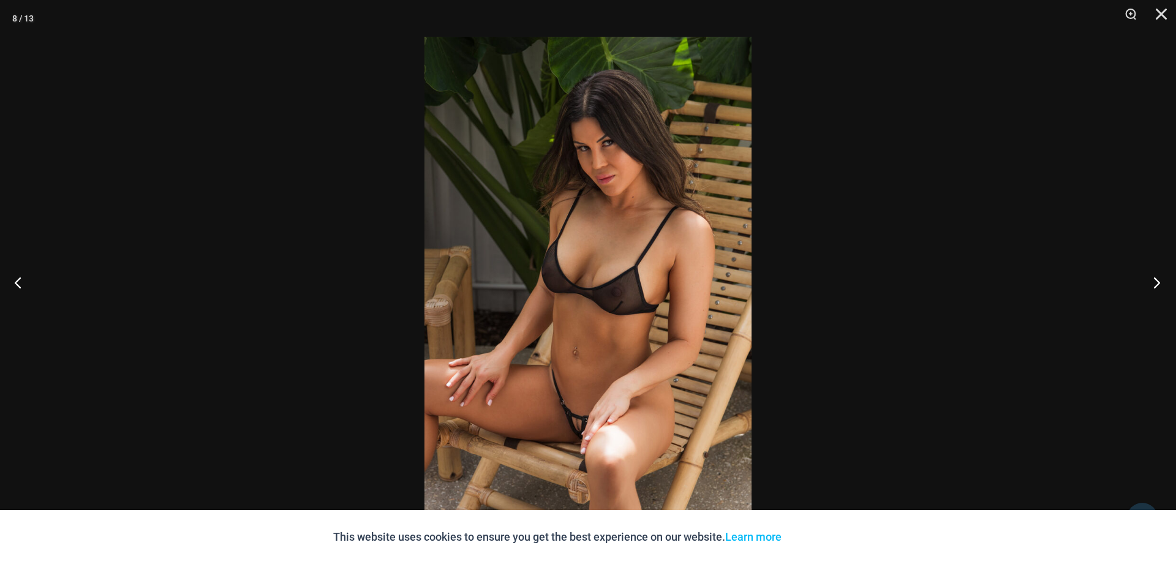
click at [1156, 282] on button "Next" at bounding box center [1153, 282] width 46 height 61
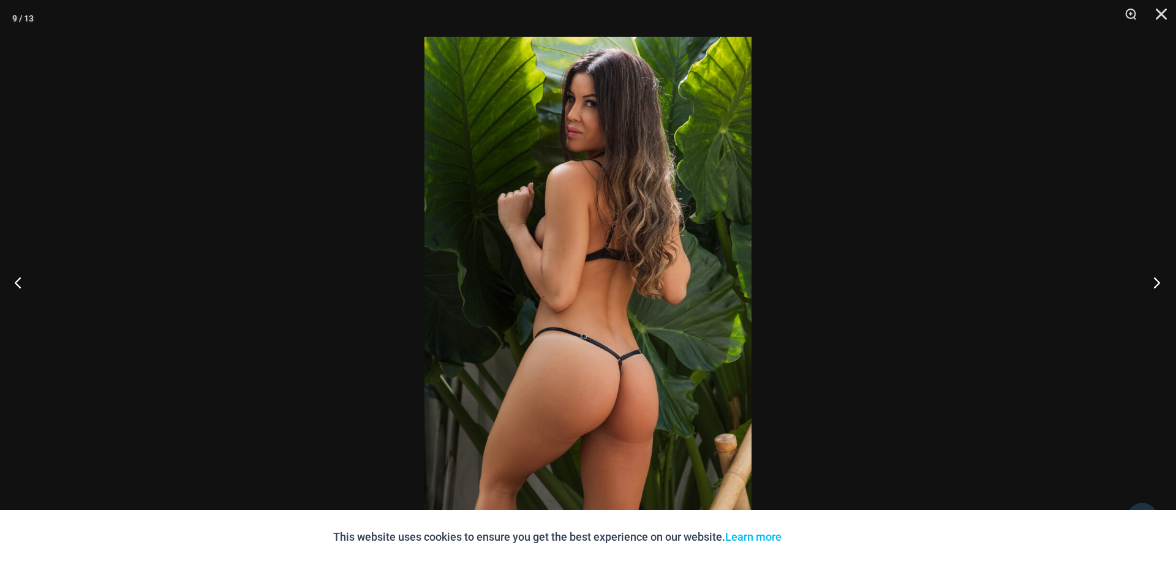
click at [1156, 282] on button "Next" at bounding box center [1153, 282] width 46 height 61
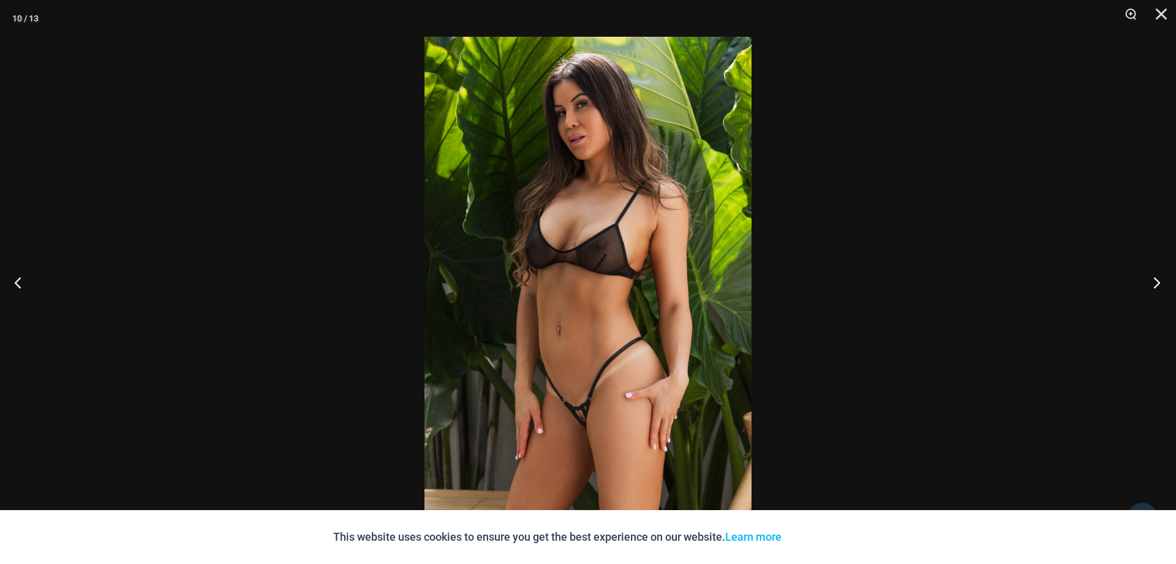
click at [1156, 282] on button "Next" at bounding box center [1153, 282] width 46 height 61
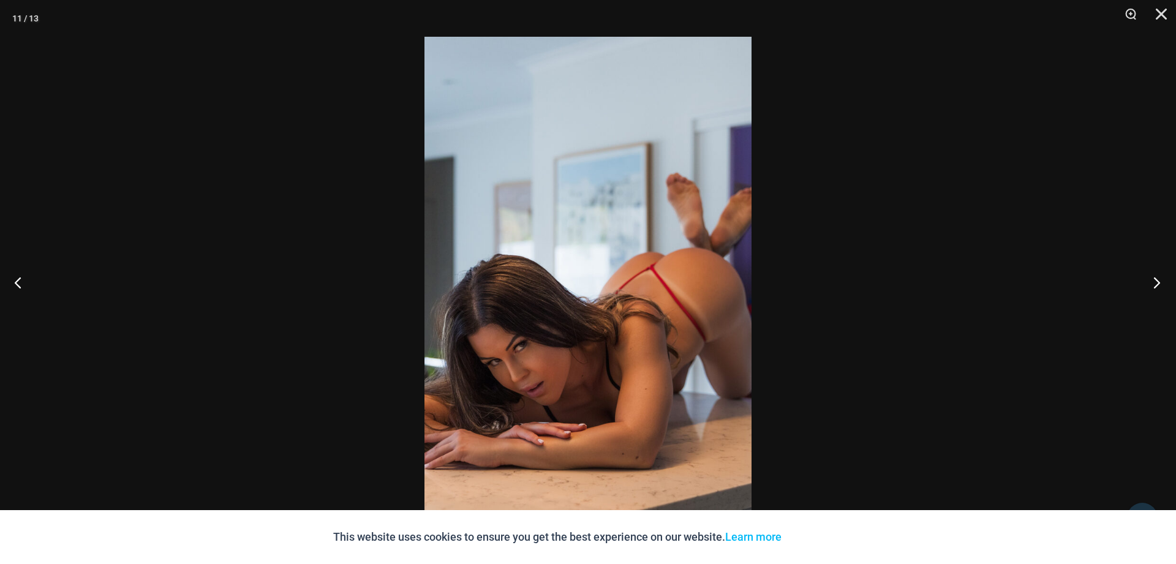
click at [1156, 282] on button "Next" at bounding box center [1153, 282] width 46 height 61
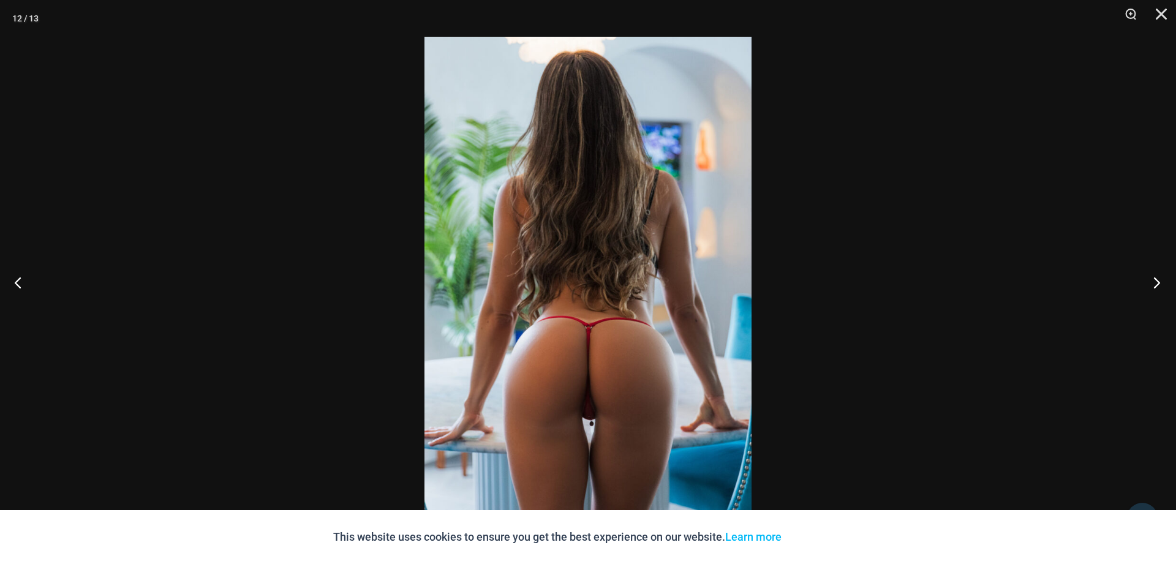
click at [1156, 282] on button "Next" at bounding box center [1153, 282] width 46 height 61
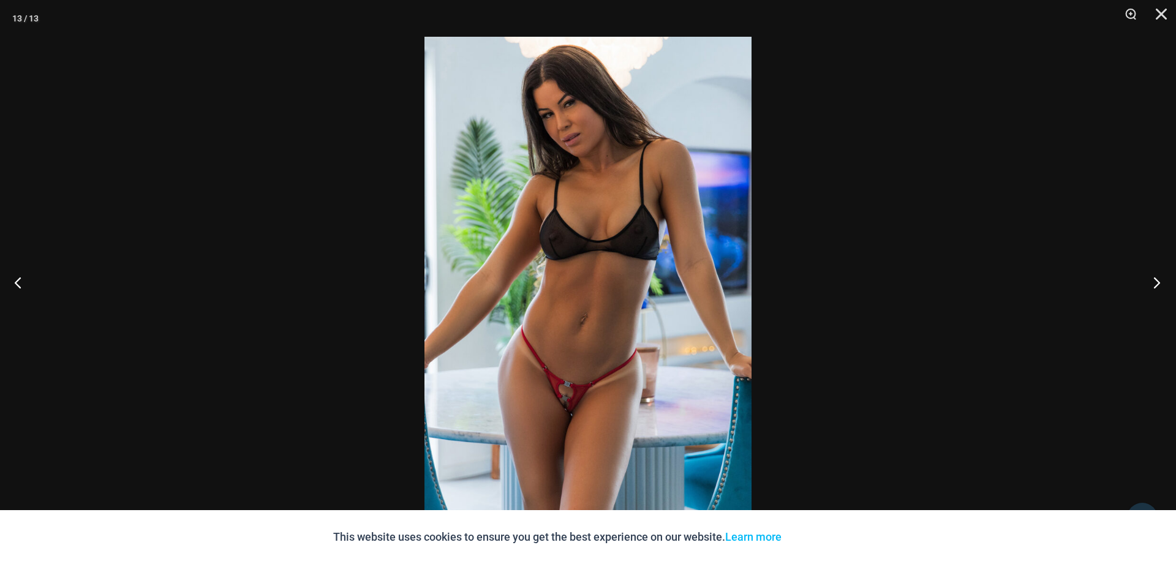
click at [1156, 282] on button "Next" at bounding box center [1153, 282] width 46 height 61
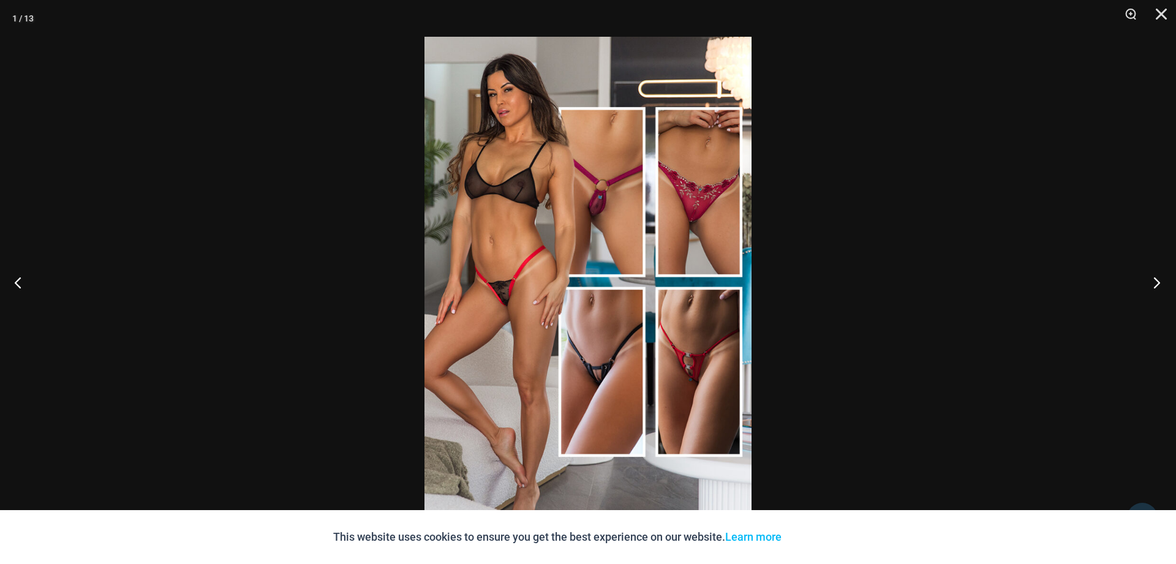
click at [1156, 282] on button "Next" at bounding box center [1153, 282] width 46 height 61
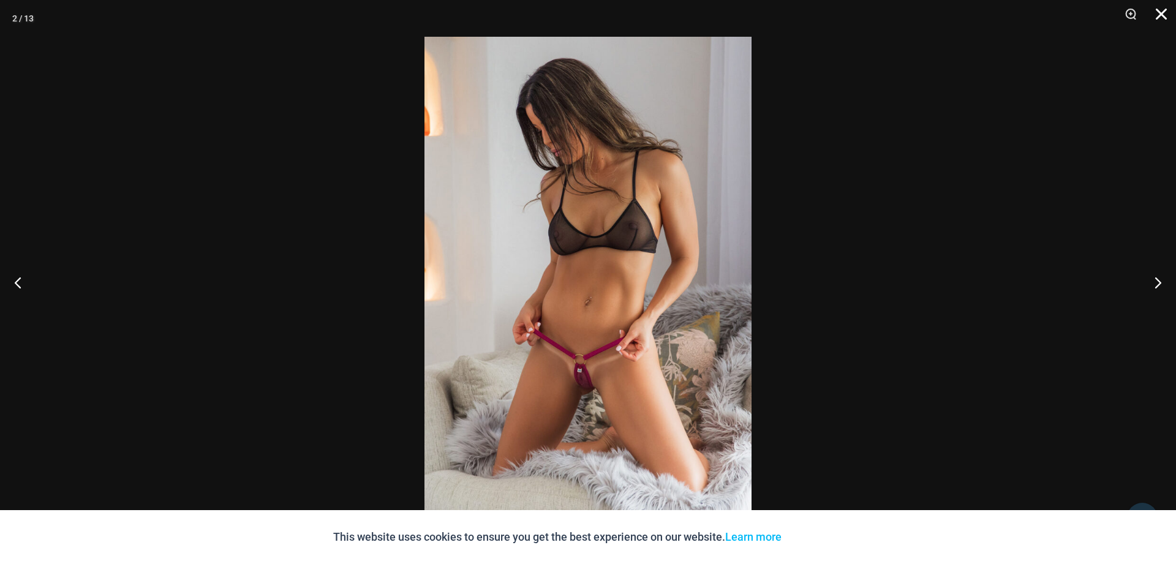
click at [1160, 7] on button "Close" at bounding box center [1156, 18] width 31 height 37
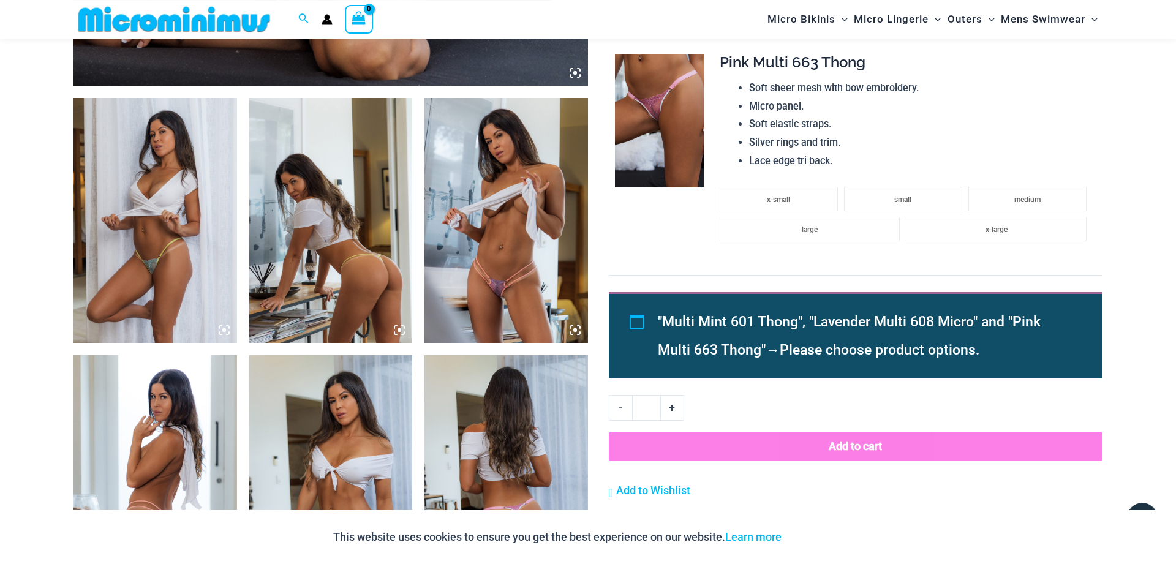
scroll to position [926, 0]
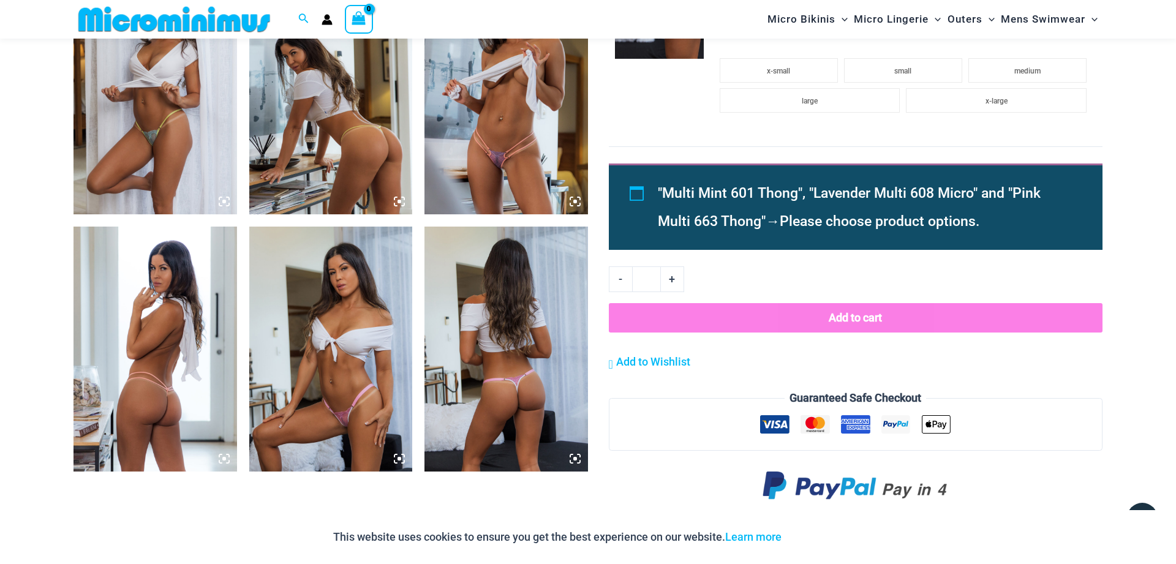
click at [574, 200] on icon at bounding box center [574, 201] width 11 height 11
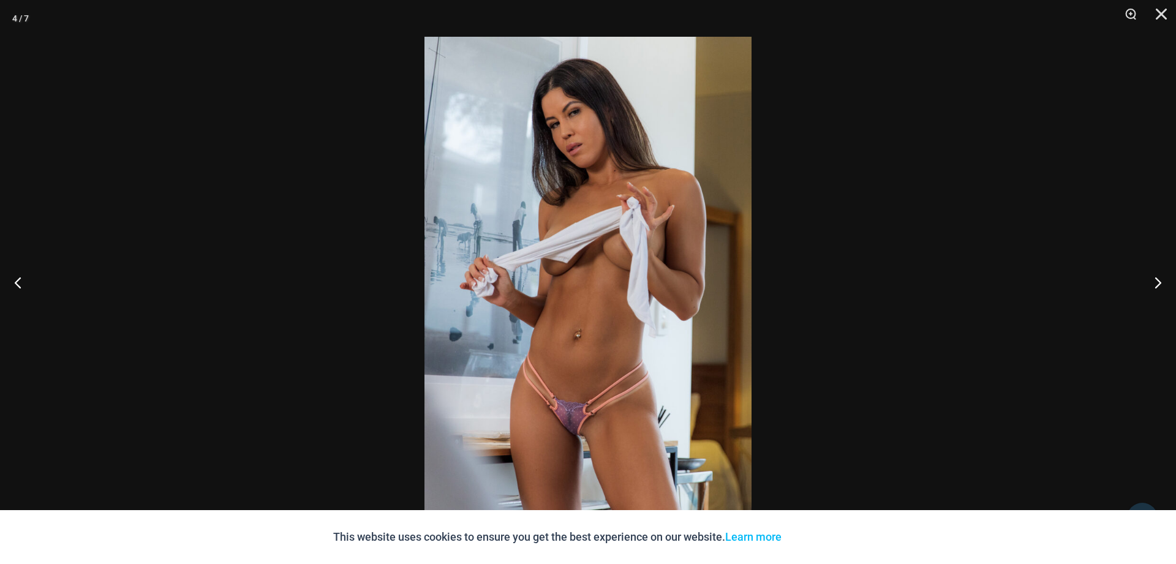
click at [586, 421] on img at bounding box center [587, 282] width 327 height 490
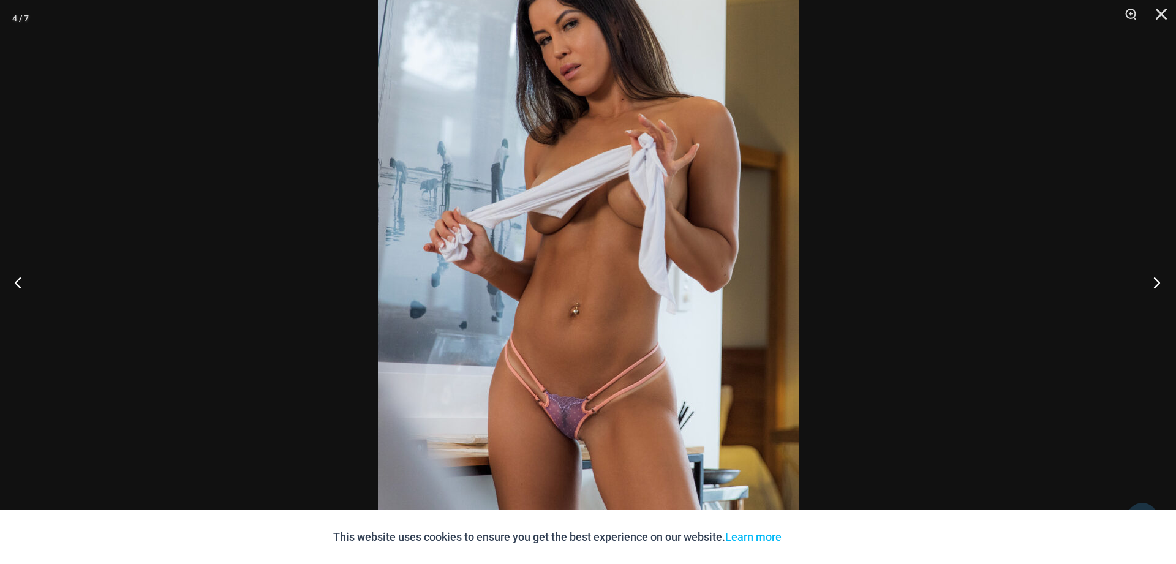
click at [1158, 281] on button "Next" at bounding box center [1153, 282] width 46 height 61
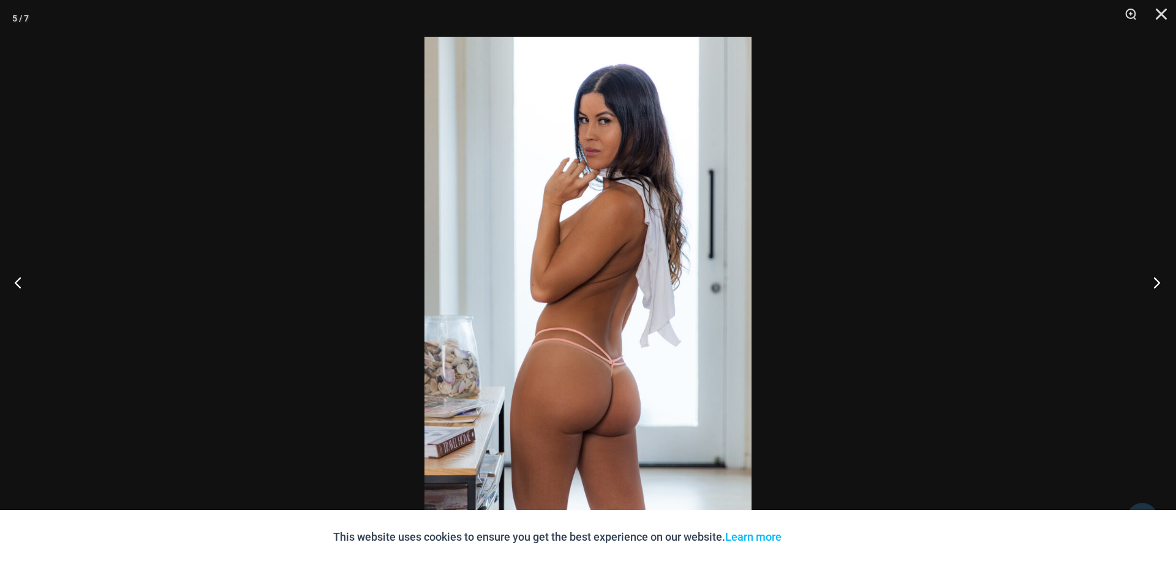
click at [1156, 282] on button "Next" at bounding box center [1153, 282] width 46 height 61
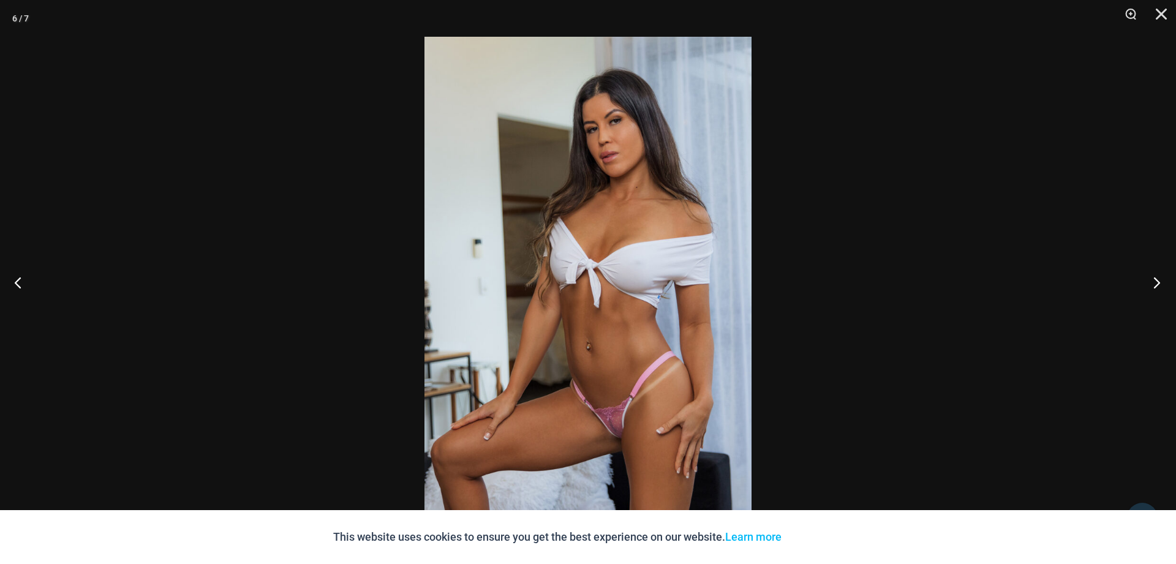
click at [1156, 282] on button "Next" at bounding box center [1153, 282] width 46 height 61
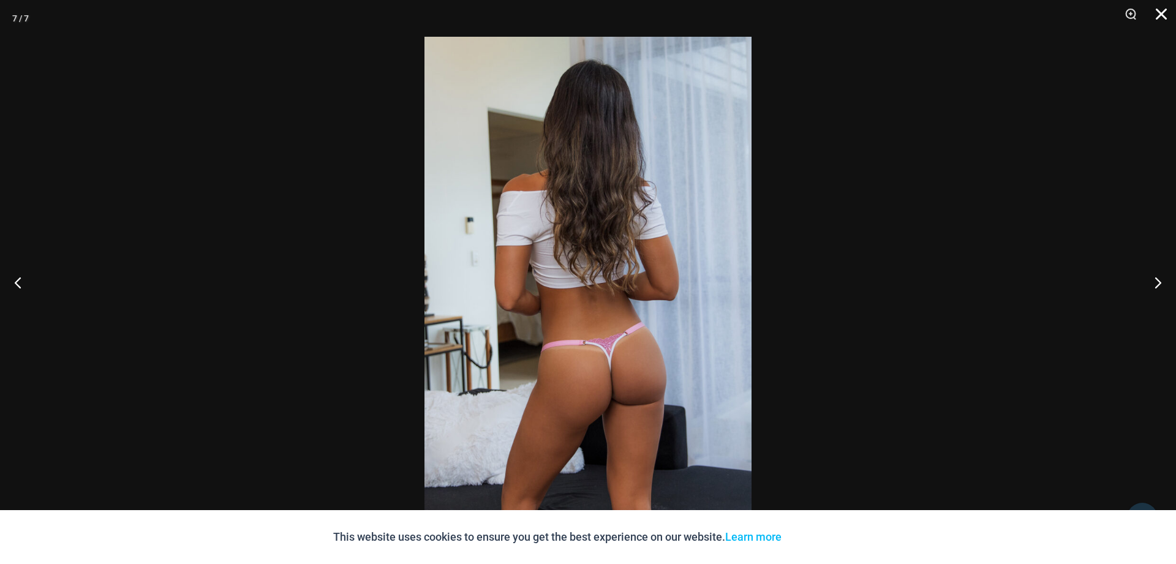
click at [1159, 11] on button "Close" at bounding box center [1156, 18] width 31 height 37
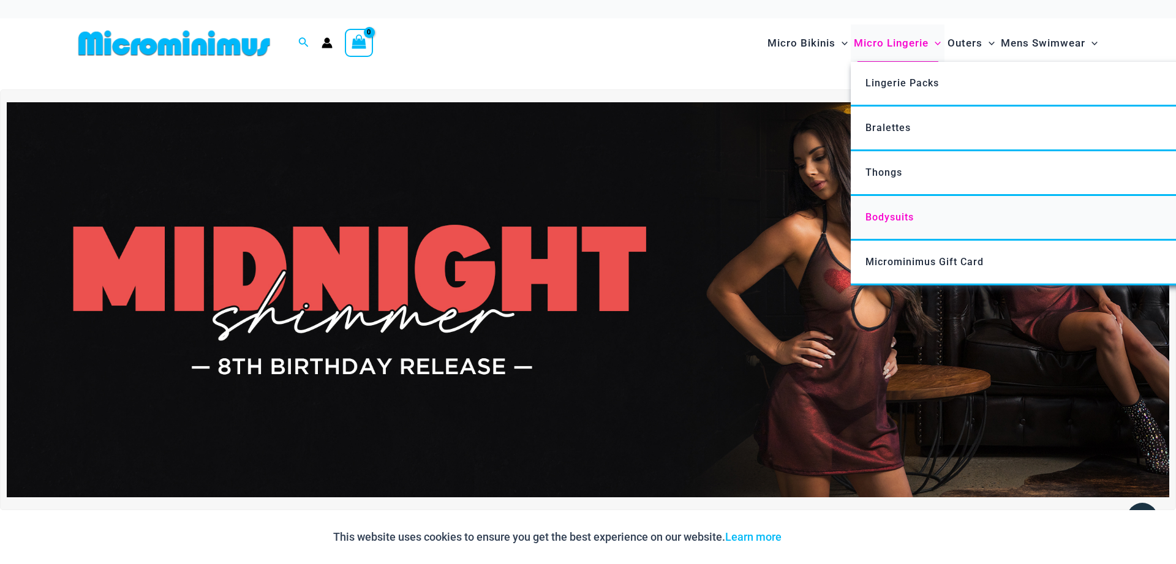
click at [890, 217] on span "Bodysuits" at bounding box center [889, 217] width 48 height 12
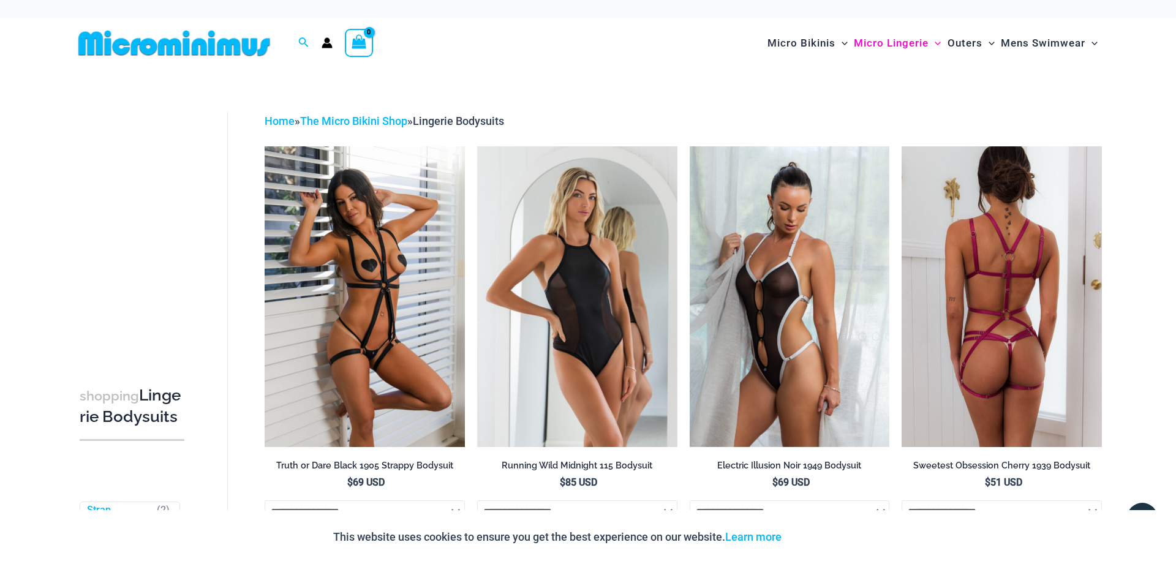
click at [1009, 331] on img at bounding box center [1001, 296] width 200 height 300
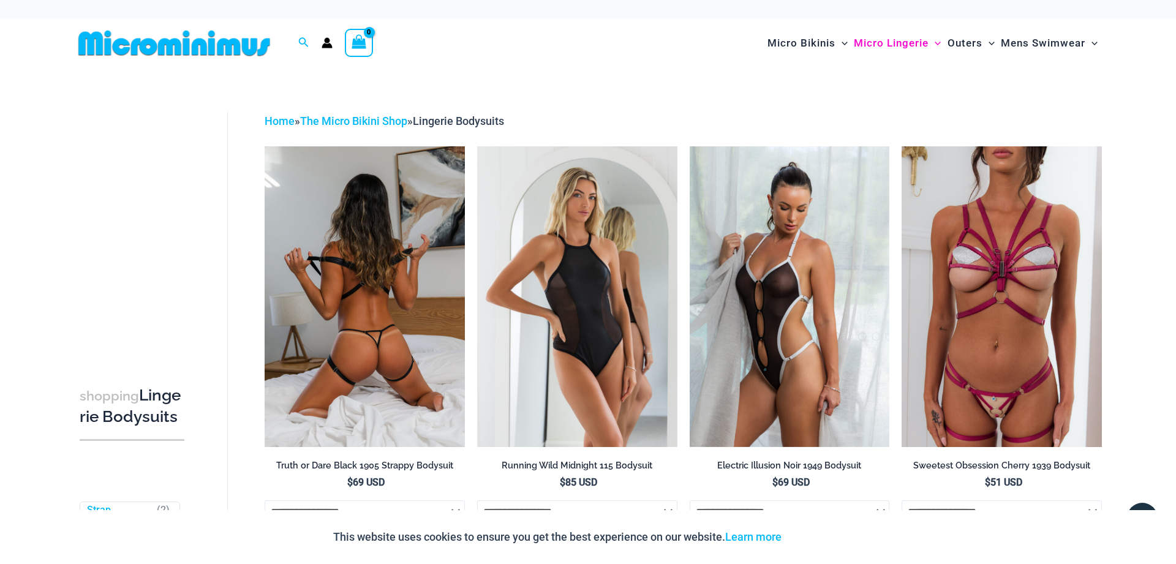
click at [380, 291] on img at bounding box center [365, 296] width 200 height 300
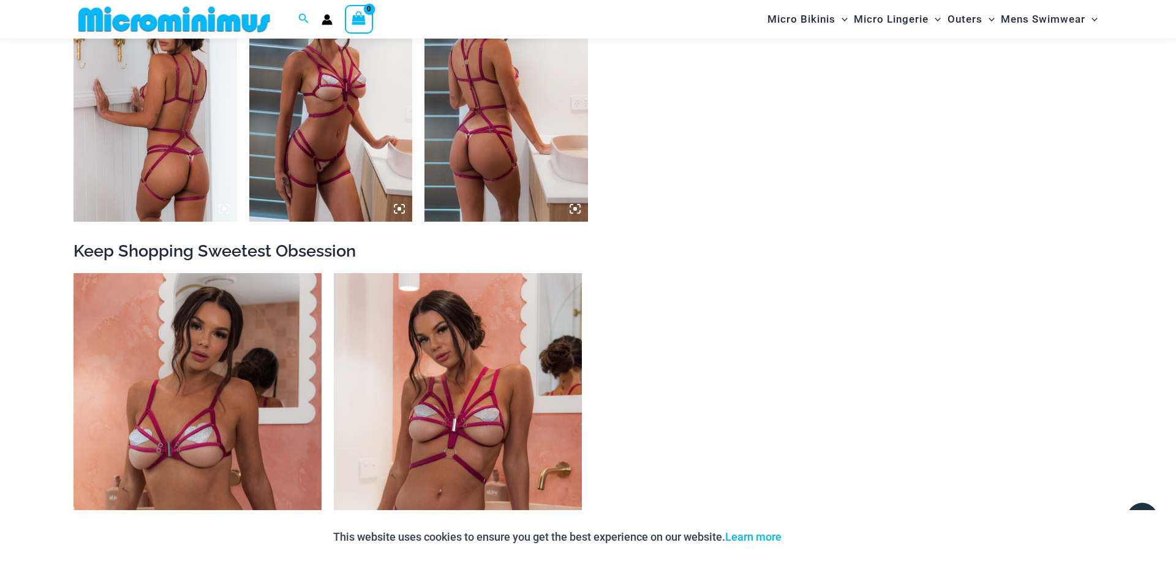
scroll to position [1426, 0]
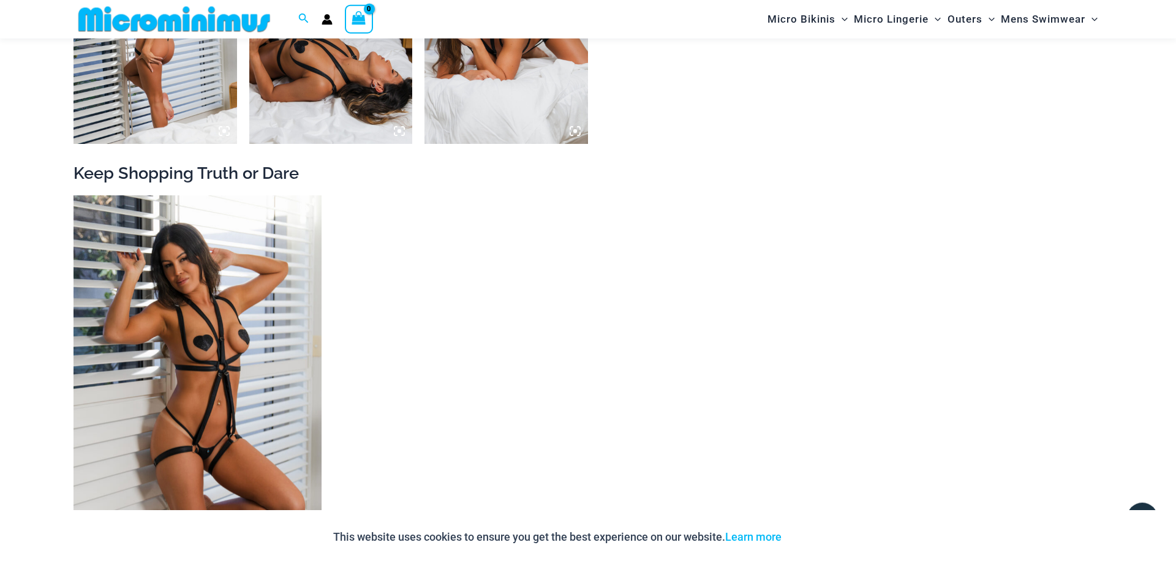
scroll to position [1675, 0]
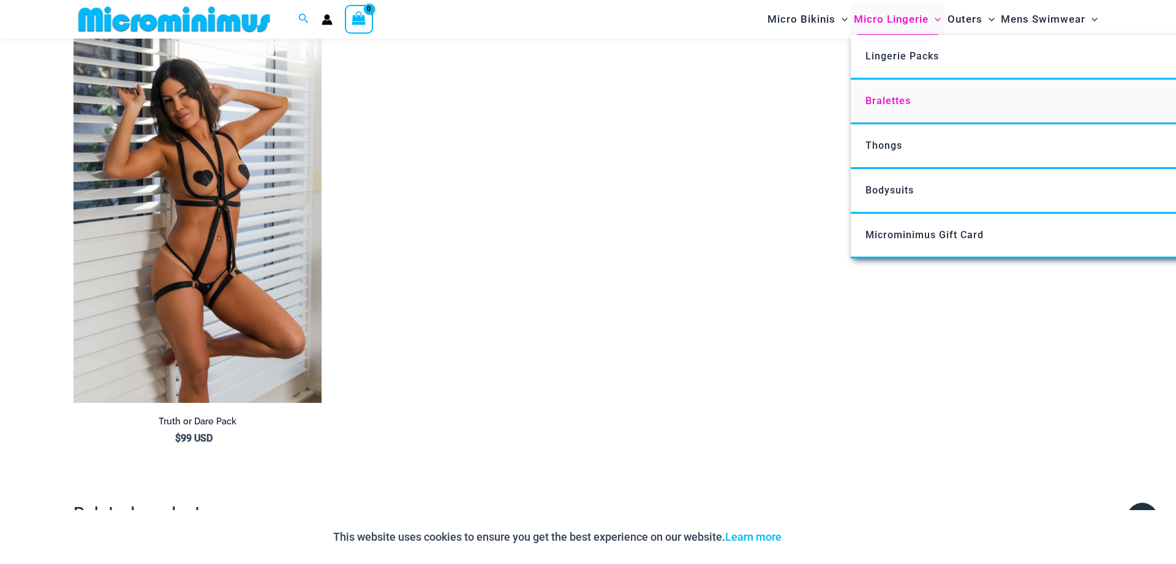
click at [896, 102] on span "Bralettes" at bounding box center [887, 101] width 45 height 12
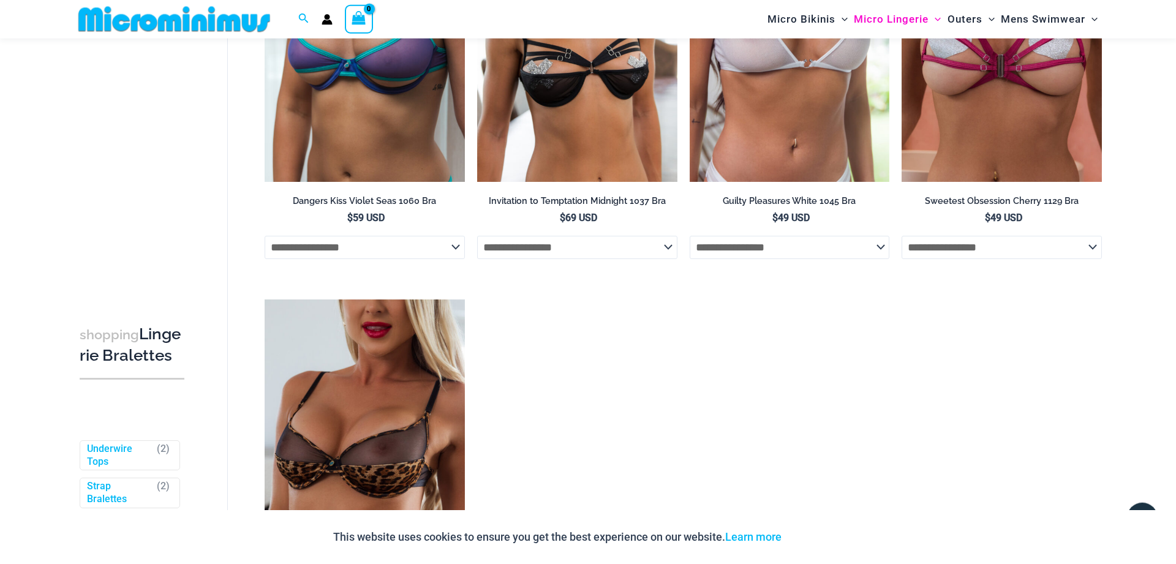
scroll to position [301, 0]
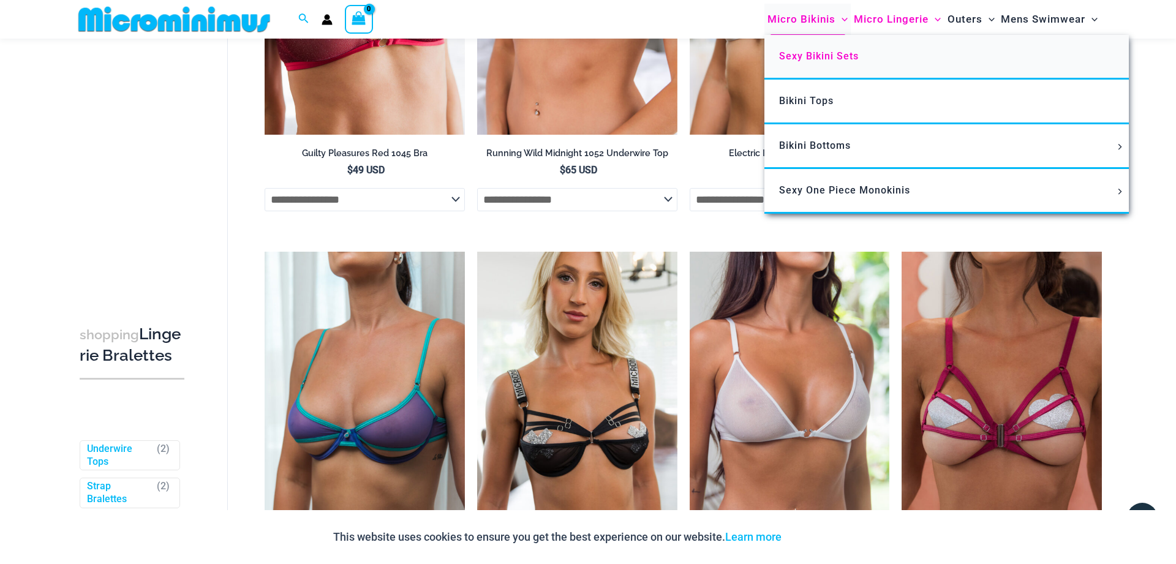
click at [813, 56] on span "Sexy Bikini Sets" at bounding box center [819, 56] width 80 height 12
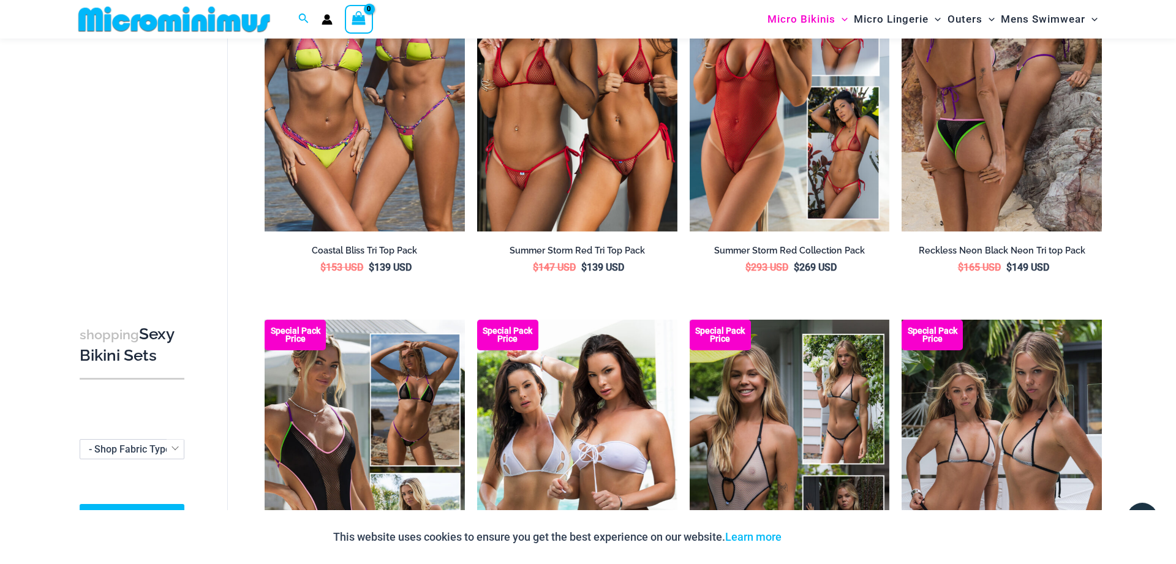
scroll to position [1490, 0]
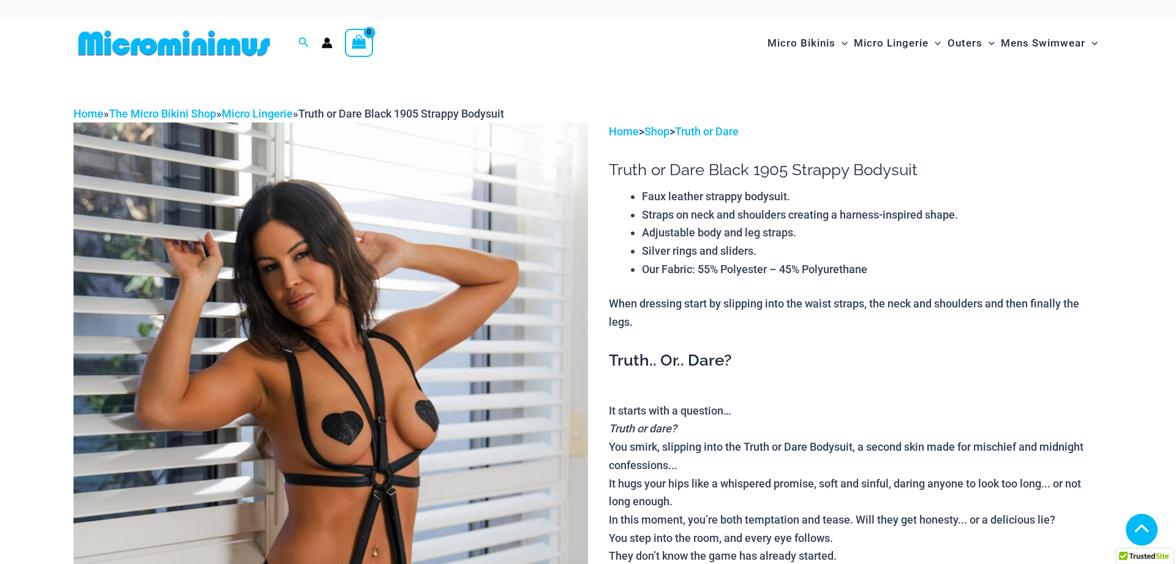
scroll to position [1675, 0]
